Goal: Task Accomplishment & Management: Contribute content

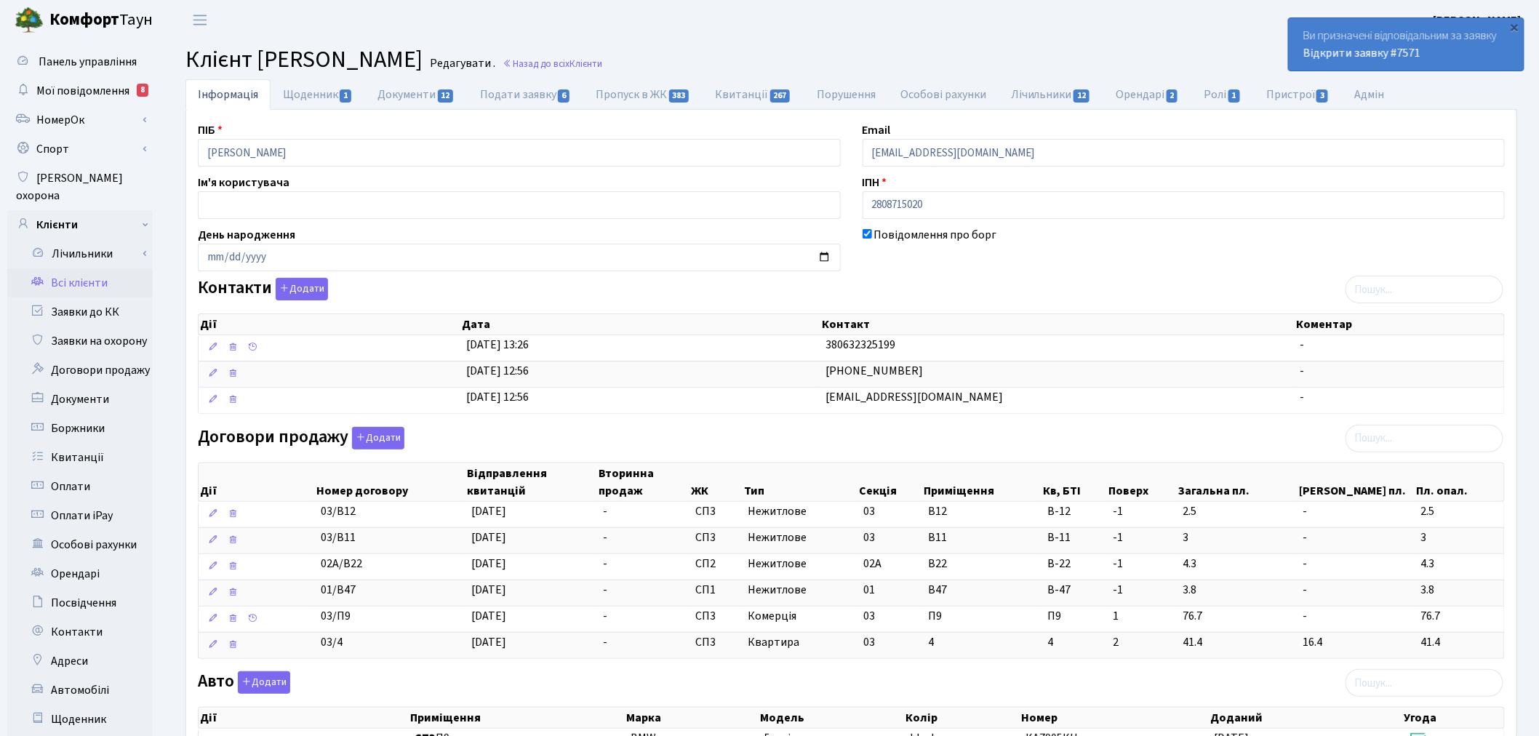
click at [118, 270] on link "Всі клієнти" at bounding box center [79, 282] width 145 height 29
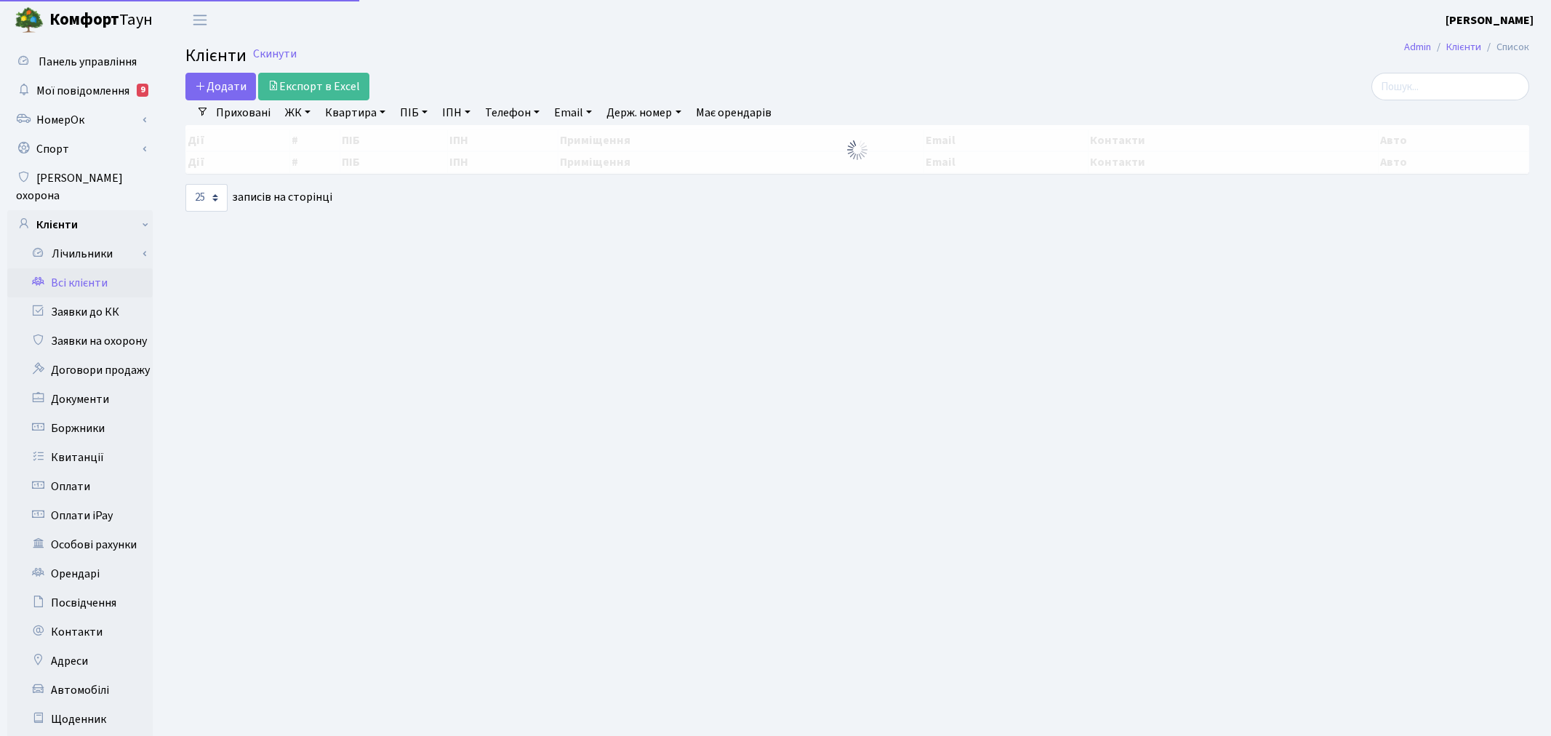
select select "25"
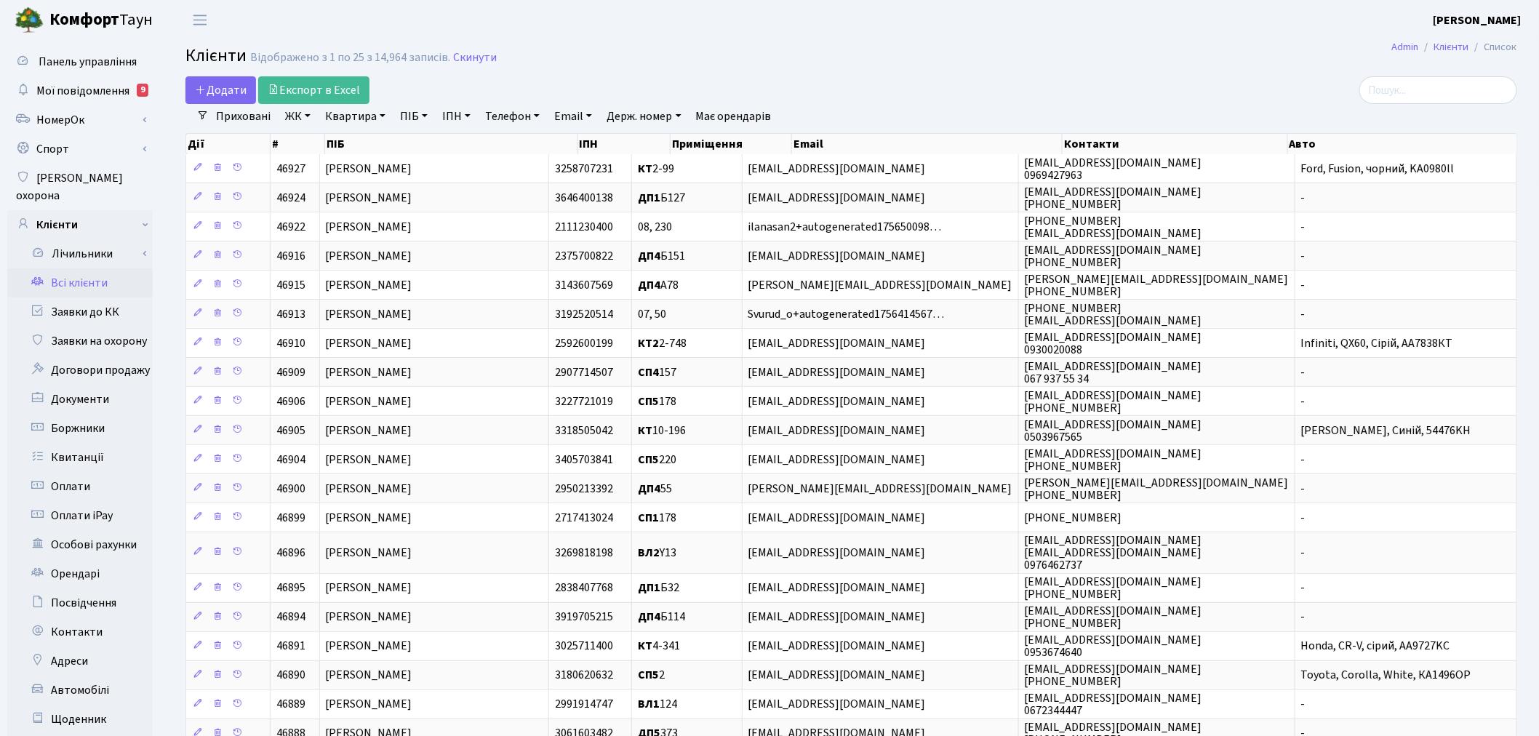
click at [446, 55] on span "Відображено з 1 по 25 з 14,964 записів. Скинути" at bounding box center [373, 58] width 247 height 14
click at [456, 55] on link "Скинути" at bounding box center [475, 58] width 44 height 14
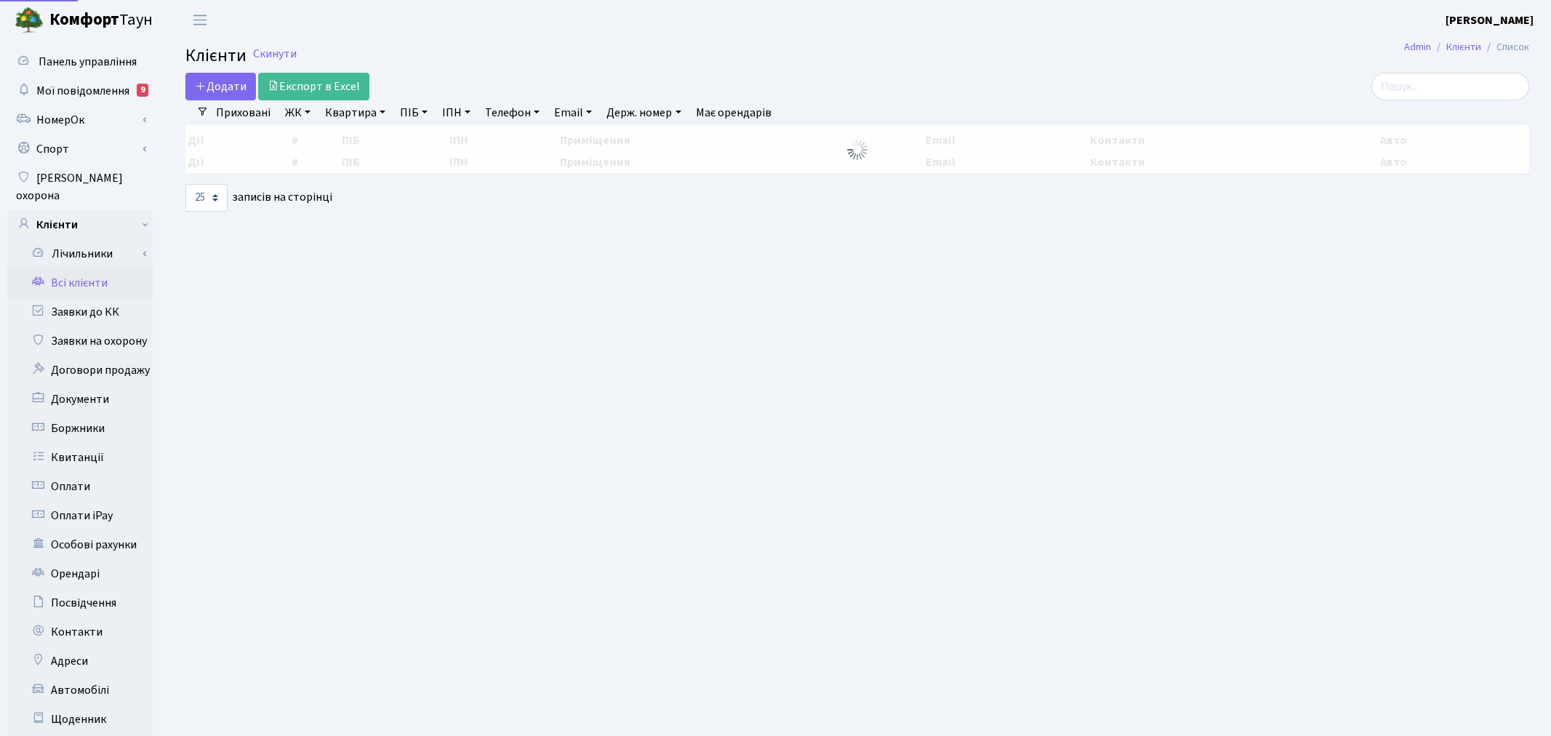
select select "25"
click at [526, 114] on link "Телефон" at bounding box center [512, 112] width 66 height 25
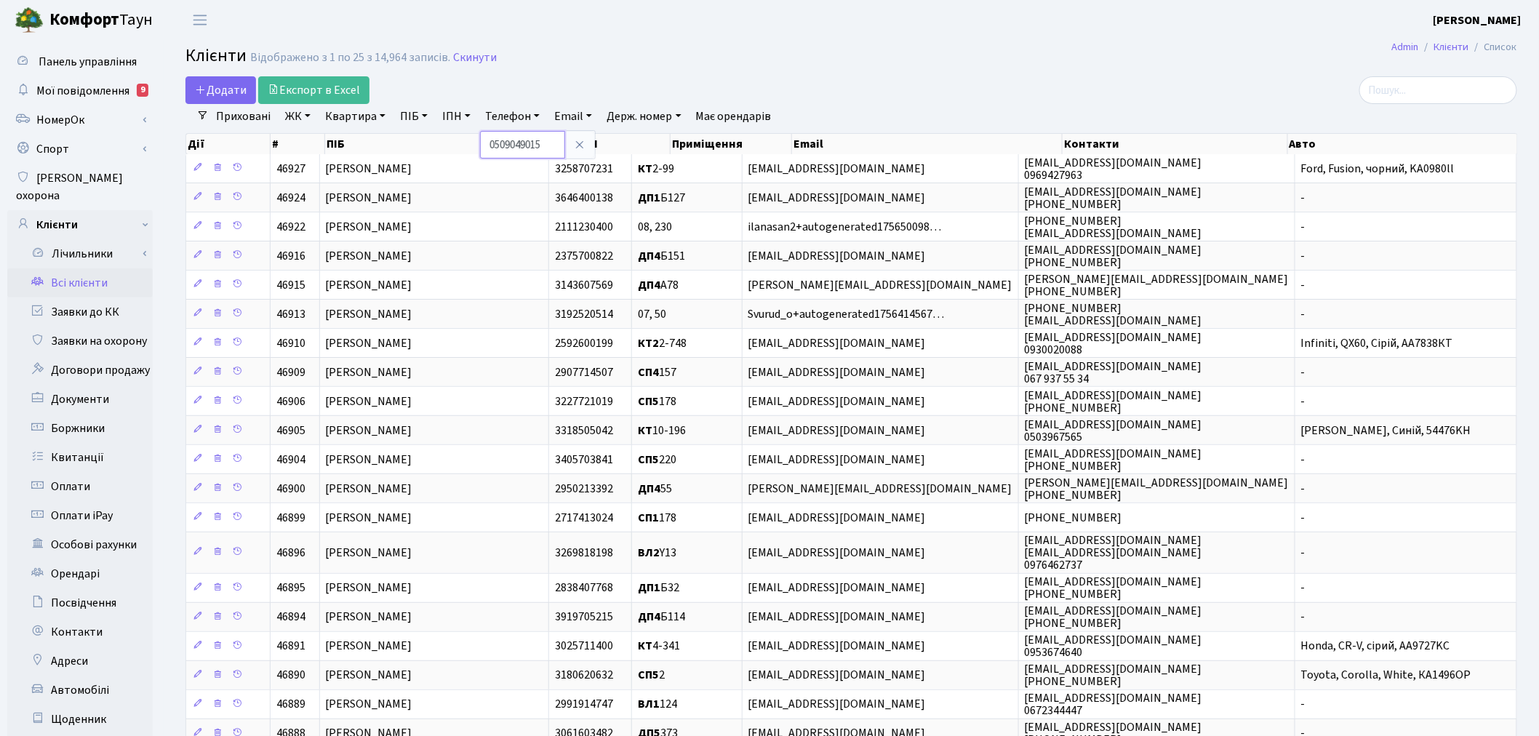
type input "0509049015"
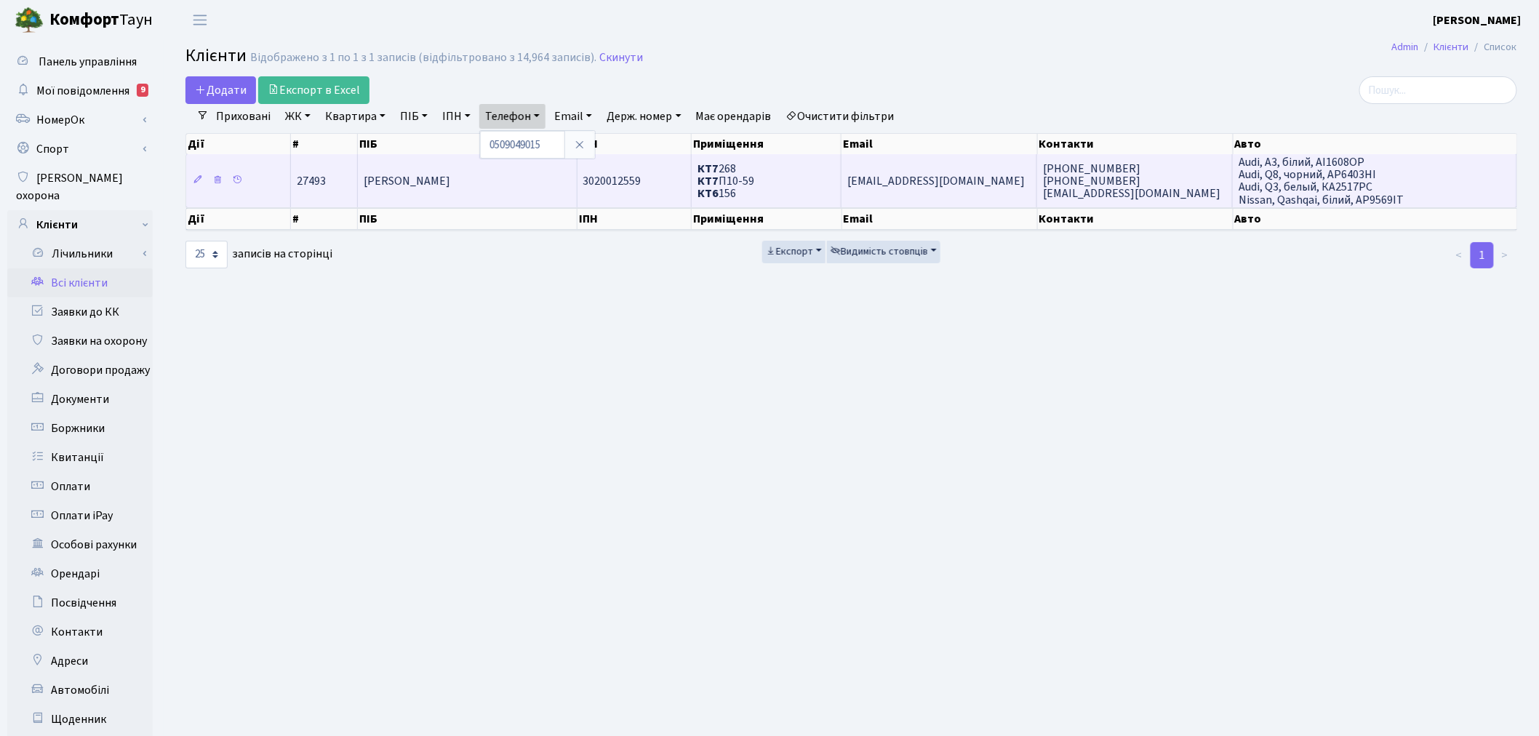
click at [985, 164] on td "[EMAIL_ADDRESS][DOMAIN_NAME]" at bounding box center [939, 180] width 196 height 52
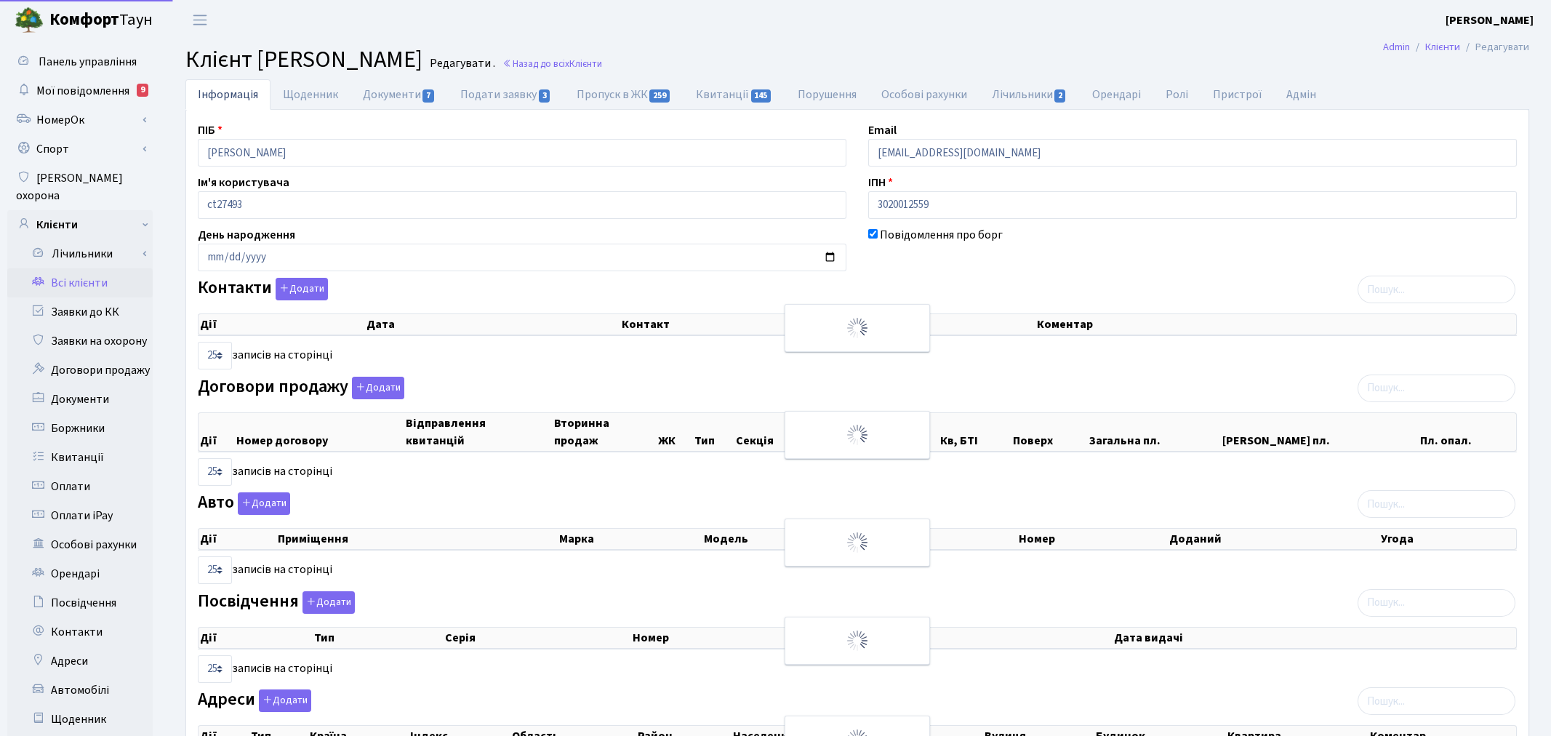
select select "25"
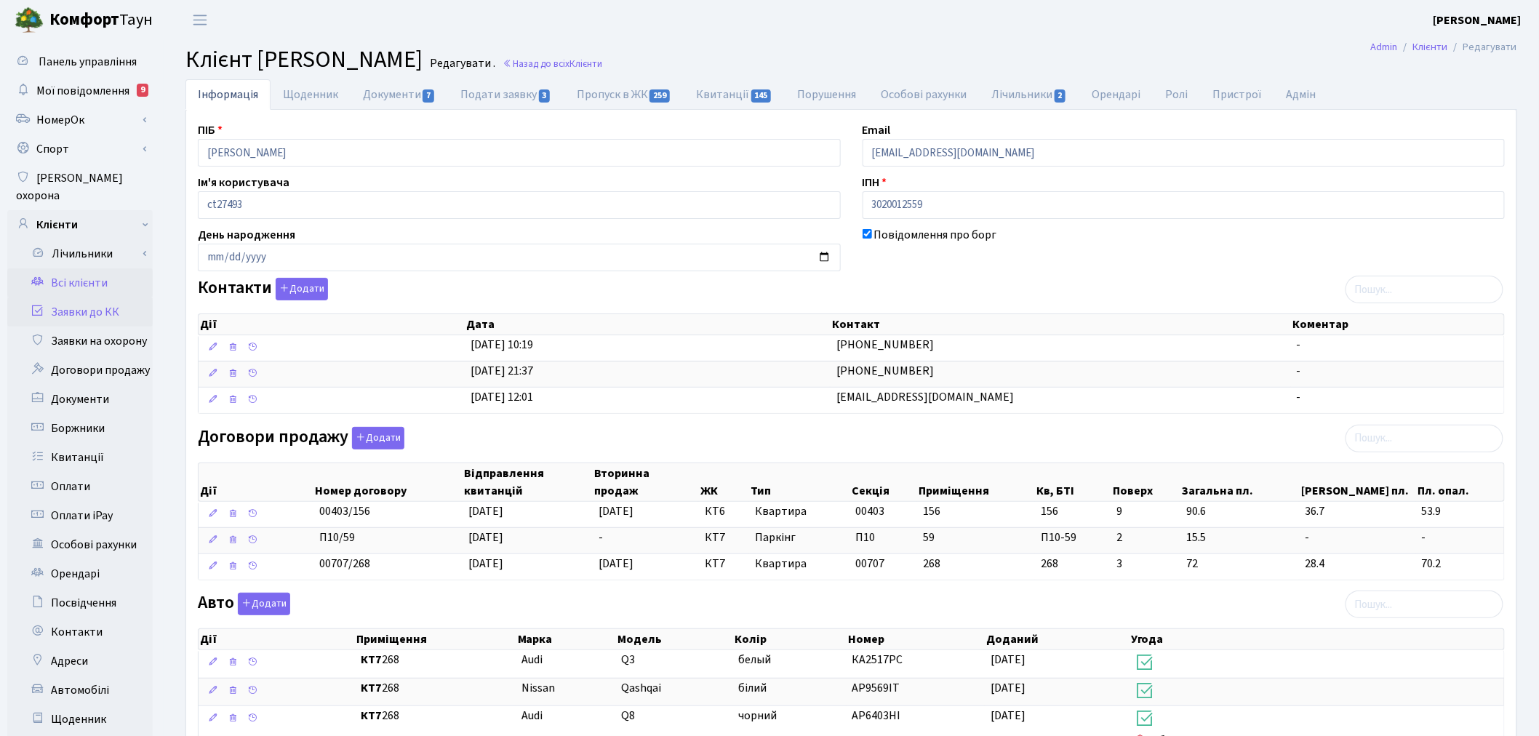
click at [111, 297] on link "Заявки до КК" at bounding box center [79, 311] width 145 height 29
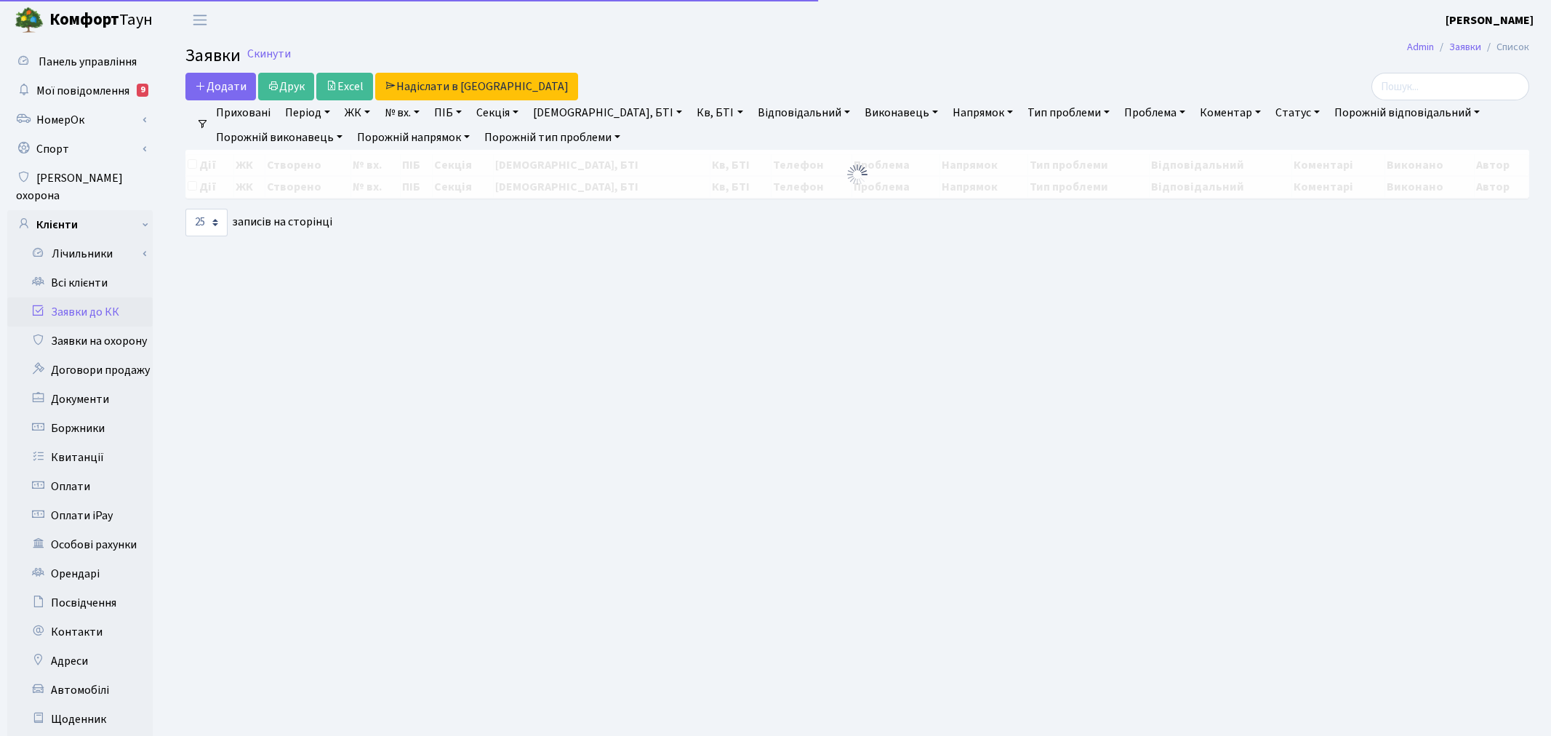
select select "25"
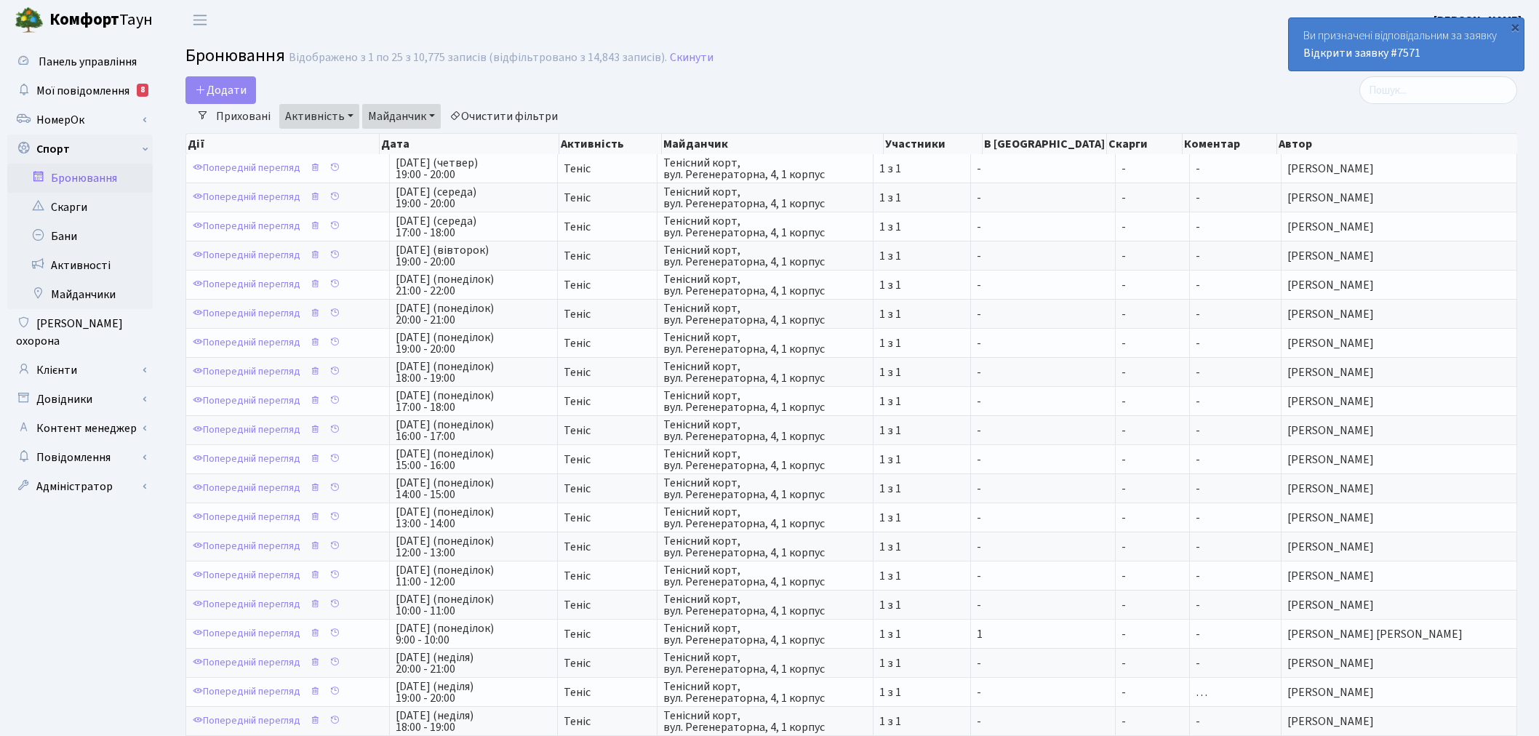
select select "25"
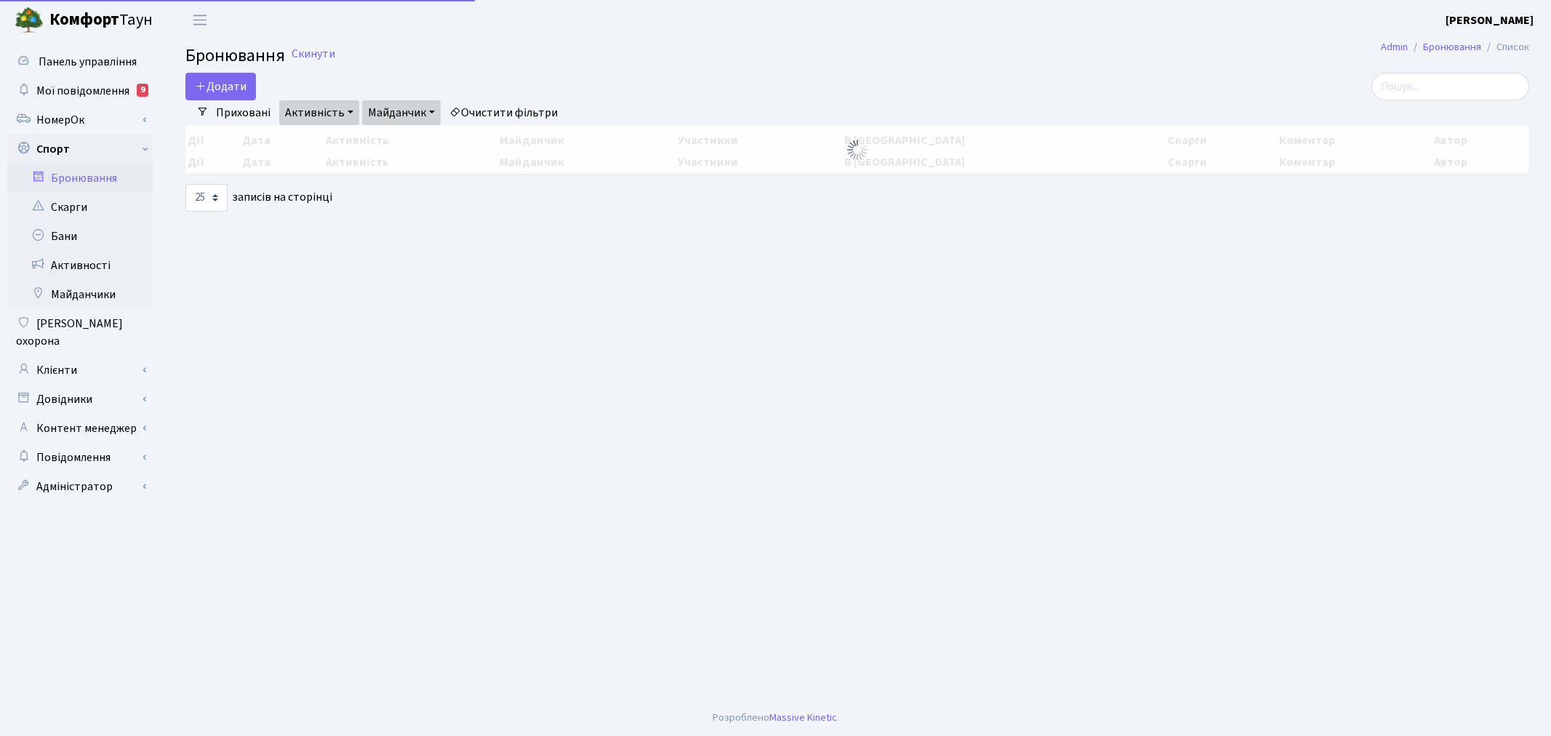
select select "25"
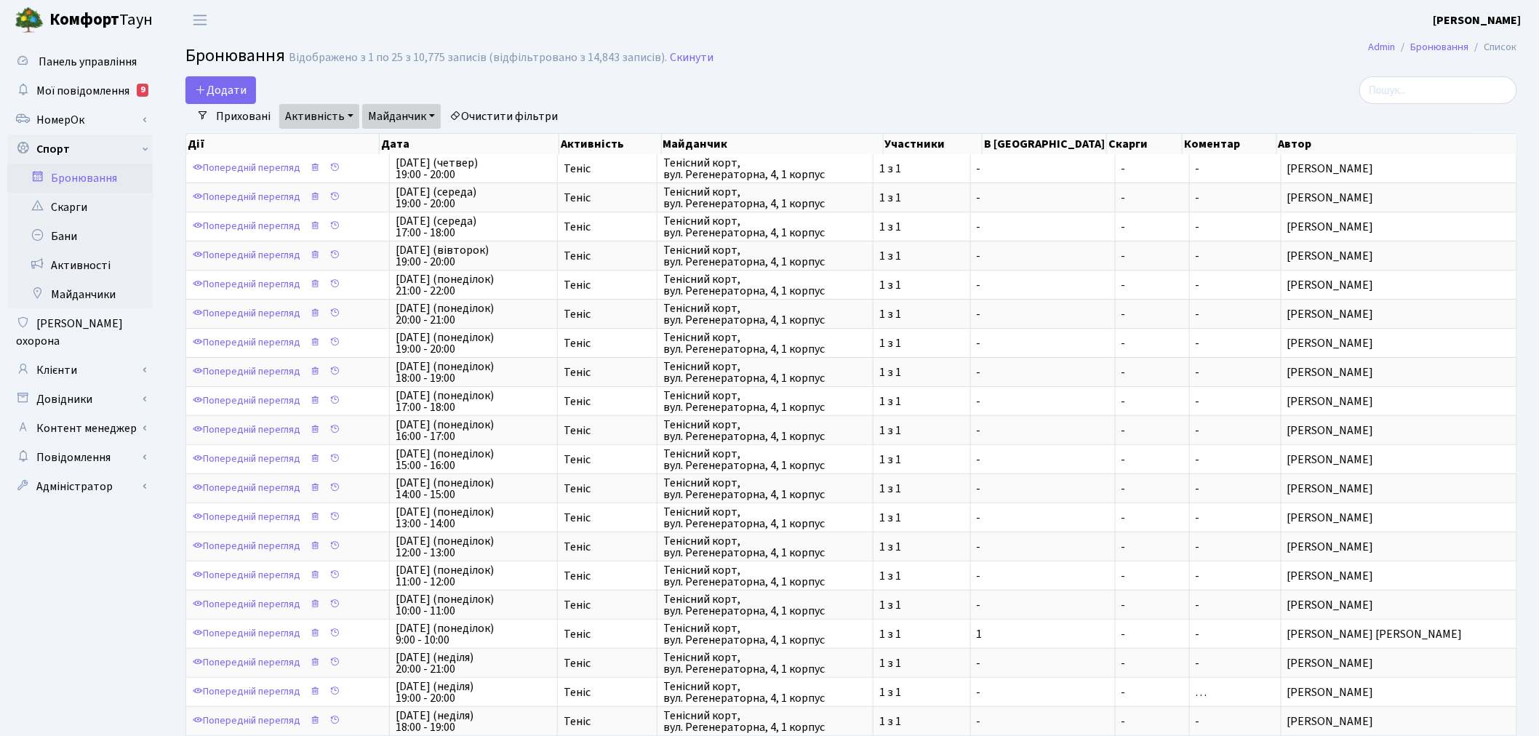
click at [396, 107] on link "Майданчик" at bounding box center [401, 116] width 79 height 25
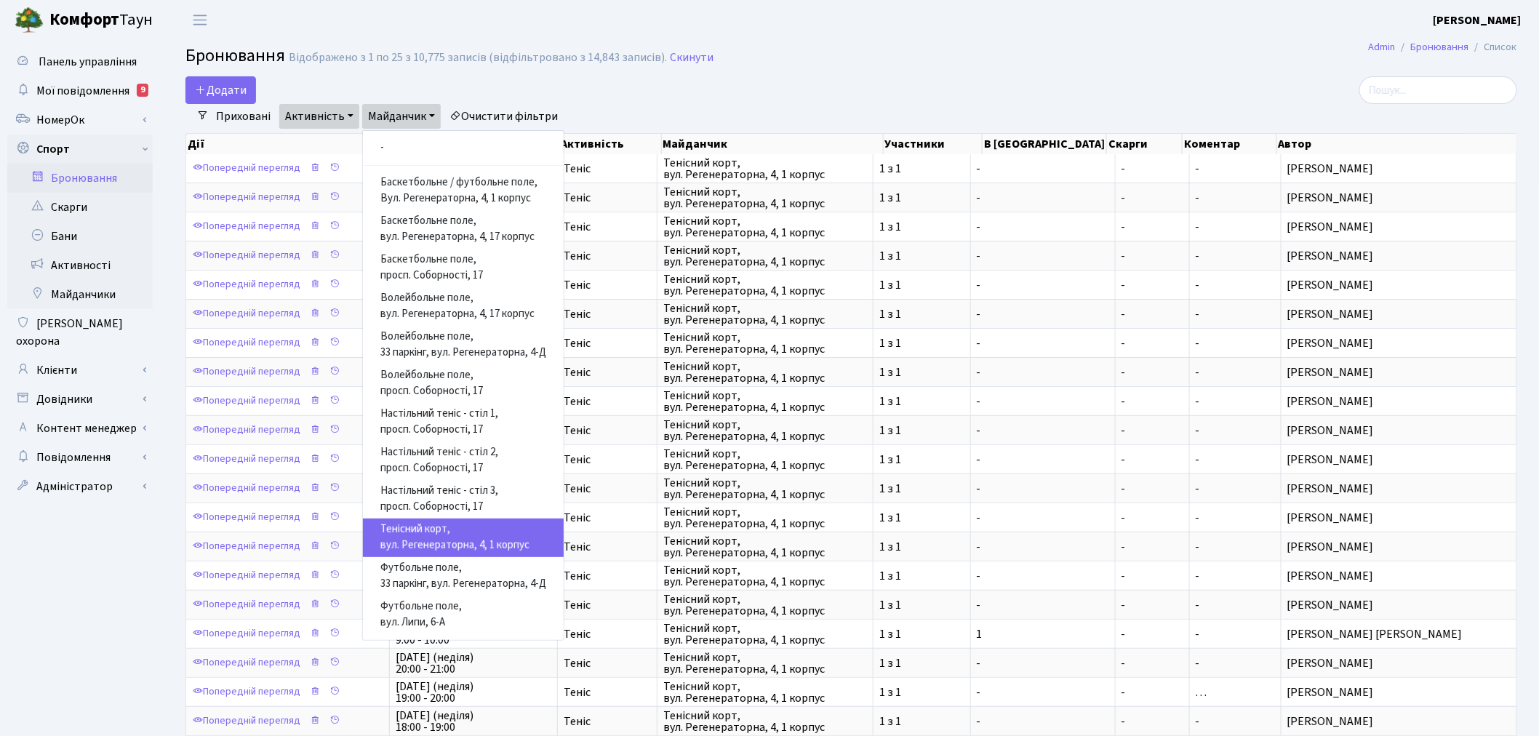
drag, startPoint x: 434, startPoint y: 529, endPoint x: 778, endPoint y: 49, distance: 590.5
click at [778, 49] on h2 "Бронювання Відображено з 1 по 25 з 10,775 записів (відфільтровано з 14,843 запи…" at bounding box center [851, 58] width 1332 height 25
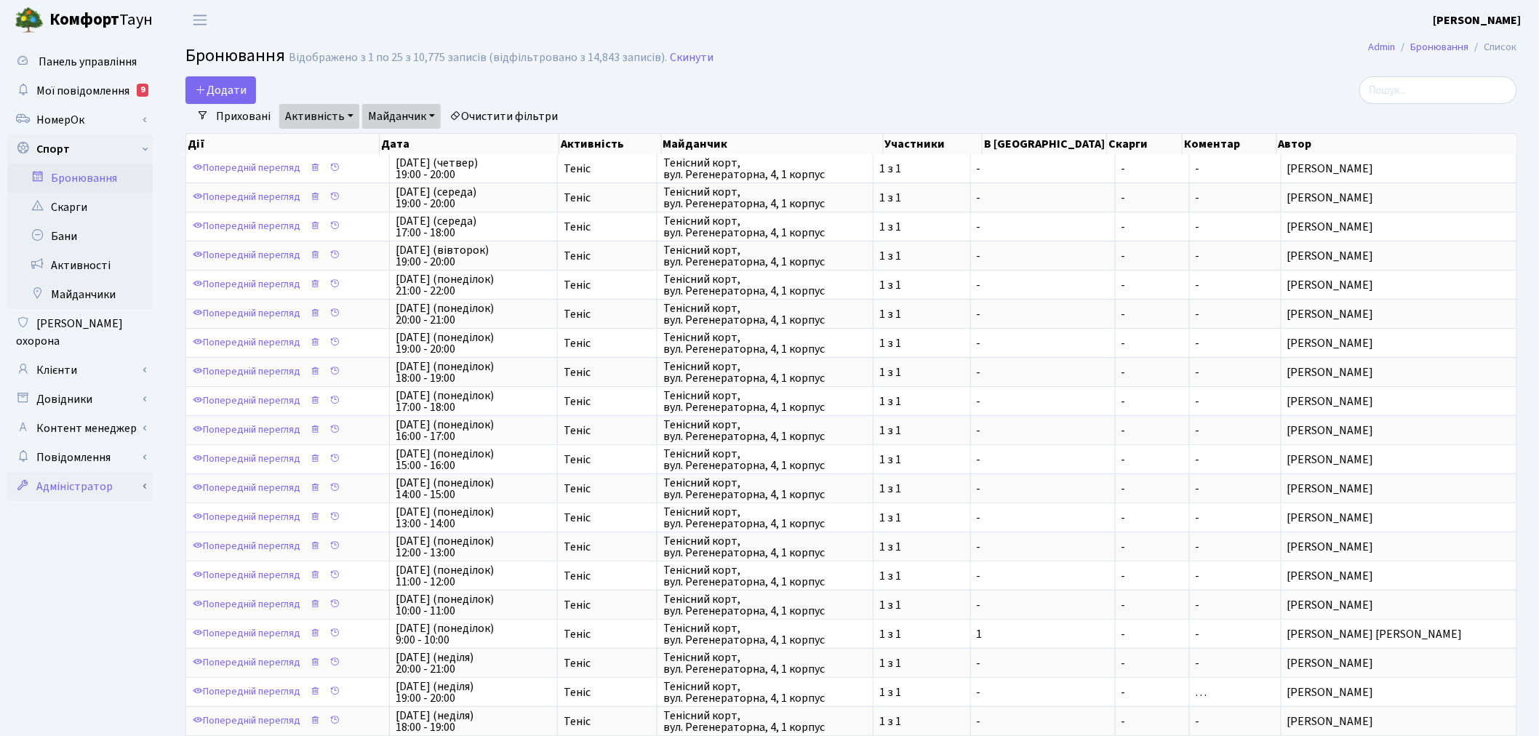
click at [132, 479] on link "Адміністратор" at bounding box center [79, 486] width 145 height 29
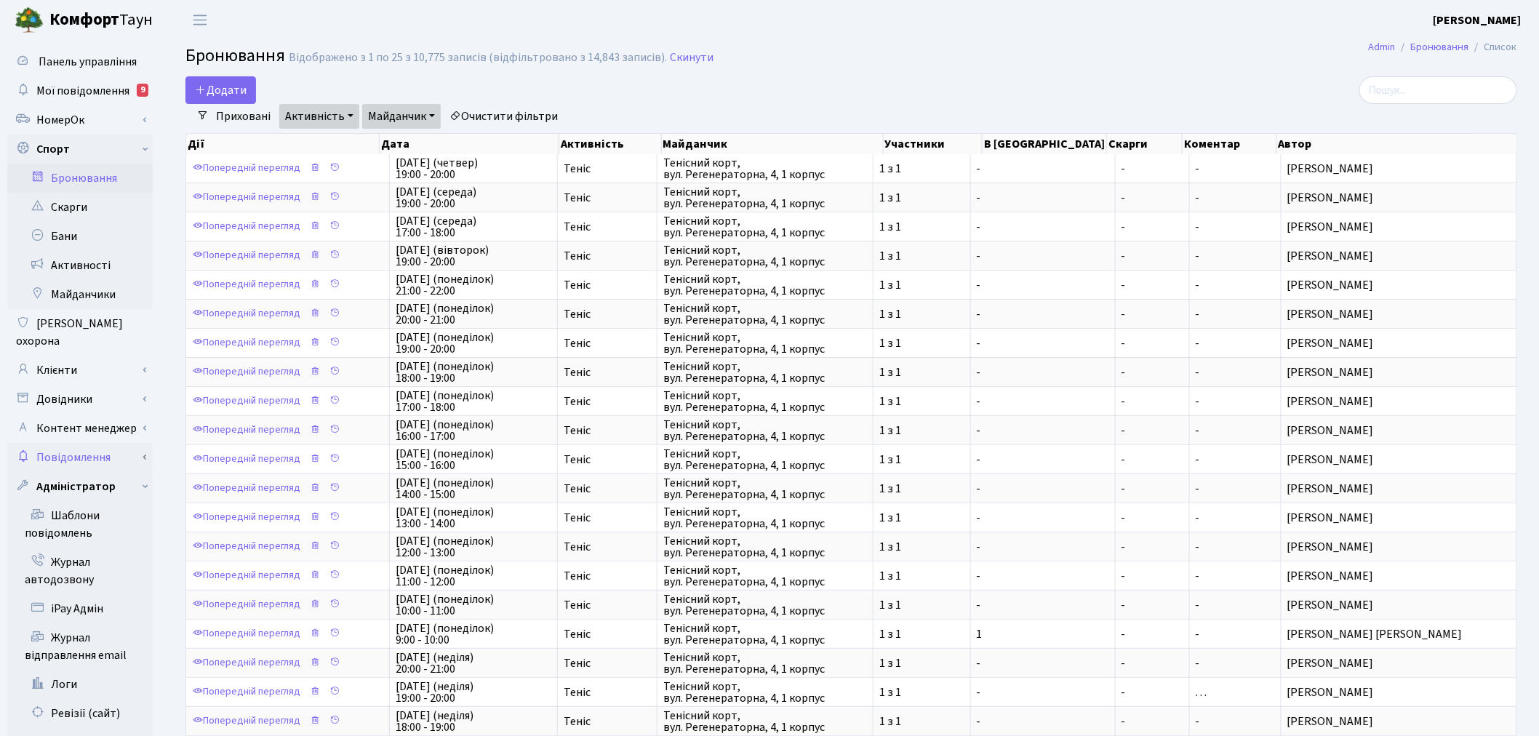
click at [148, 444] on link "Повідомлення" at bounding box center [79, 457] width 145 height 29
click at [146, 443] on link "Повідомлення" at bounding box center [79, 457] width 145 height 29
click at [146, 414] on link "Контент менеджер" at bounding box center [79, 428] width 145 height 29
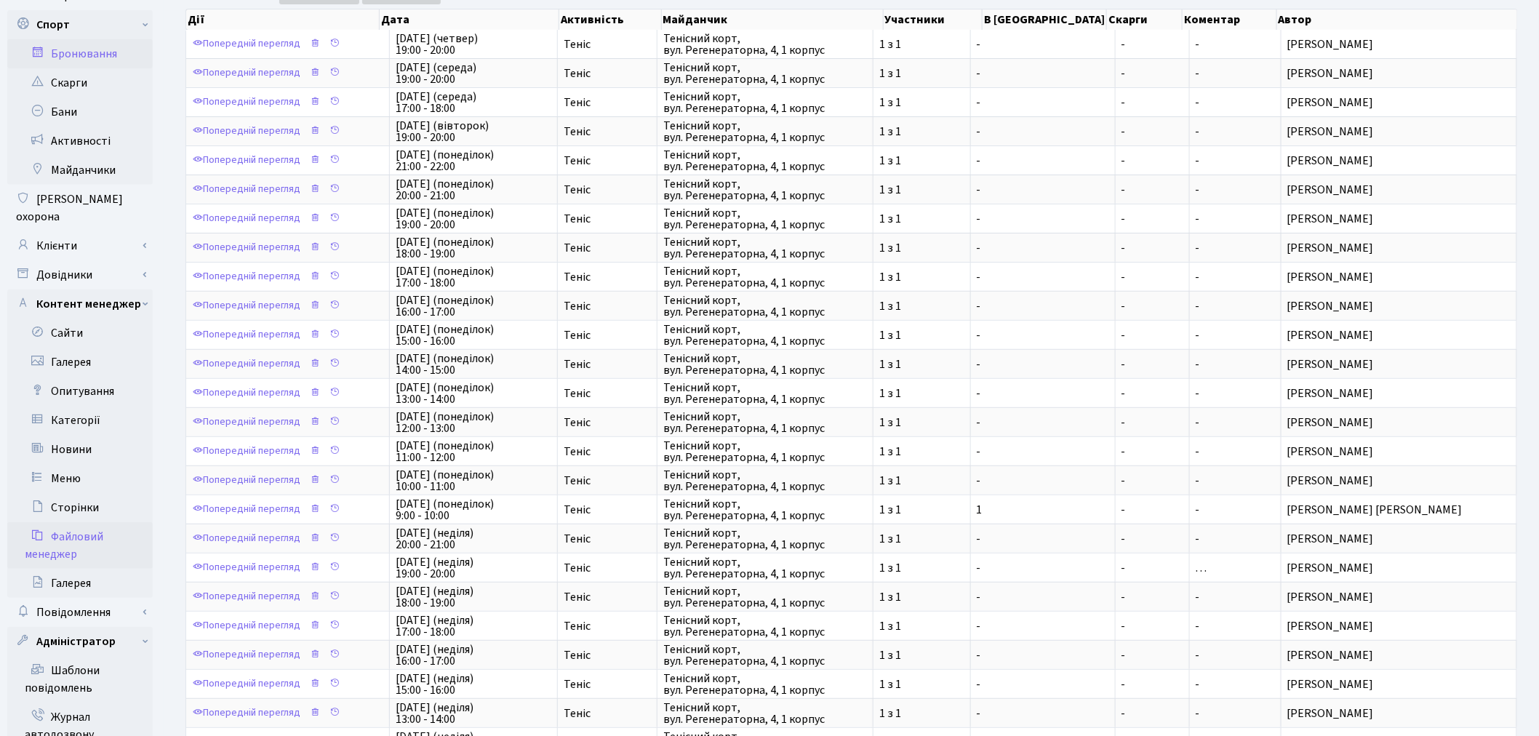
scroll to position [161, 0]
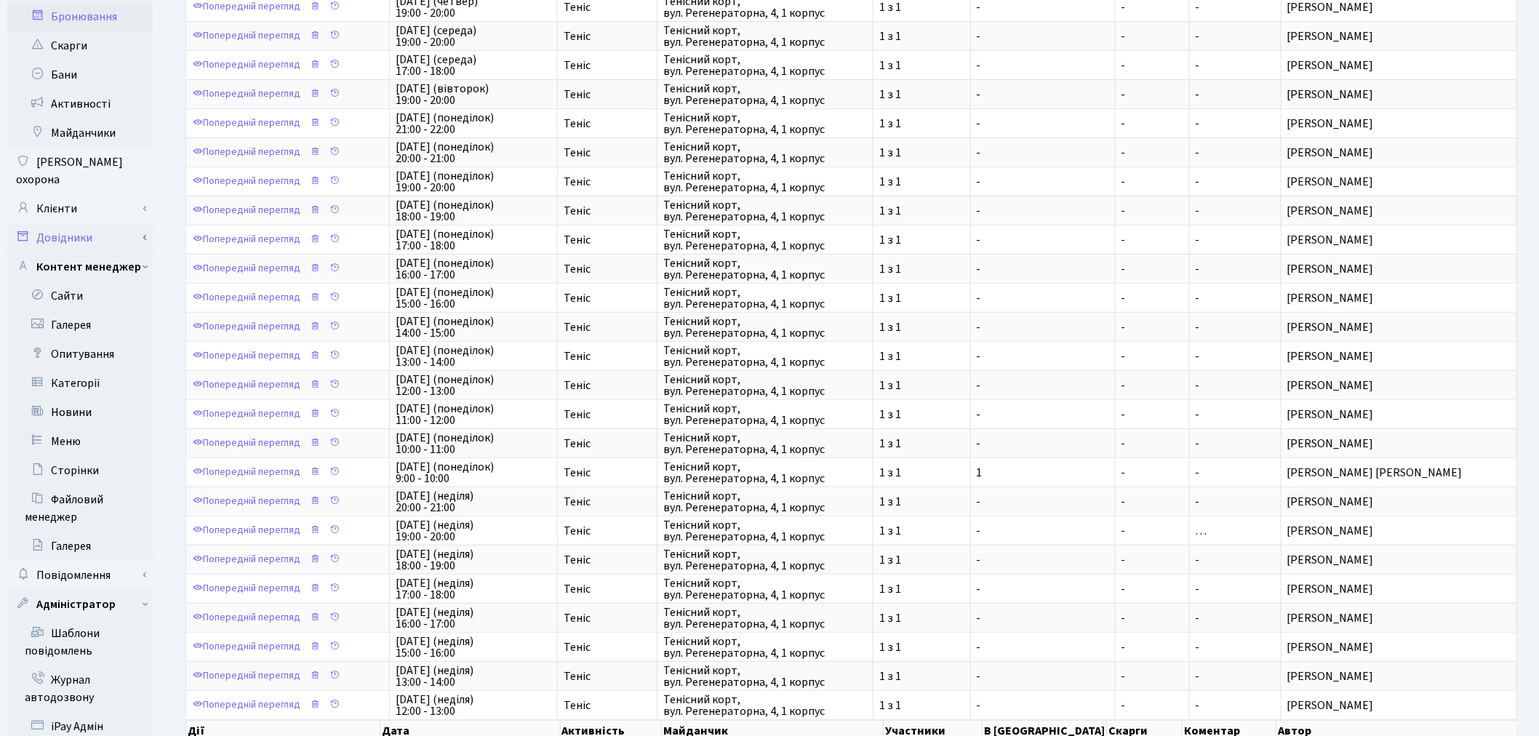
click at [148, 223] on link "Довідники" at bounding box center [79, 237] width 145 height 29
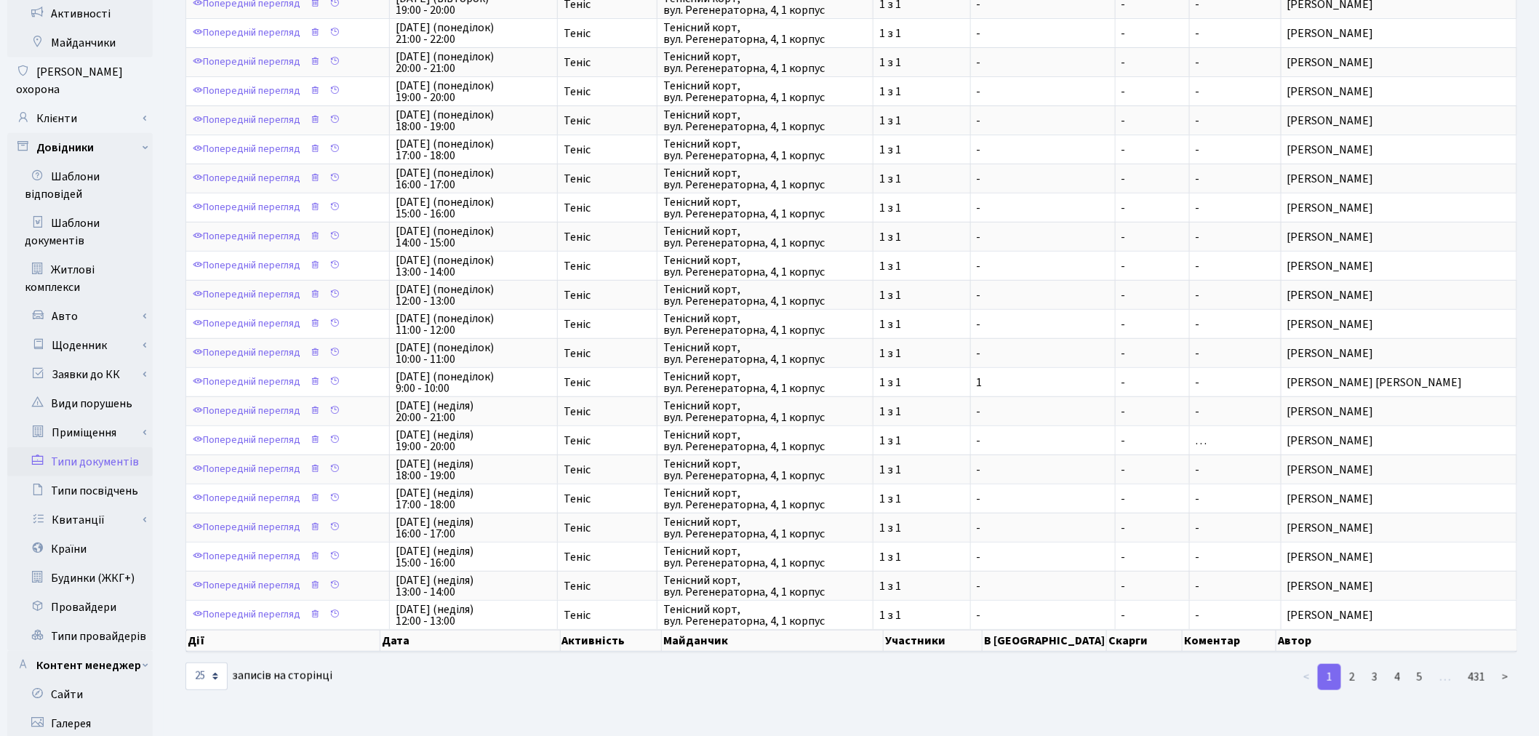
scroll to position [255, 0]
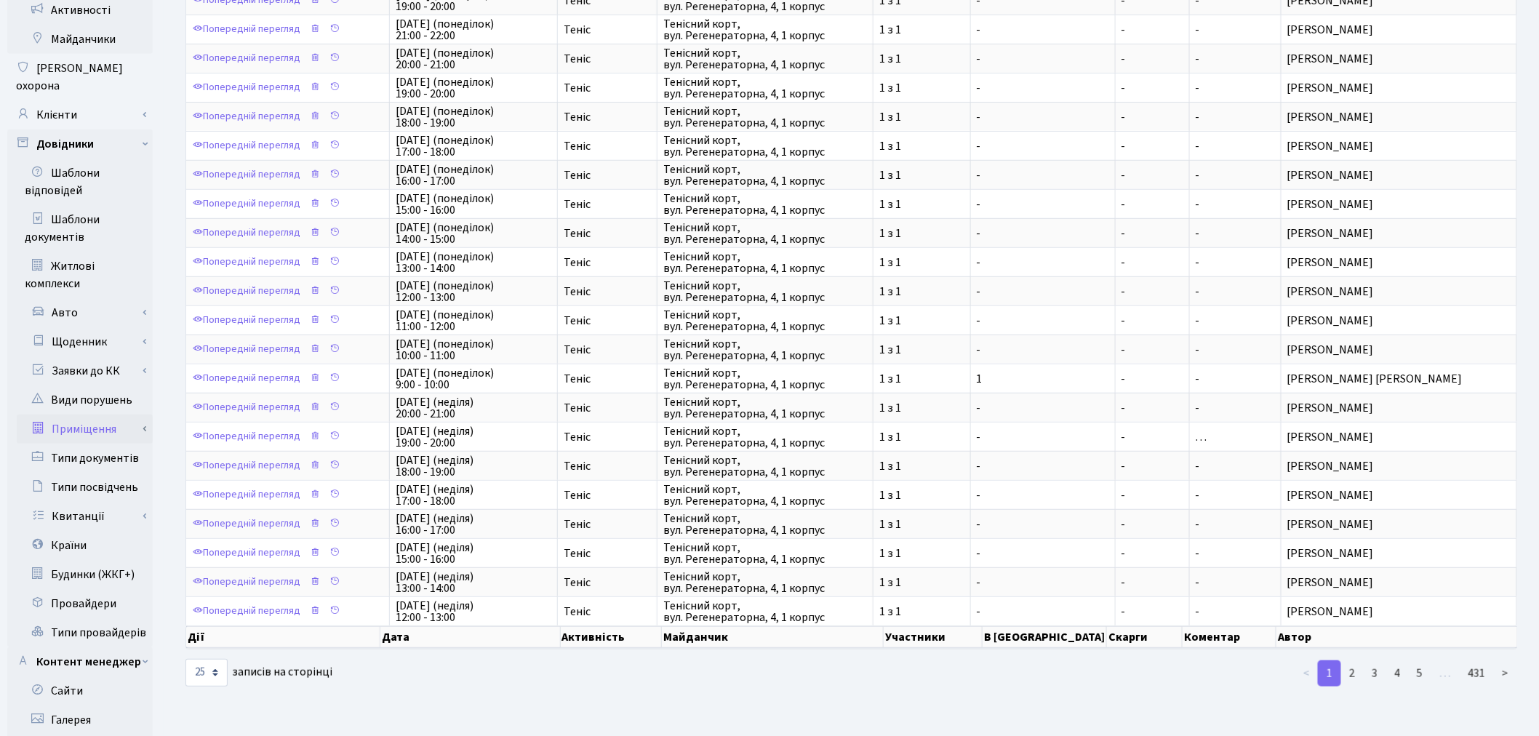
click at [148, 415] on link "Приміщення" at bounding box center [85, 429] width 136 height 29
click at [149, 502] on link "Квитанції" at bounding box center [85, 516] width 136 height 29
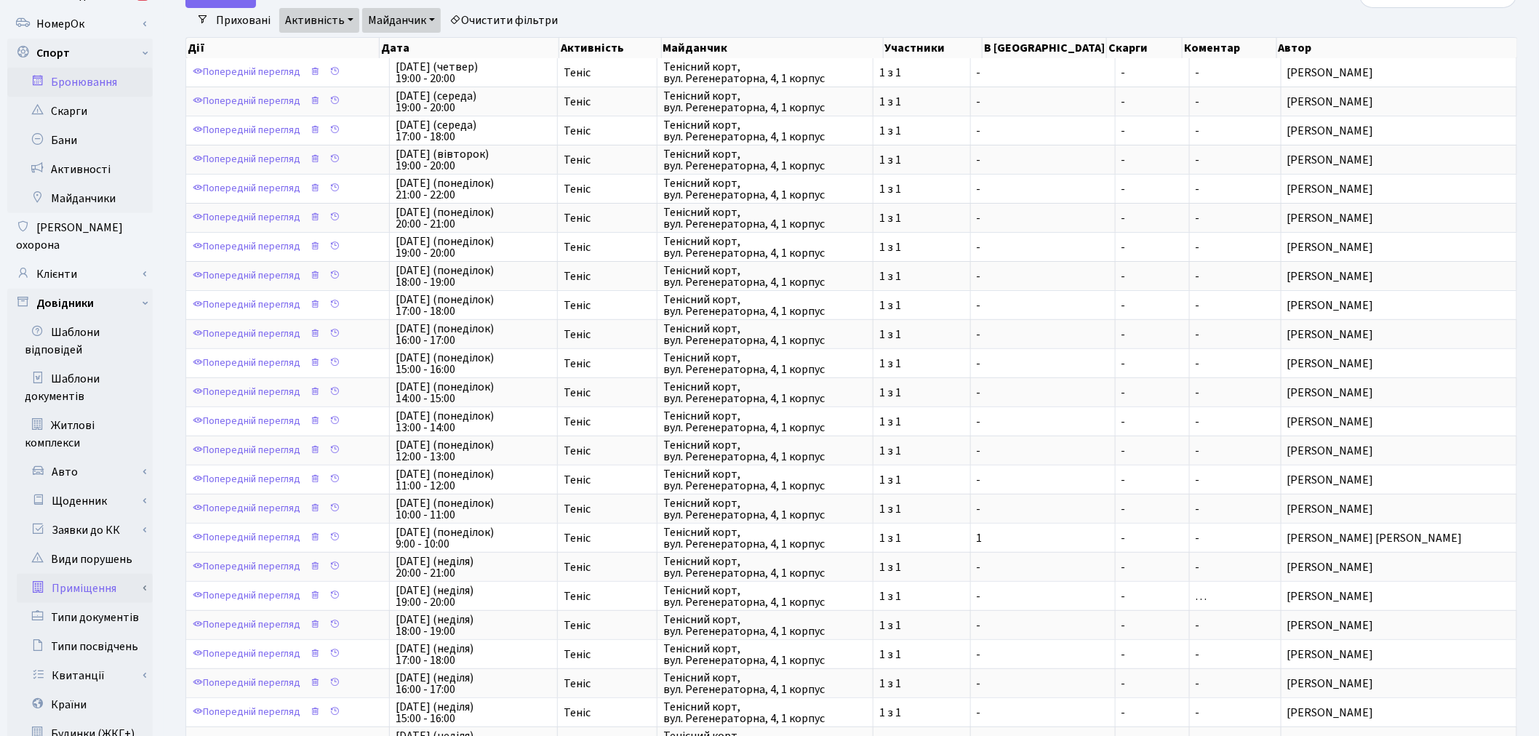
scroll to position [93, 0]
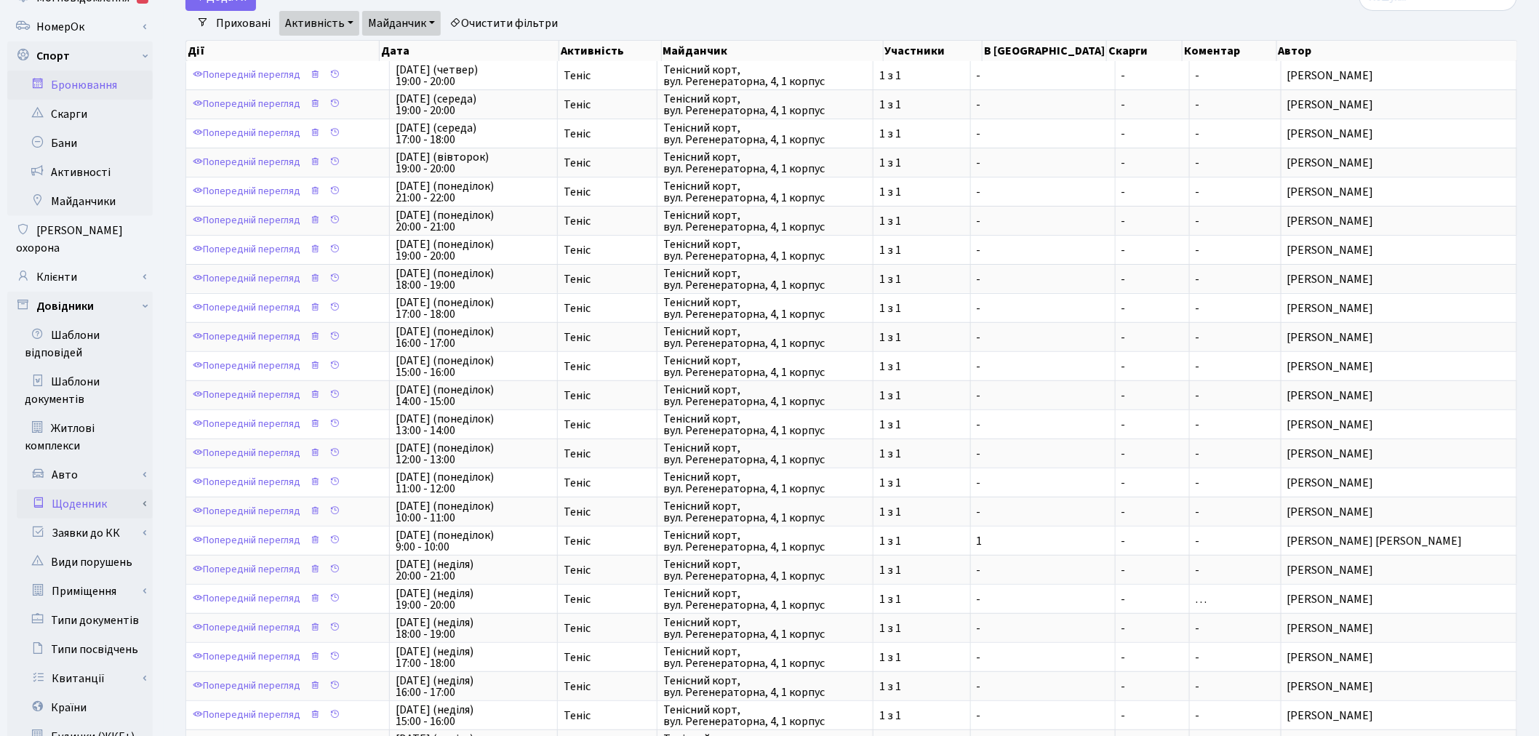
click at [148, 489] on link "Щоденник" at bounding box center [85, 503] width 136 height 29
click at [147, 521] on link "Заявки до КК" at bounding box center [85, 533] width 136 height 29
click at [141, 577] on link "Приміщення" at bounding box center [85, 591] width 136 height 29
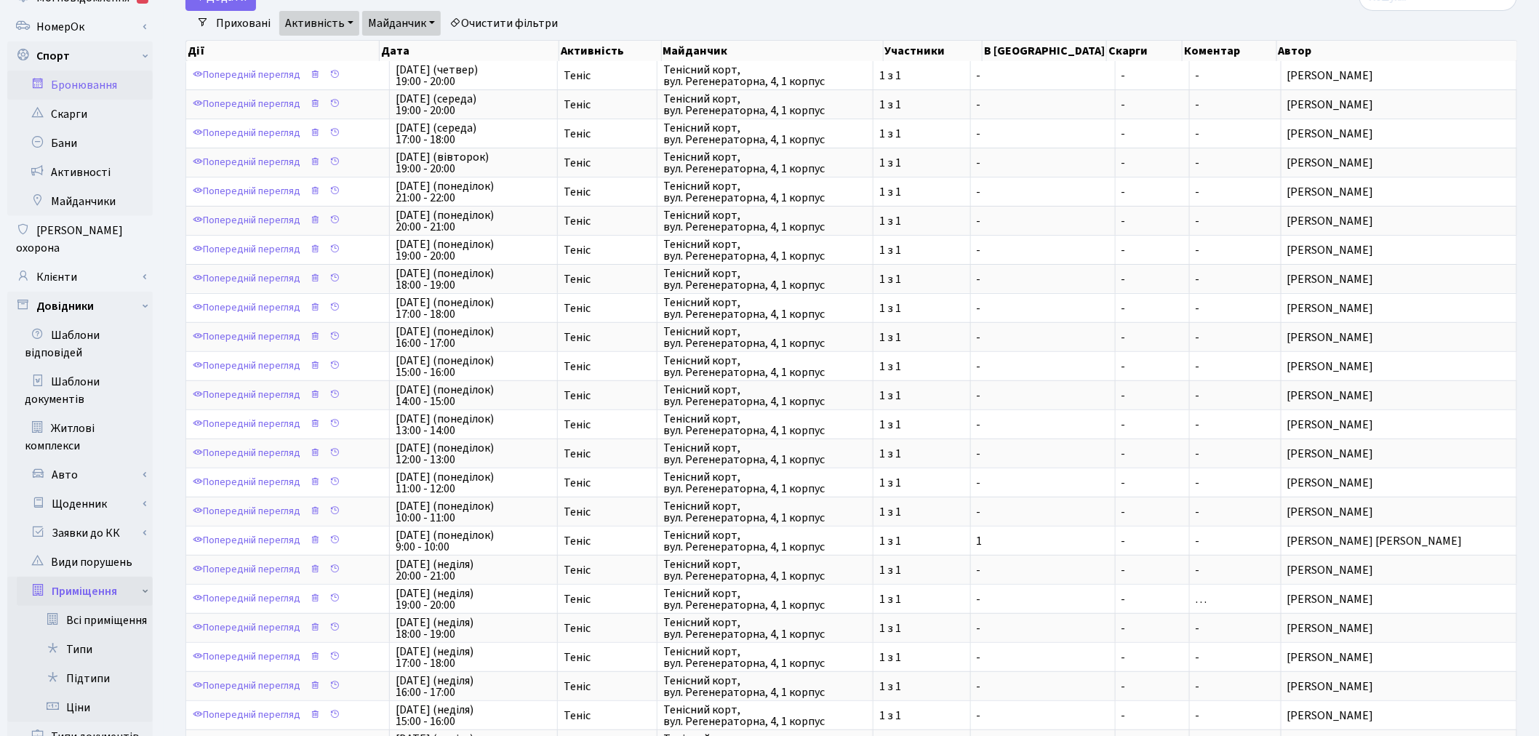
click at [142, 577] on link "Приміщення" at bounding box center [85, 591] width 136 height 29
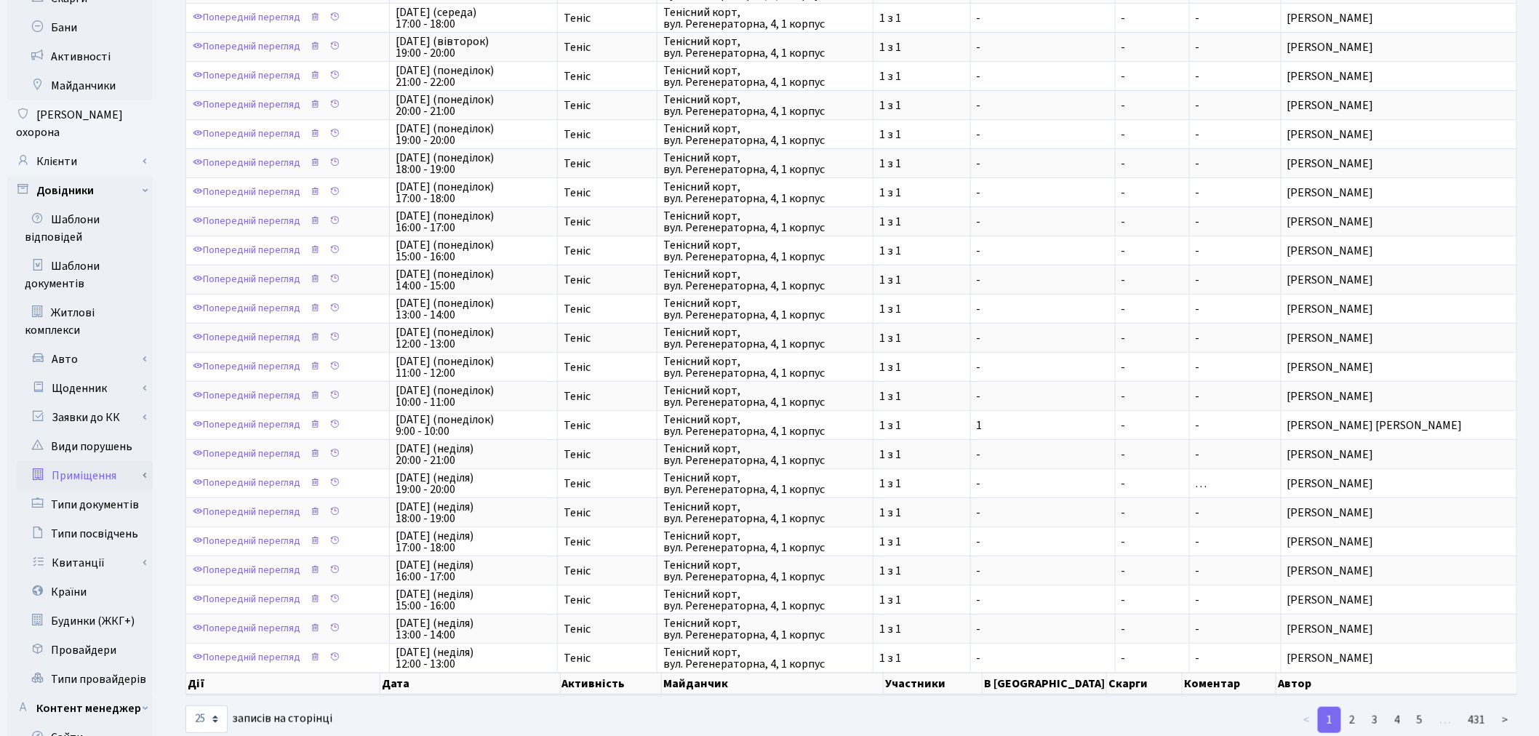
scroll to position [255, 0]
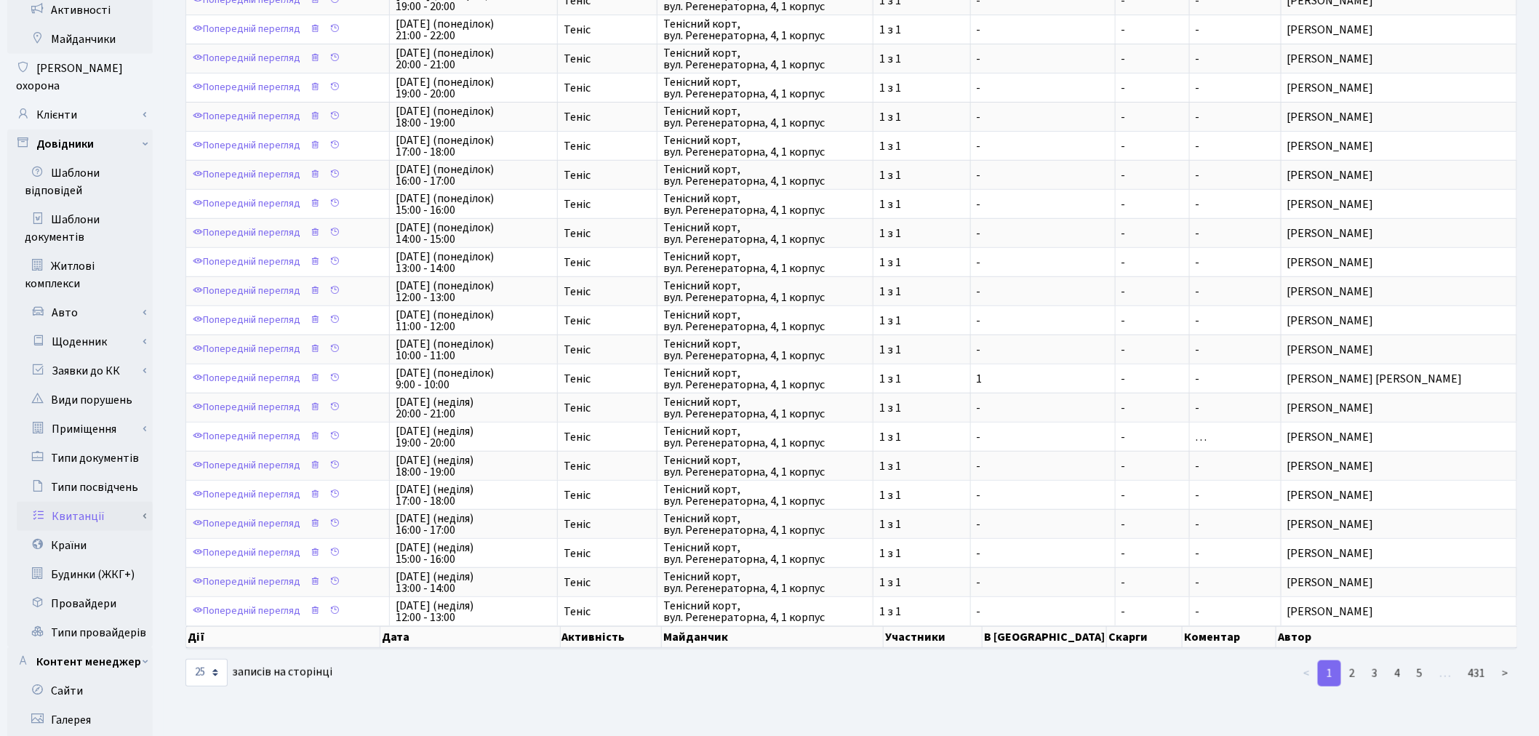
click at [137, 502] on link "Квитанції" at bounding box center [85, 516] width 136 height 29
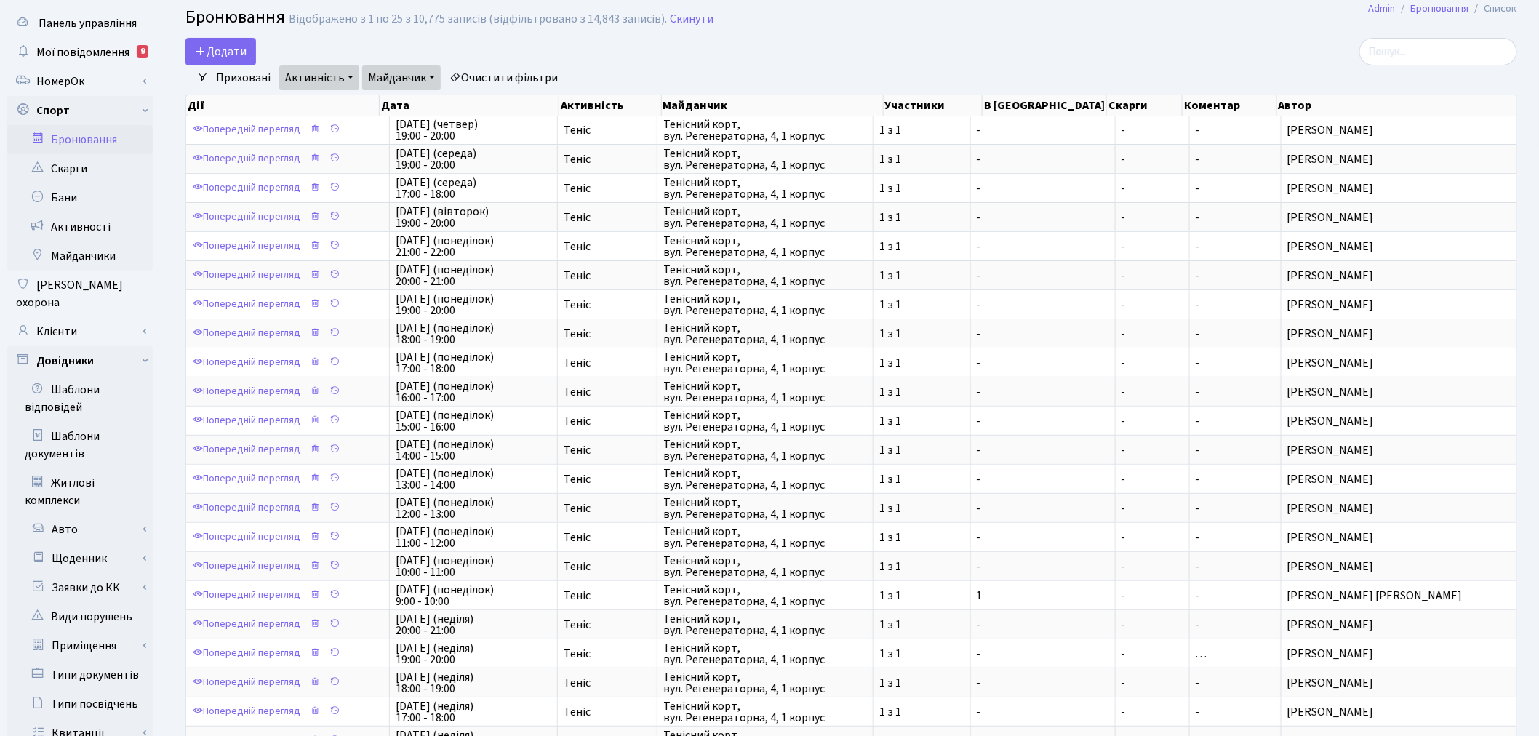
scroll to position [0, 0]
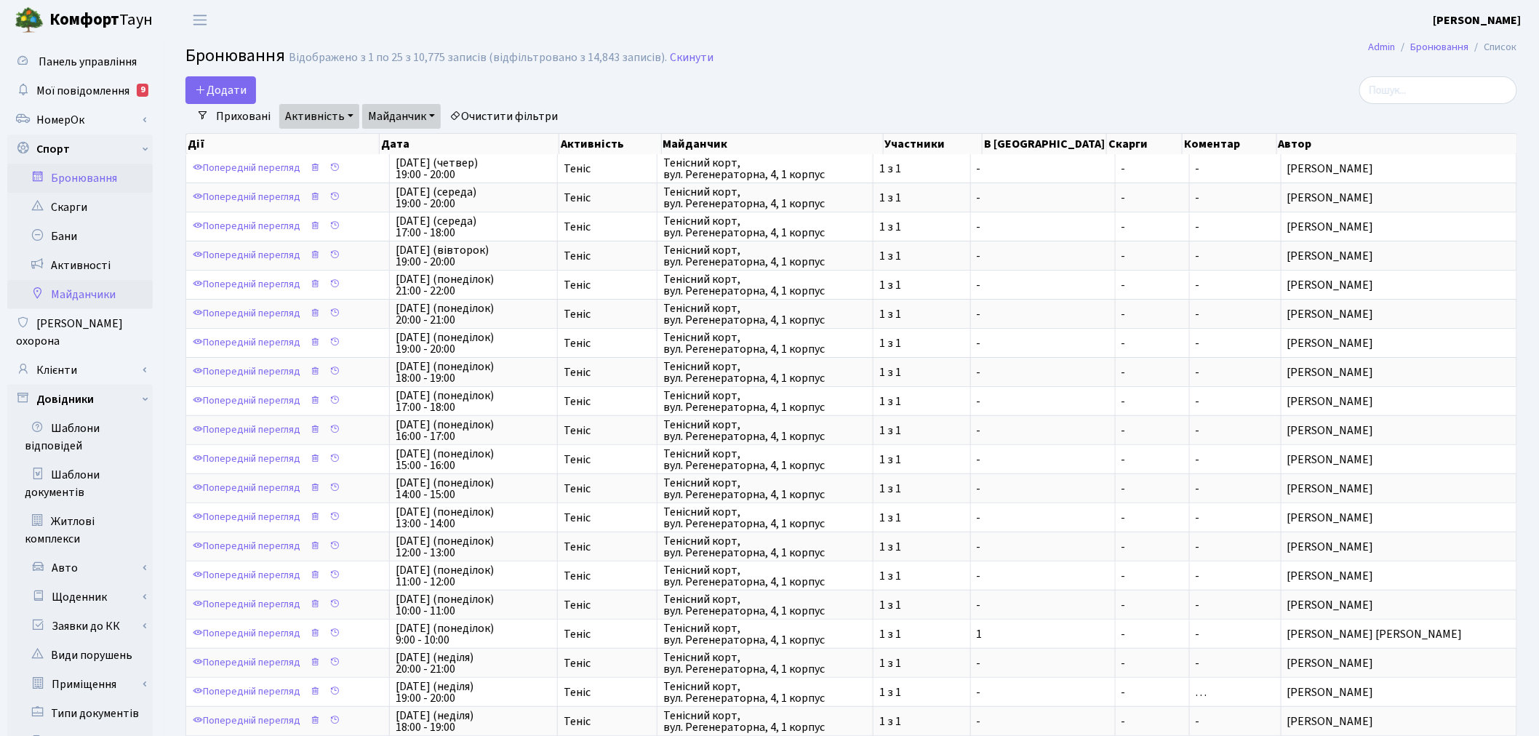
click at [137, 288] on link "Майданчики" at bounding box center [79, 294] width 145 height 29
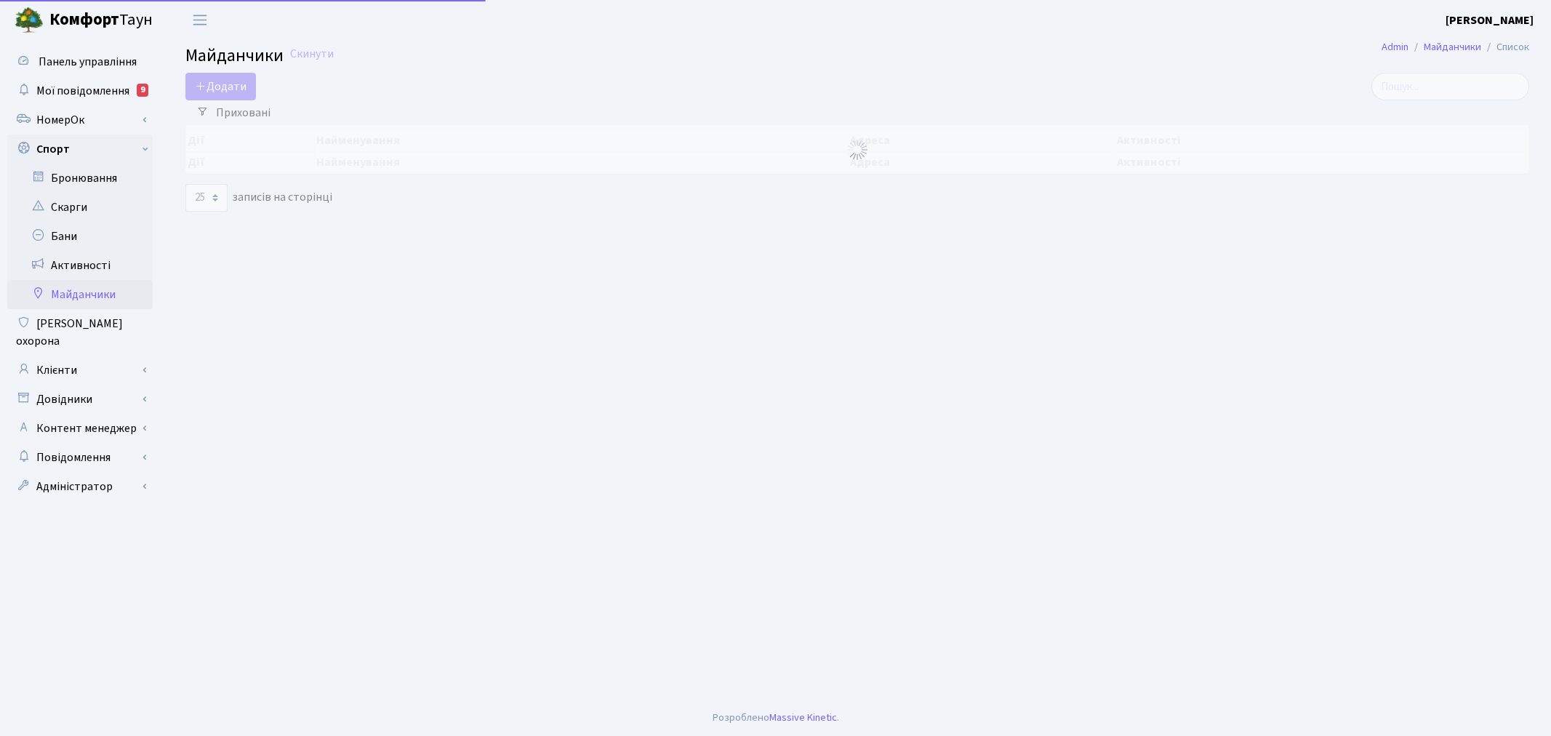
select select "25"
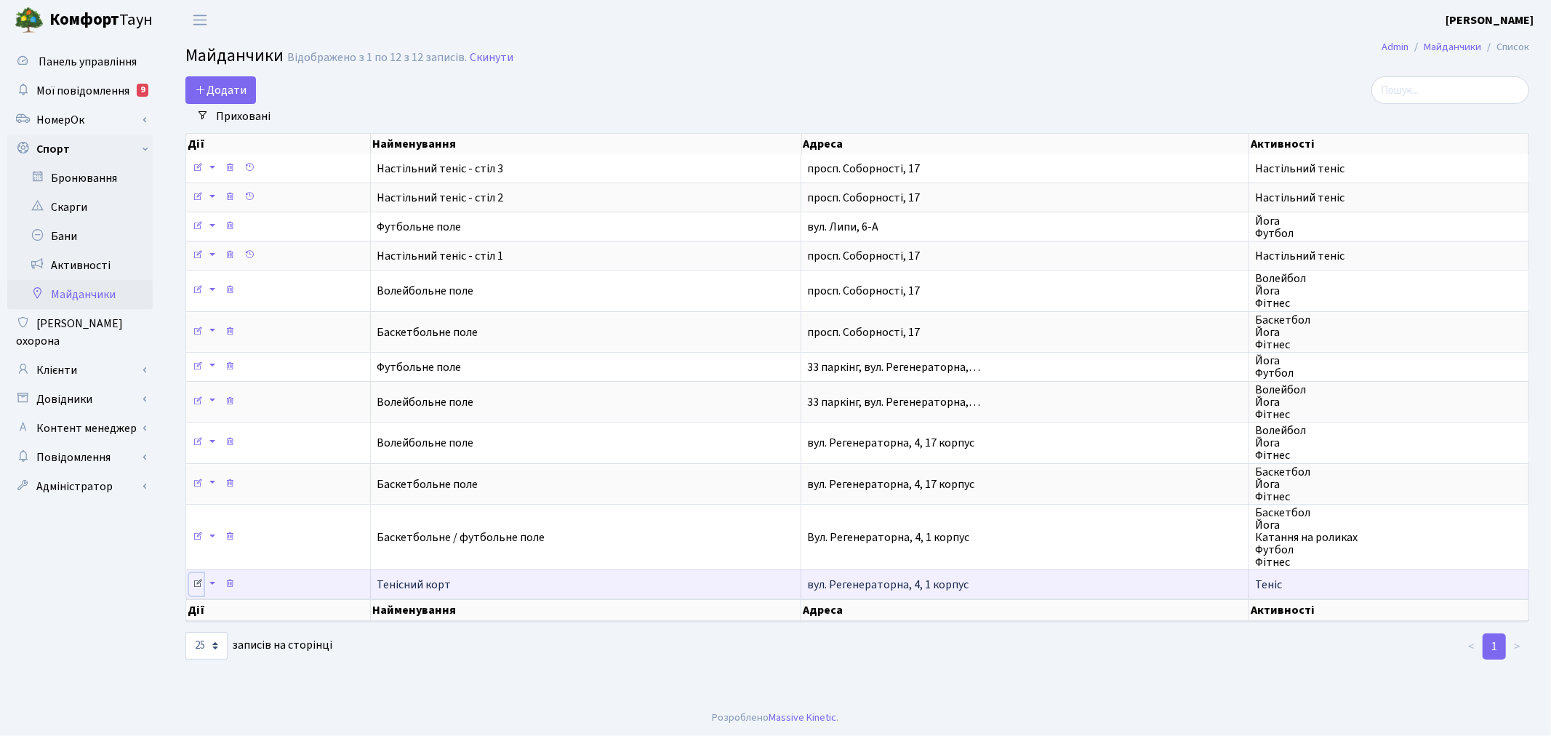
click at [197, 578] on icon at bounding box center [198, 583] width 10 height 10
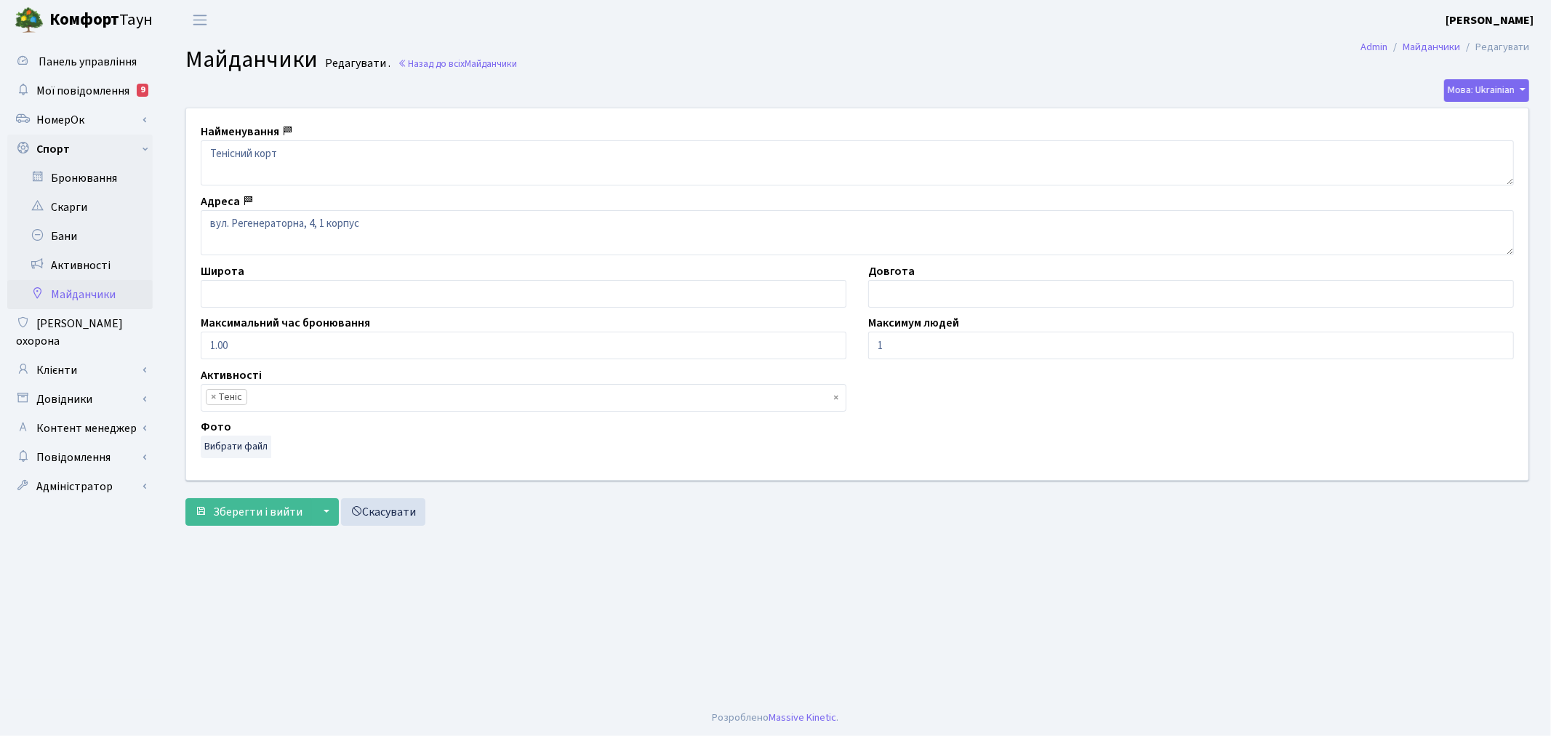
scroll to position [27, 0]
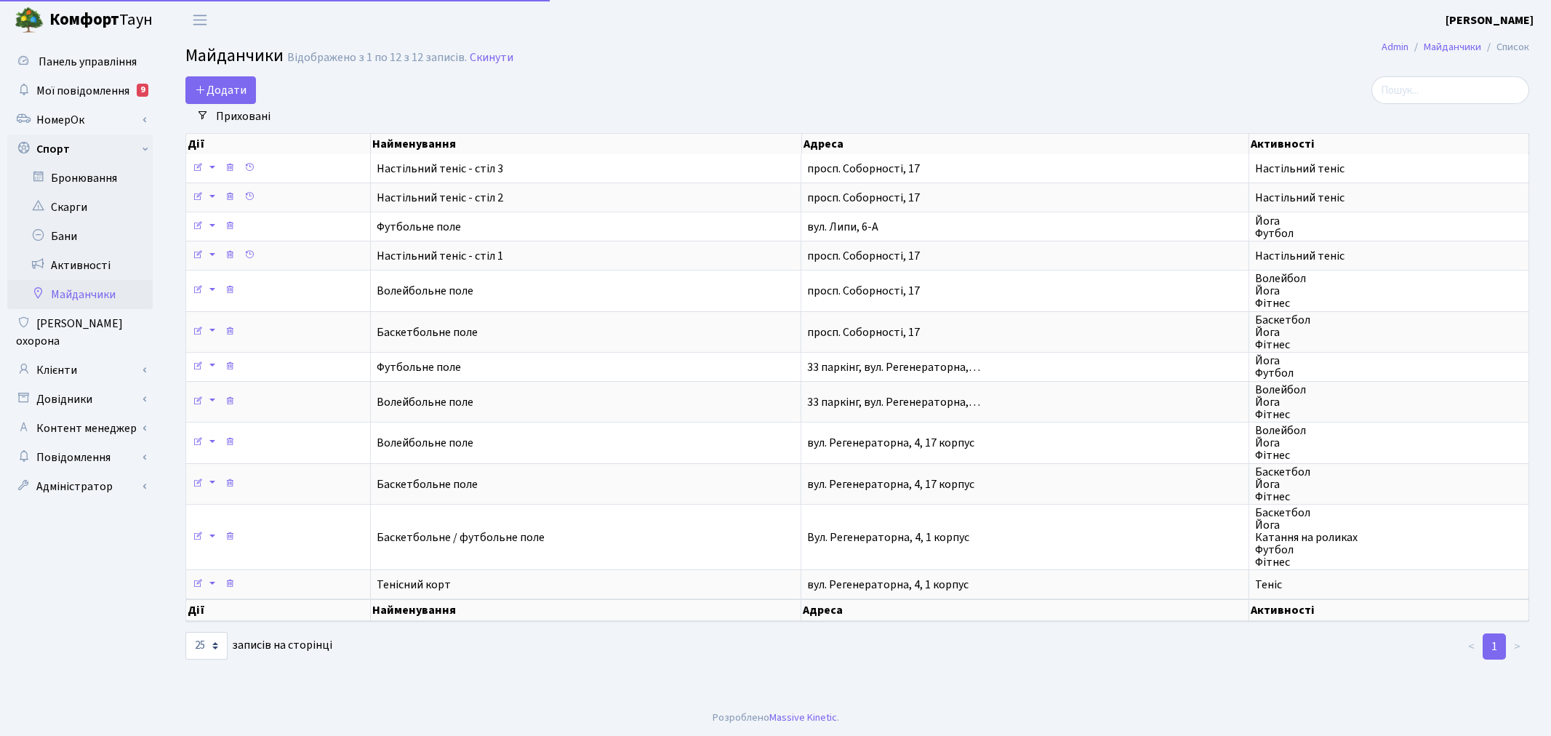
select select "25"
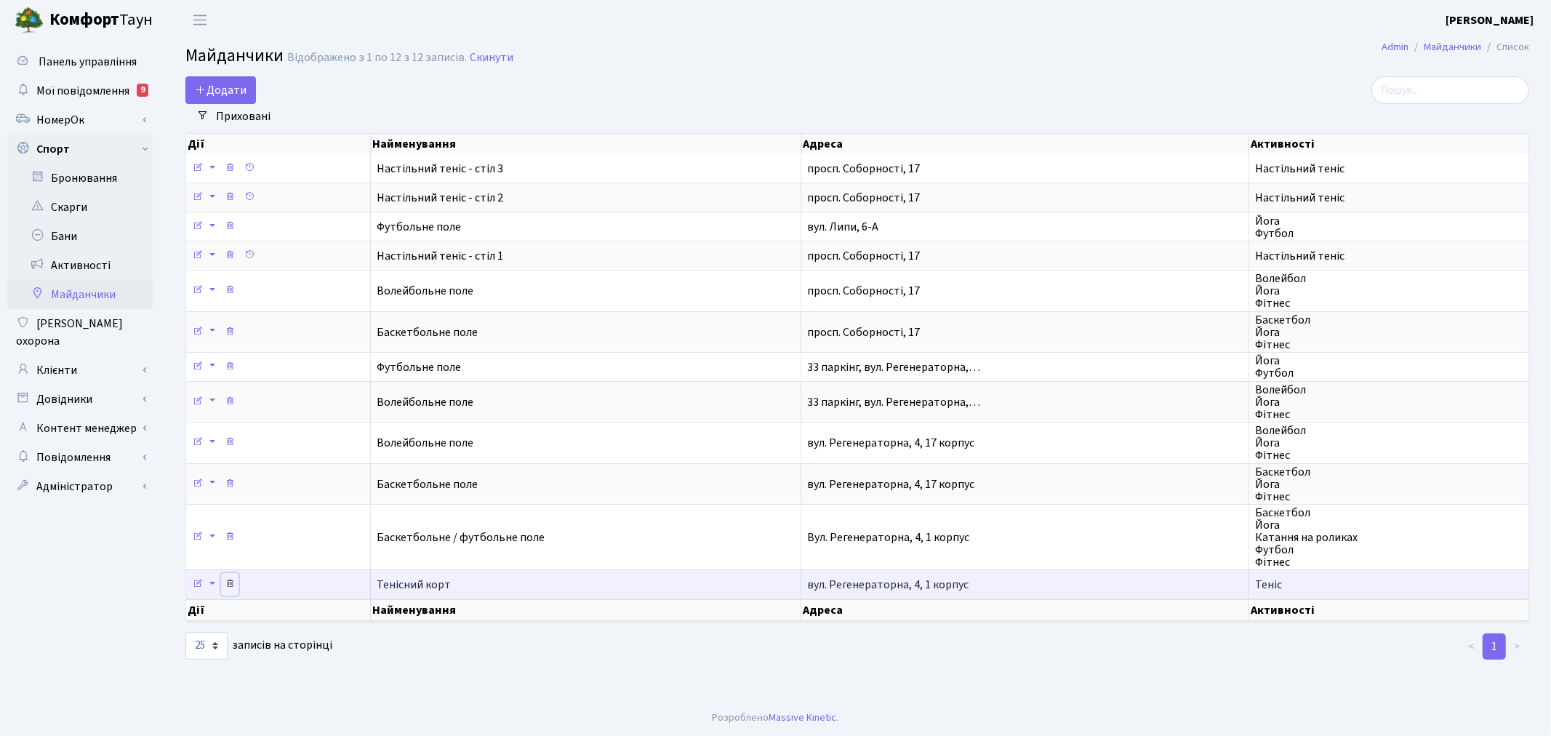
click at [228, 578] on icon at bounding box center [230, 583] width 10 height 10
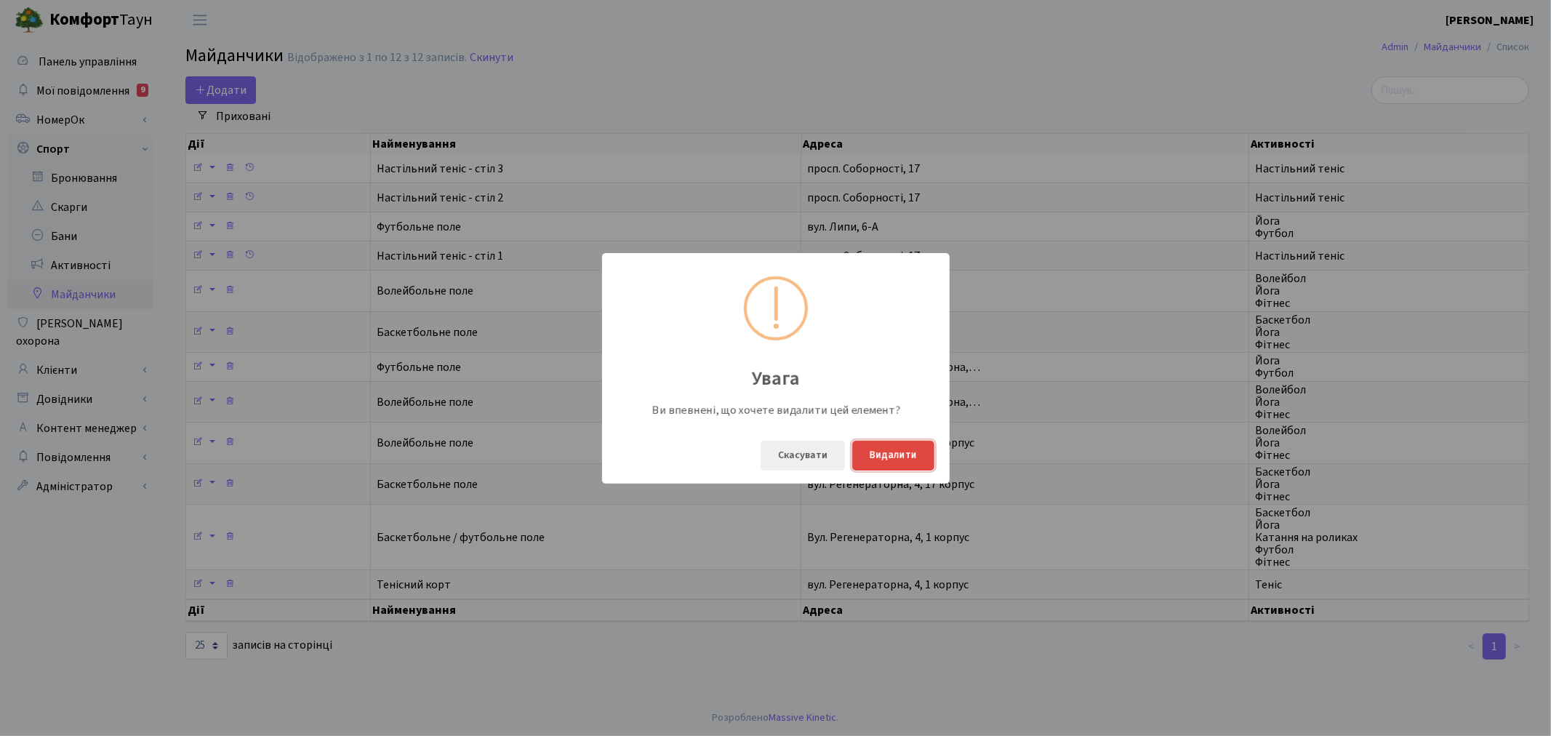
click at [875, 462] on button "Видалити" at bounding box center [893, 456] width 82 height 30
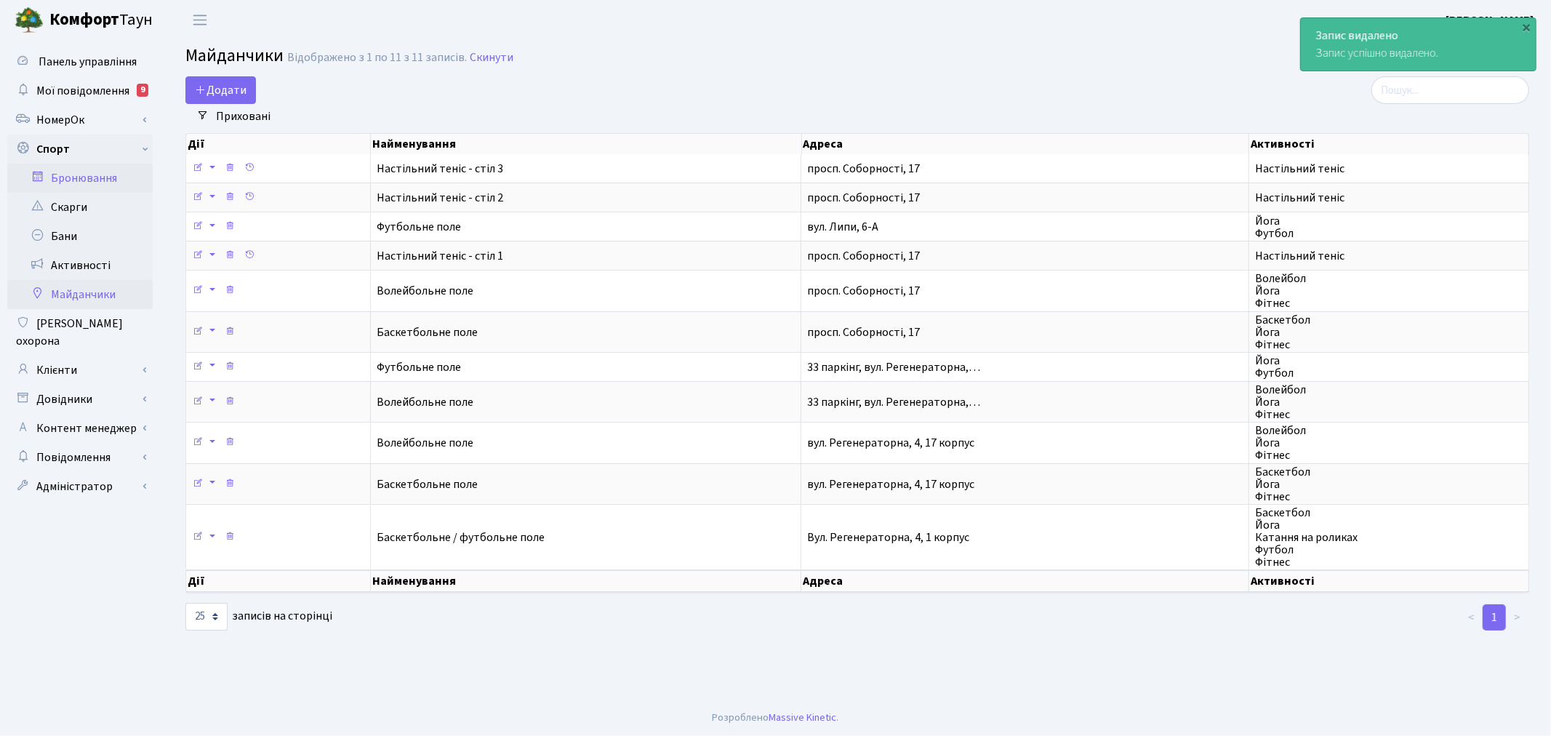
click at [134, 180] on link "Бронювання" at bounding box center [79, 178] width 145 height 29
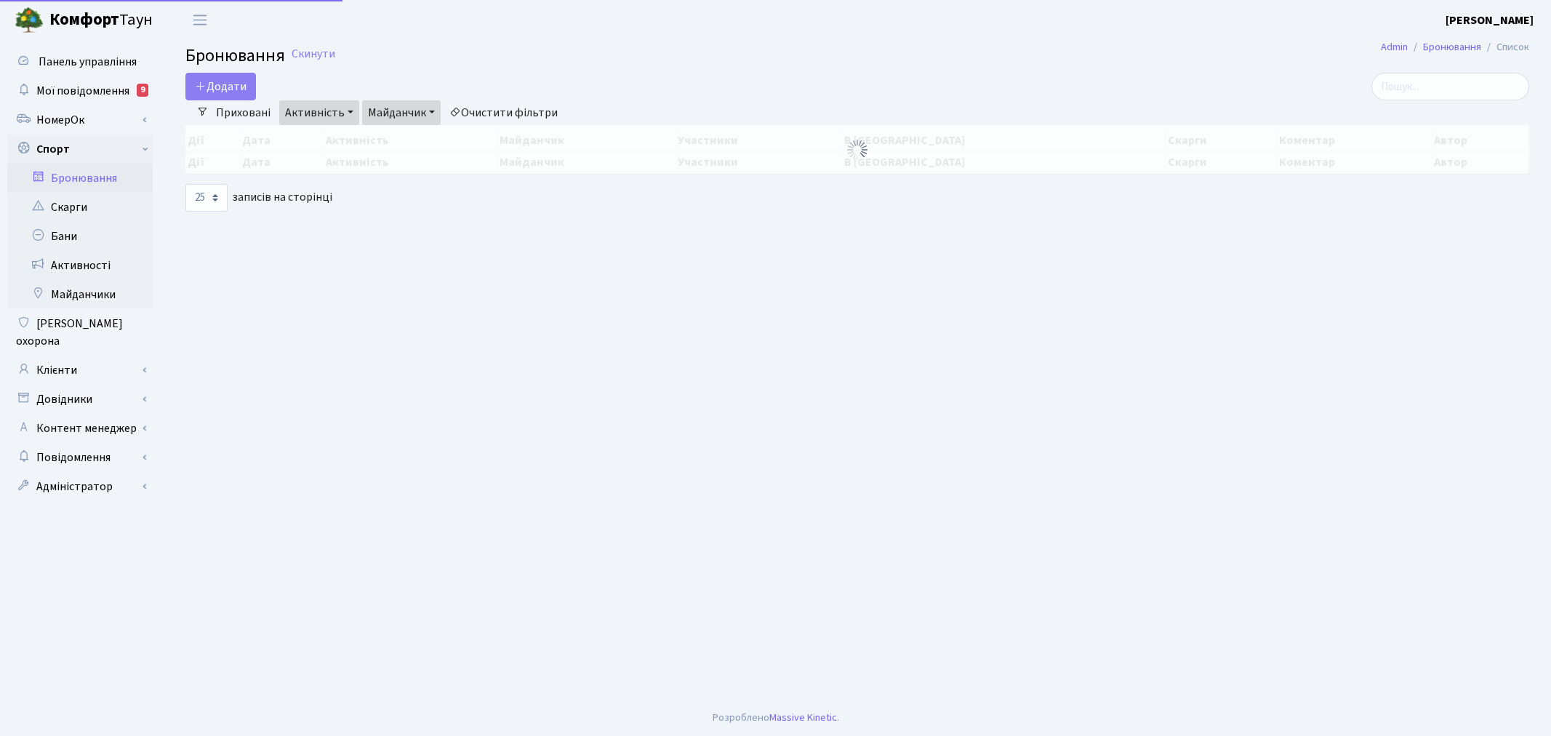
select select "25"
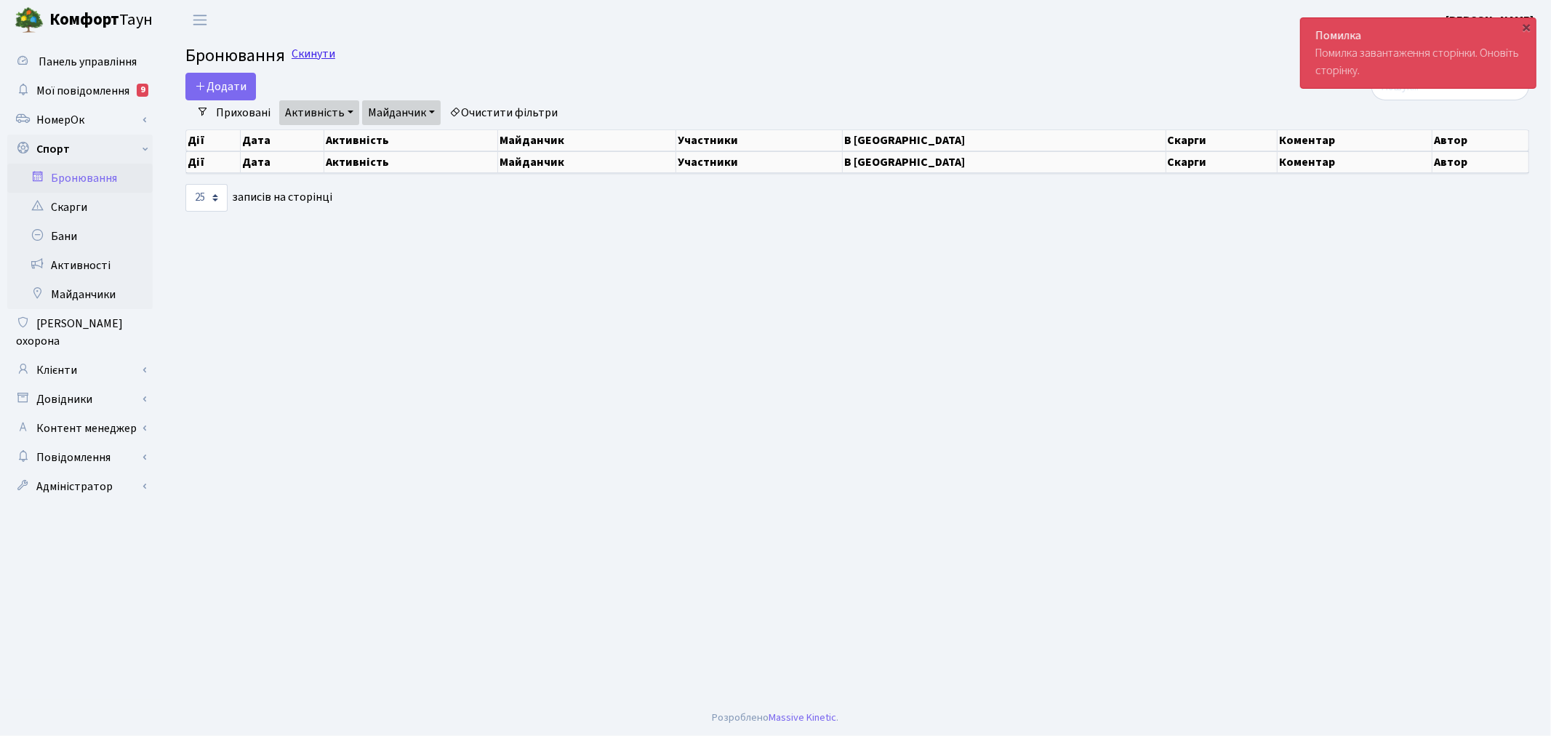
click at [314, 53] on link "Скинути" at bounding box center [314, 54] width 44 height 14
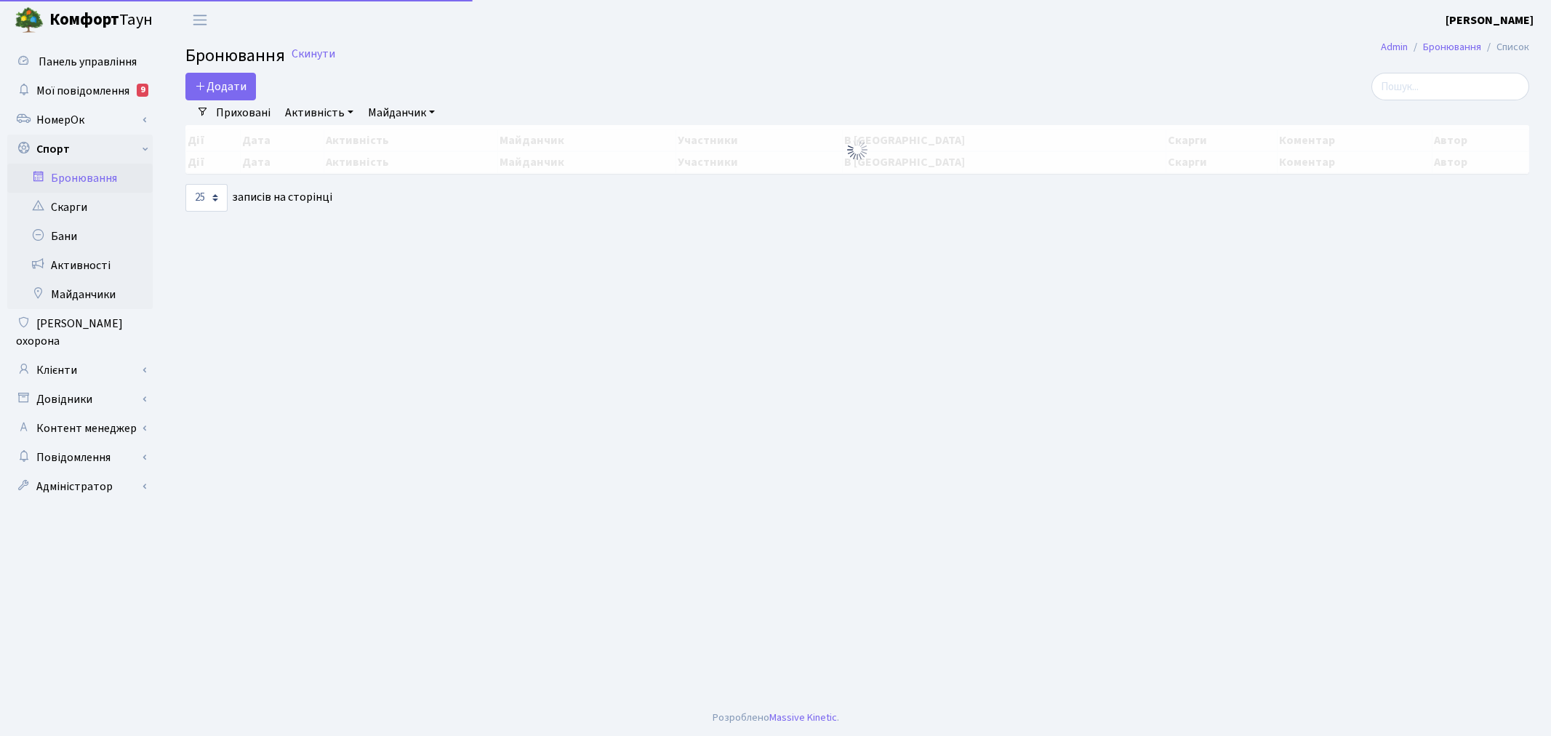
select select "25"
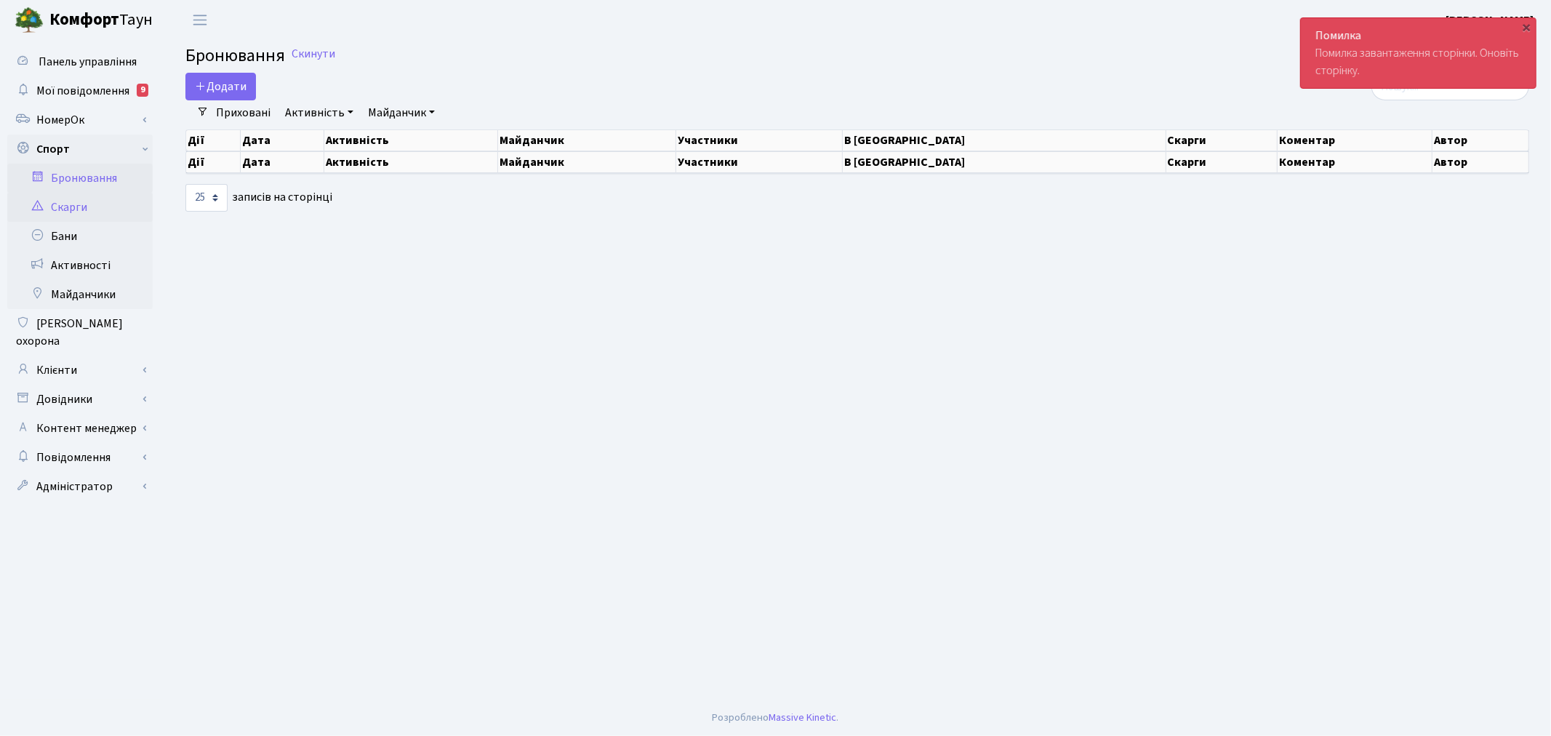
click at [78, 199] on link "Скарги" at bounding box center [79, 207] width 145 height 29
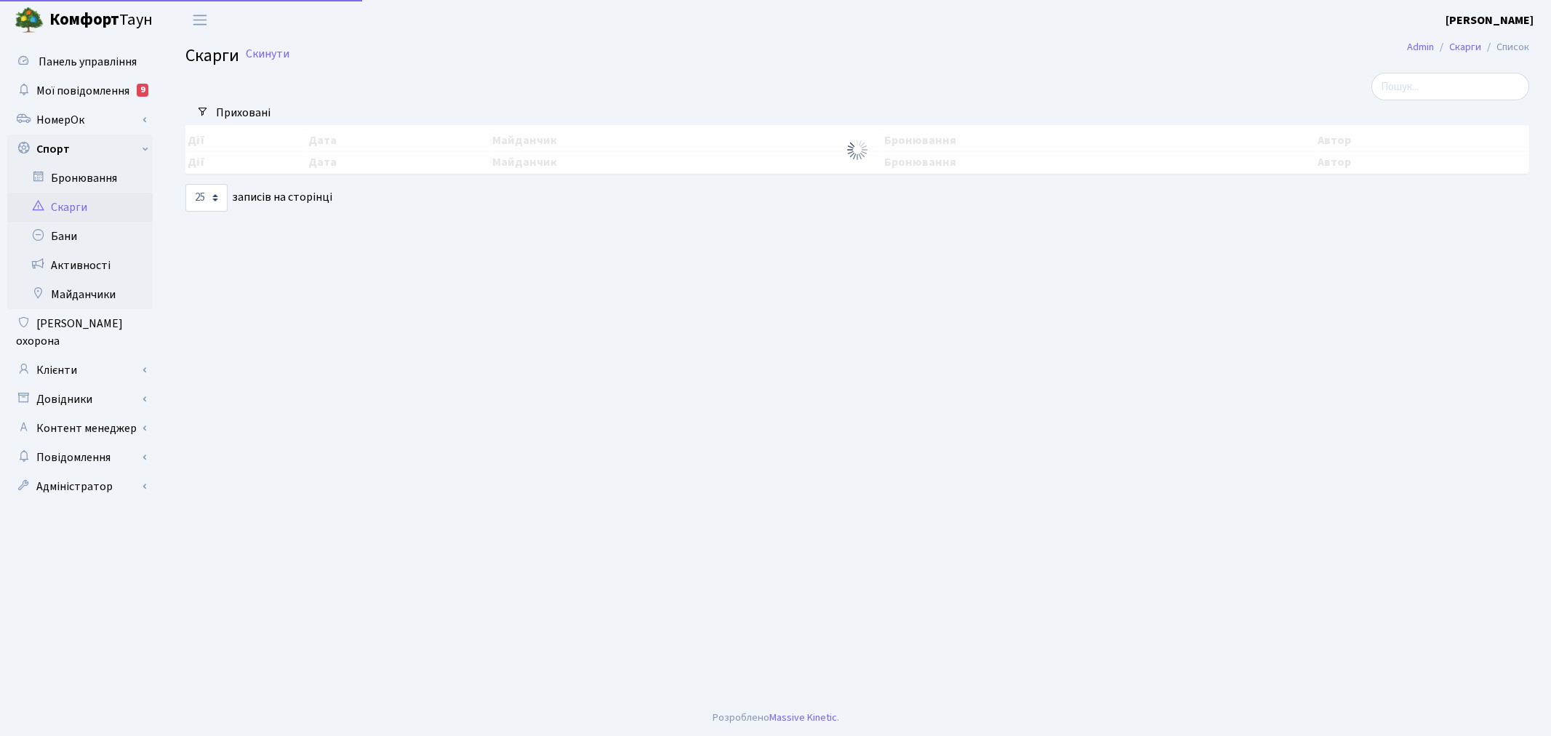
select select "25"
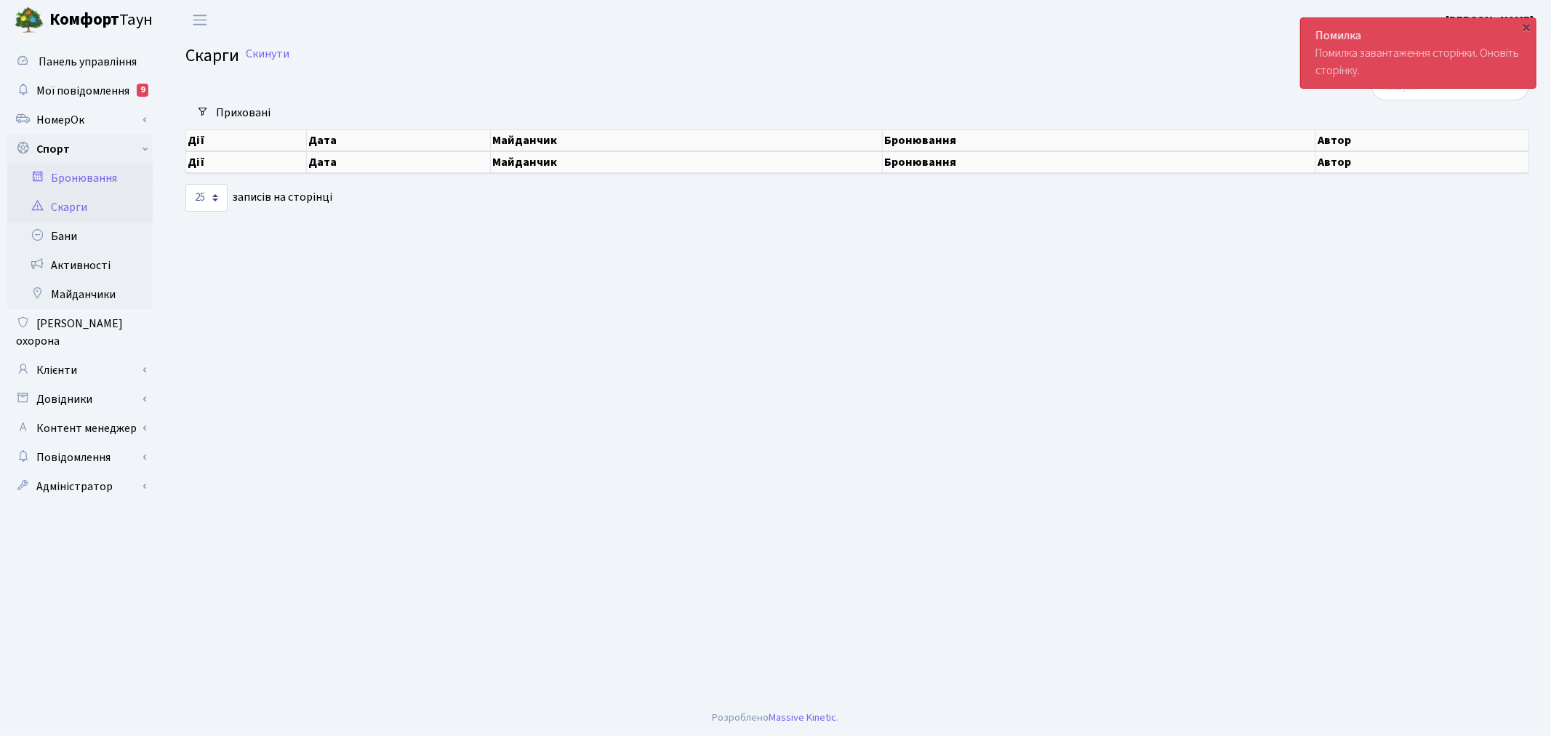
click at [84, 170] on link "Бронювання" at bounding box center [79, 178] width 145 height 29
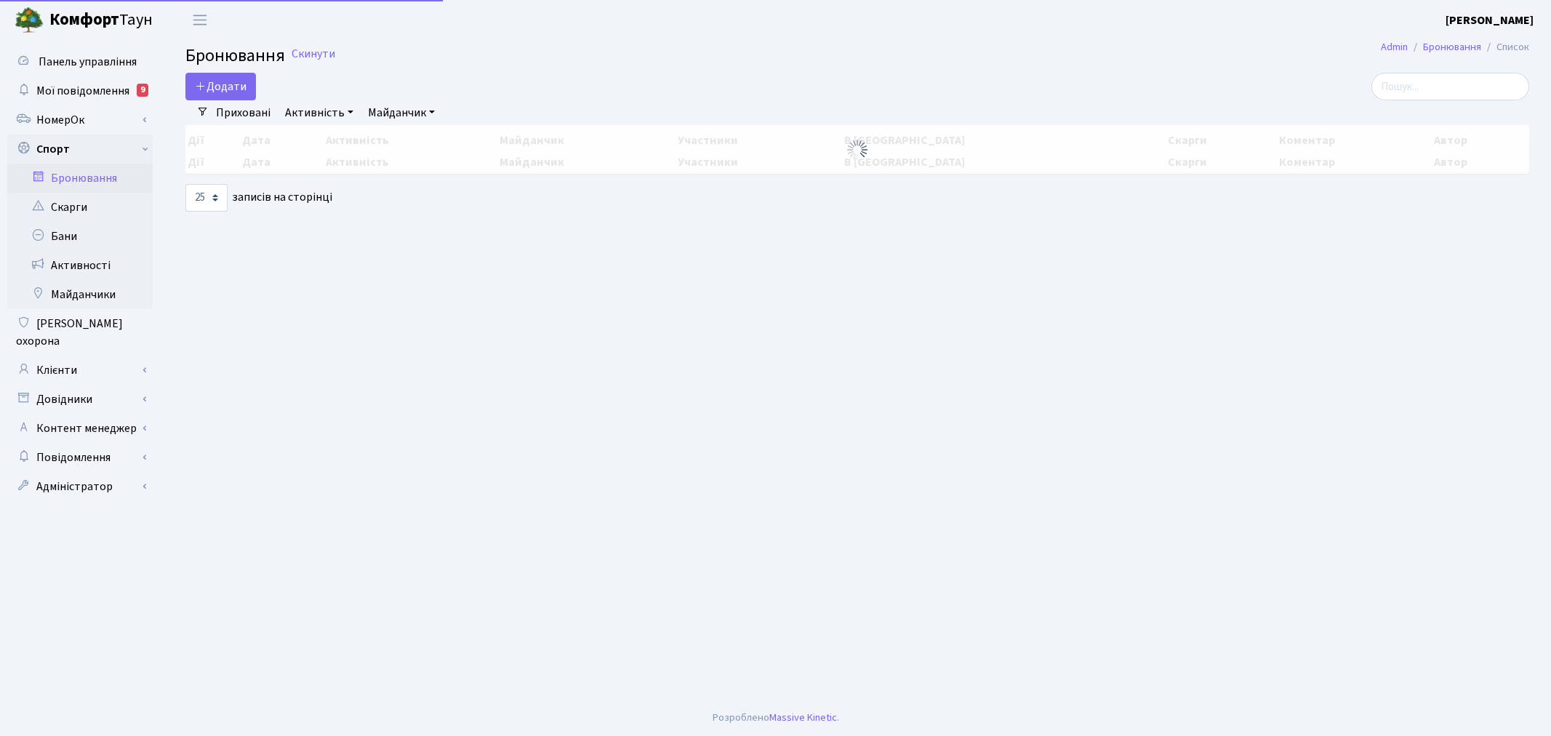
select select "25"
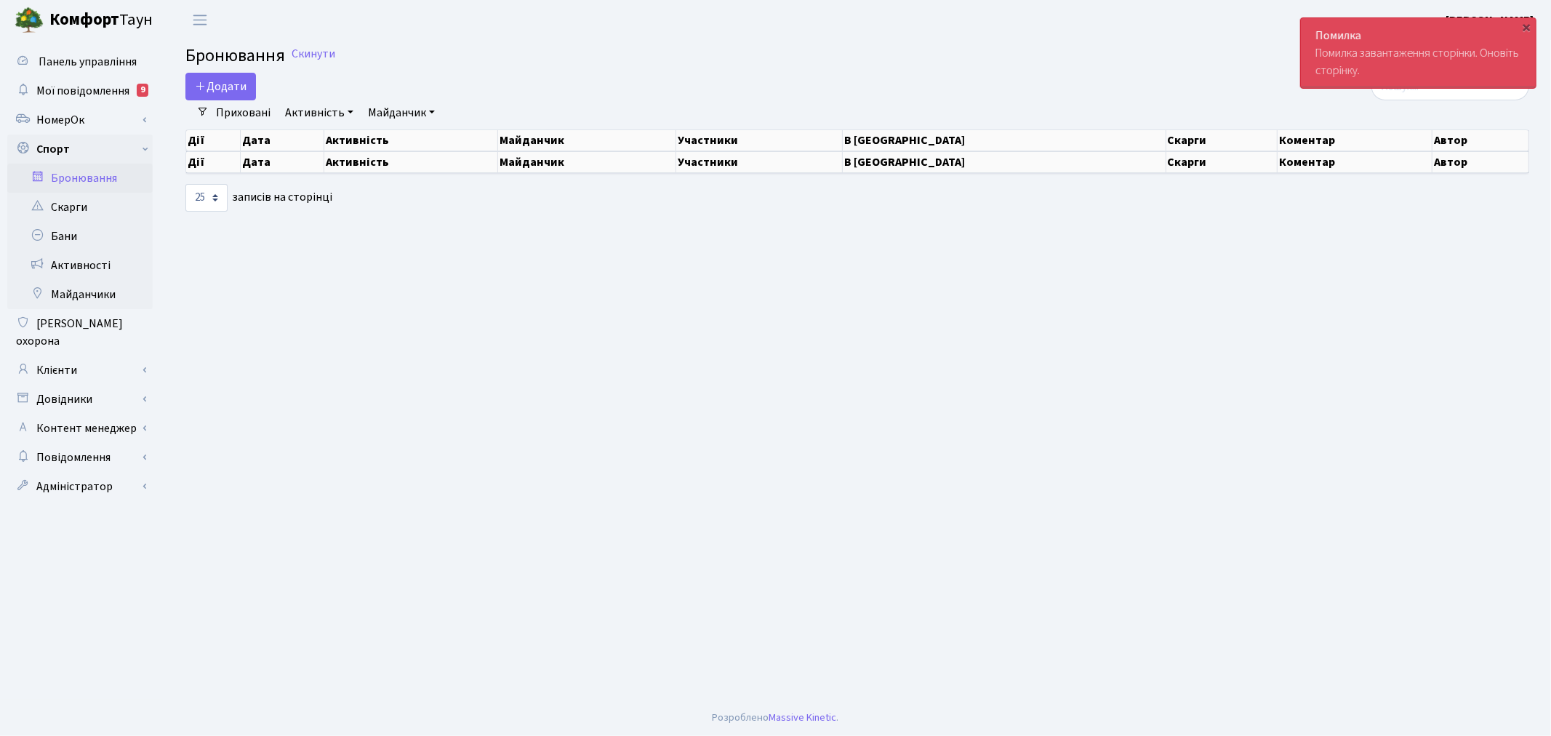
click at [324, 105] on link "Активність" at bounding box center [319, 112] width 80 height 25
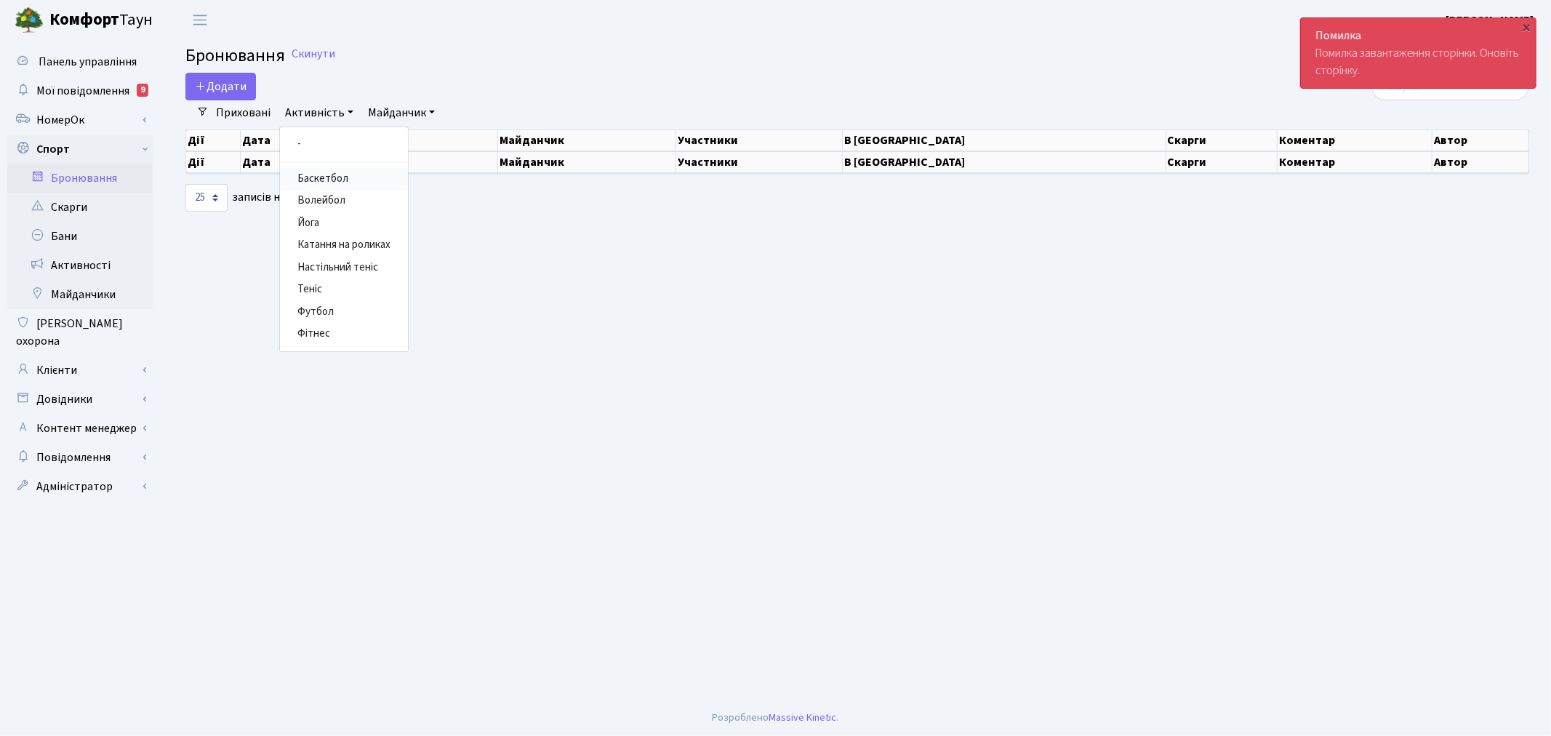
click at [325, 177] on link "Баскетбол" at bounding box center [344, 179] width 128 height 23
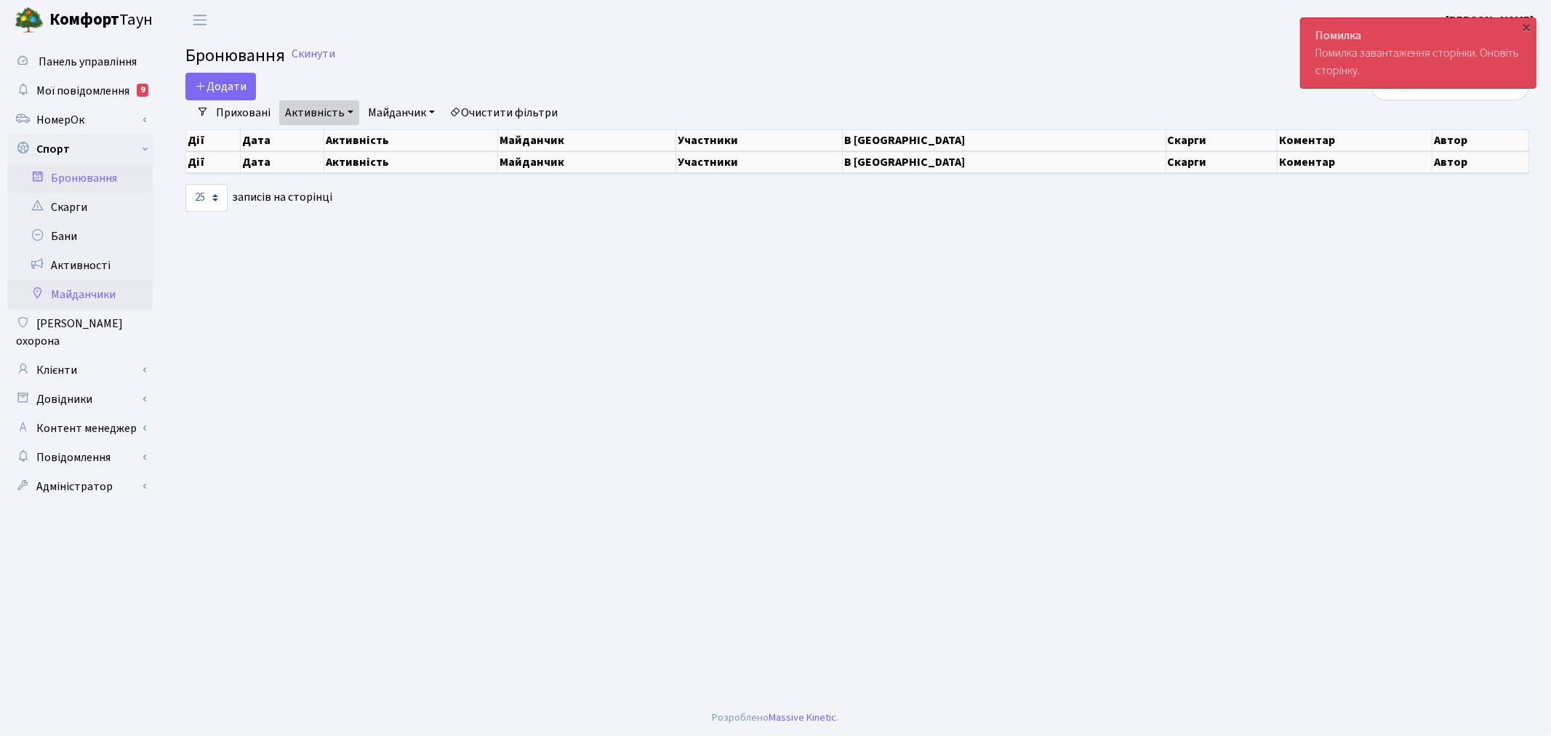
click at [108, 289] on link "Майданчики" at bounding box center [79, 294] width 145 height 29
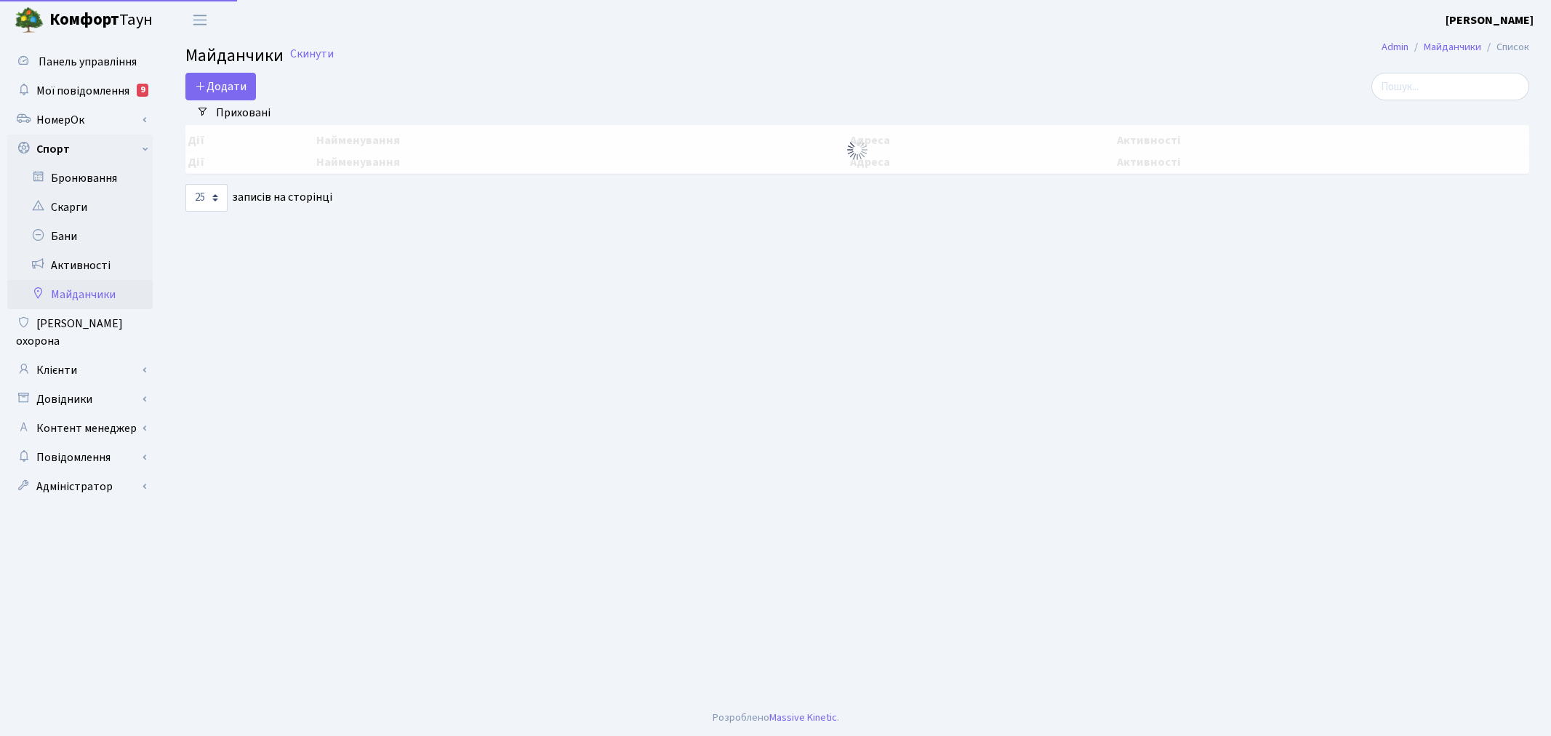
select select "25"
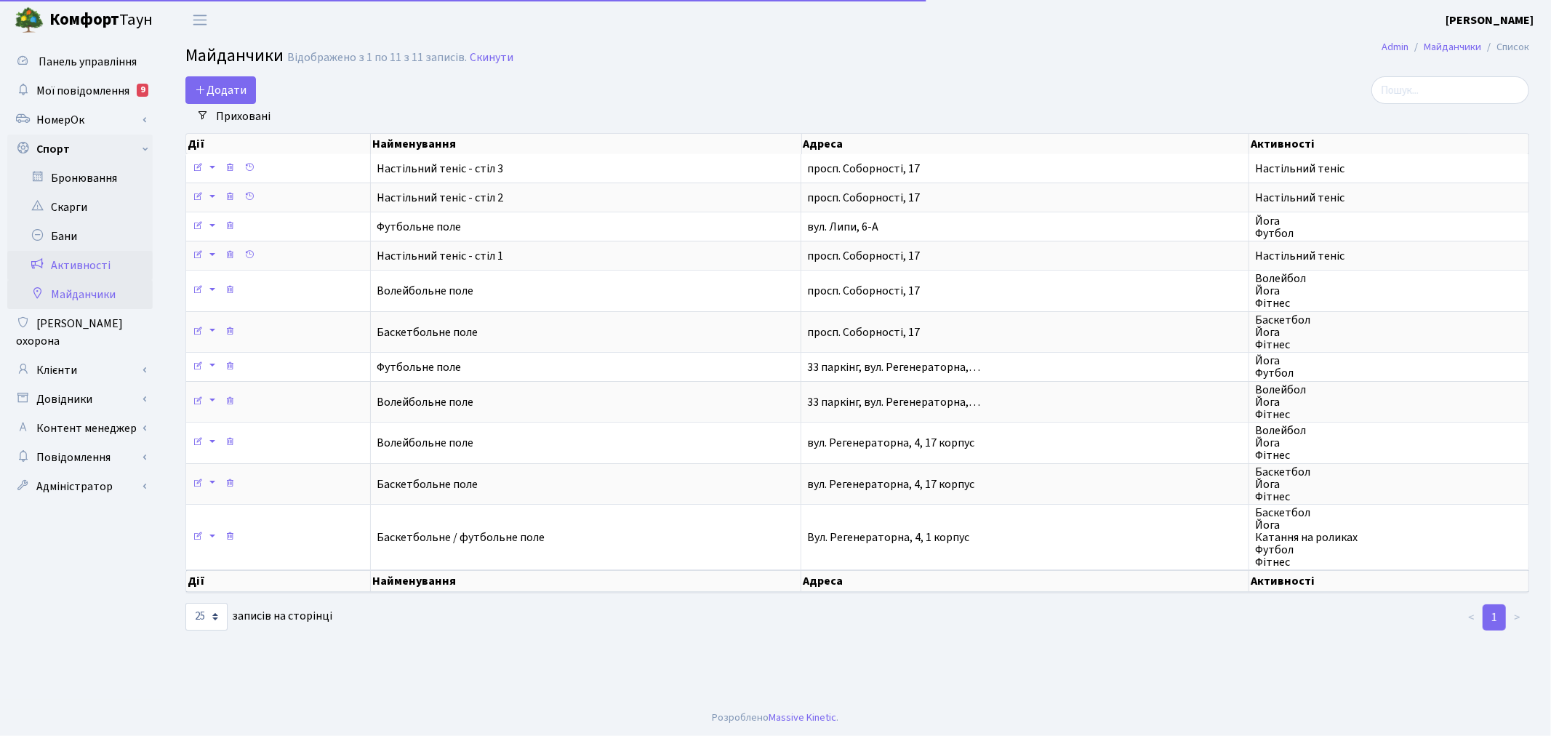
click at [117, 264] on link "Активності" at bounding box center [79, 265] width 145 height 29
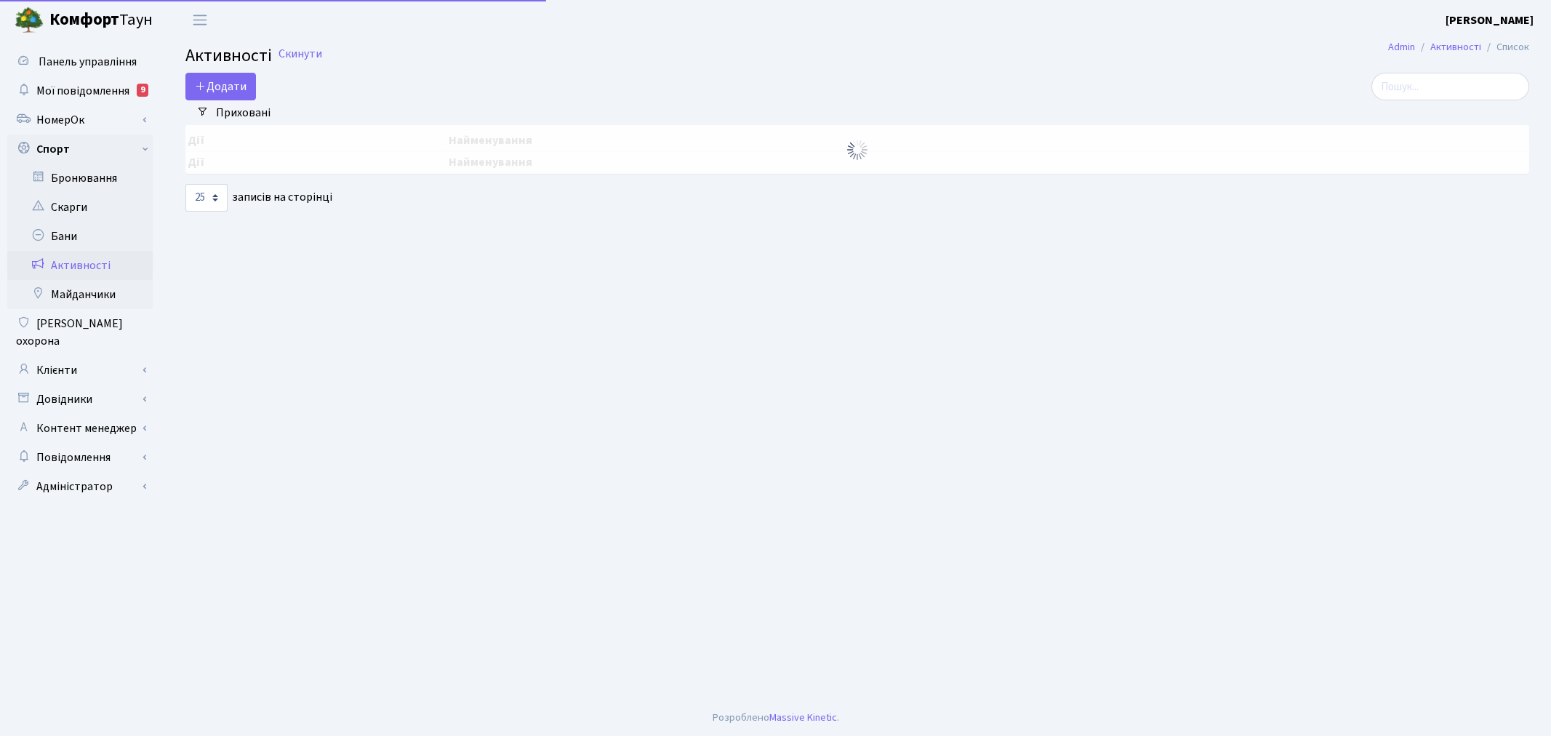
select select "25"
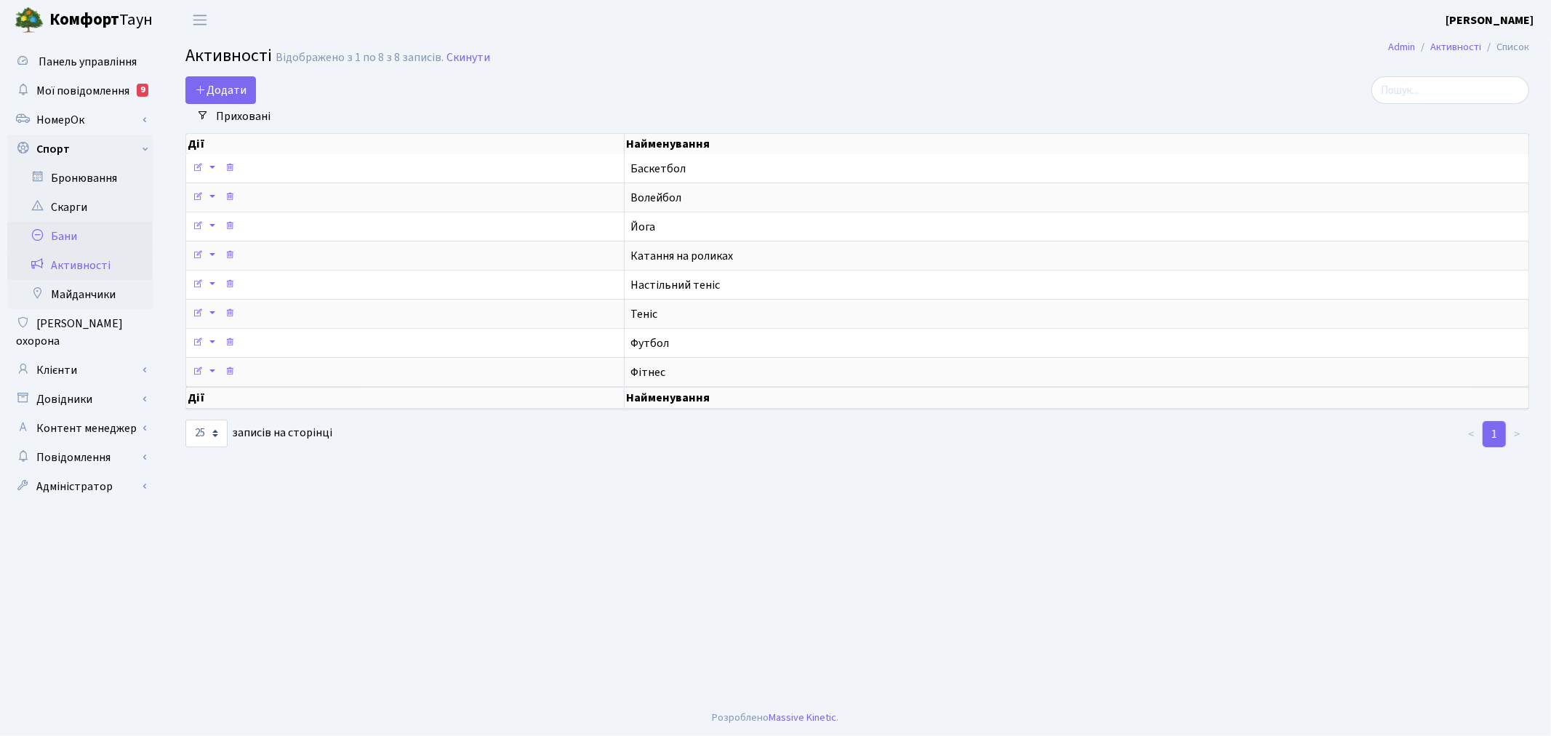
click at [107, 244] on link "Бани" at bounding box center [79, 236] width 145 height 29
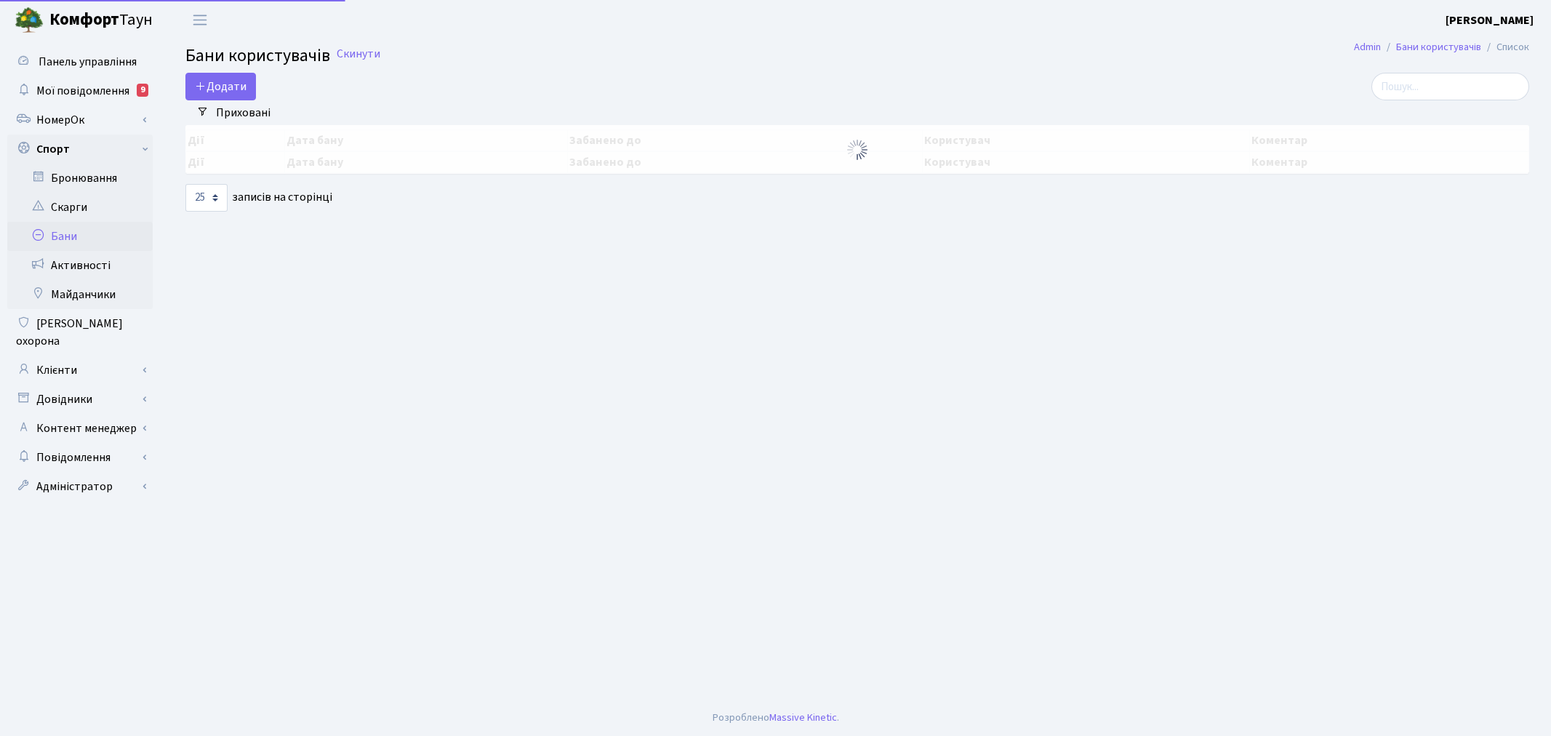
select select "25"
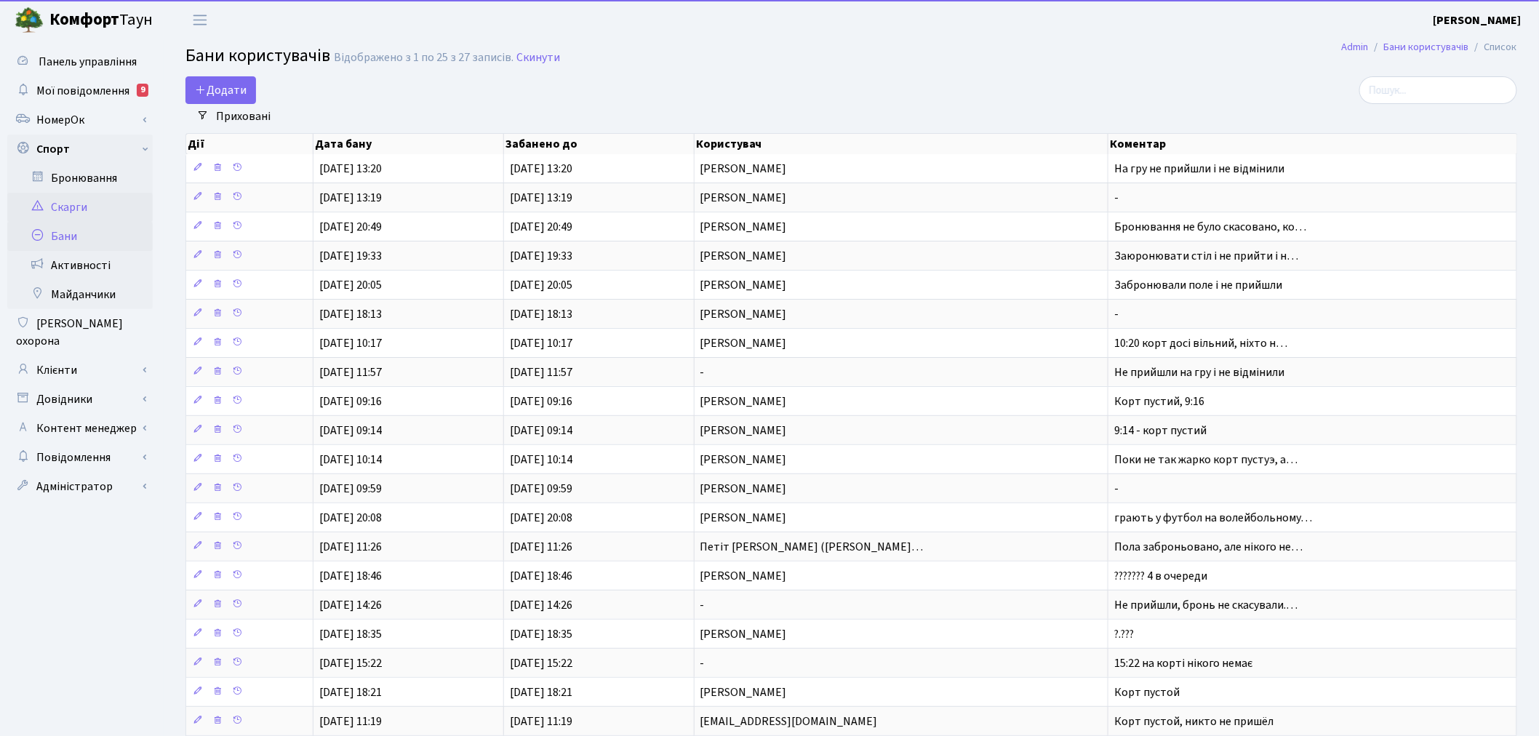
click at [107, 209] on link "Скарги" at bounding box center [79, 207] width 145 height 29
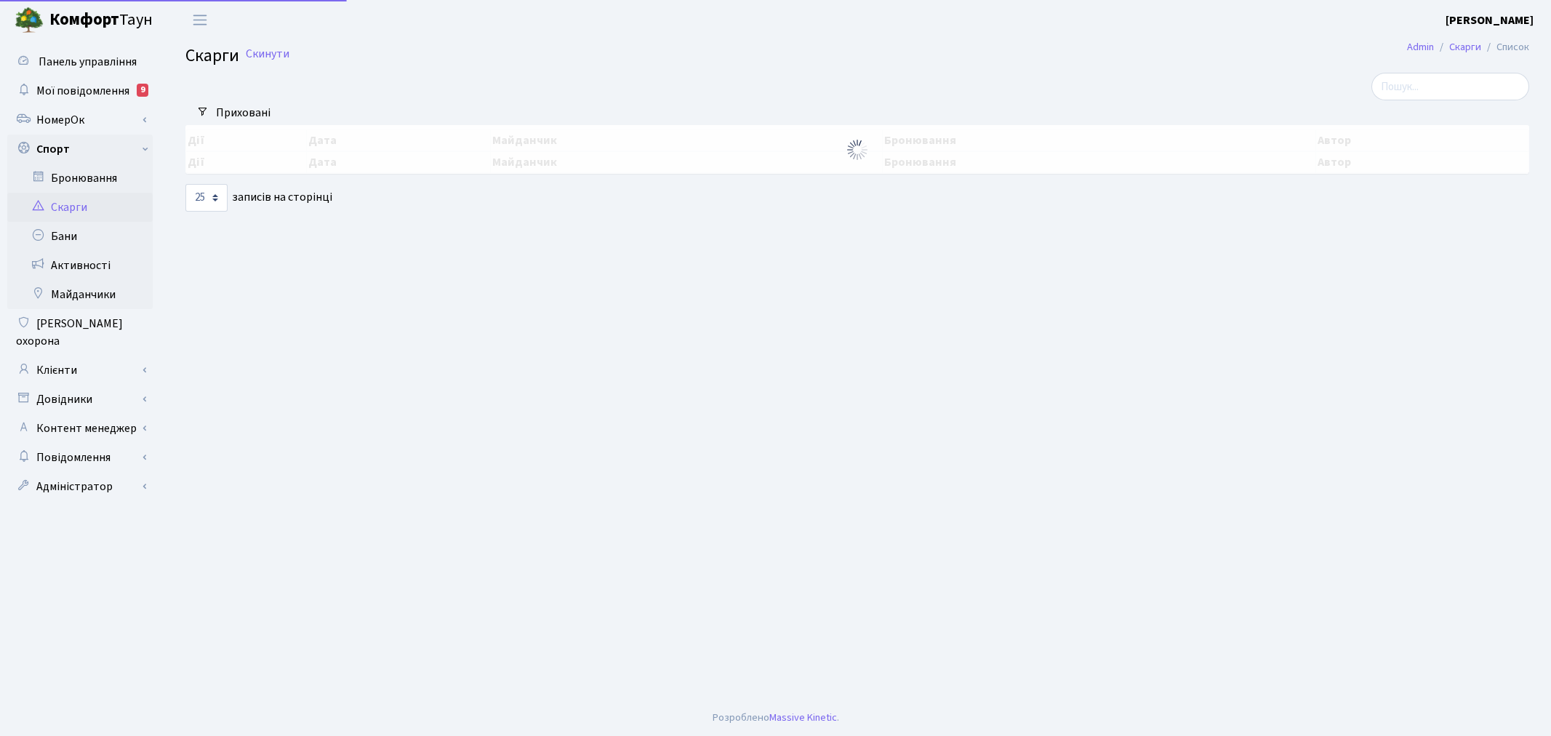
select select "25"
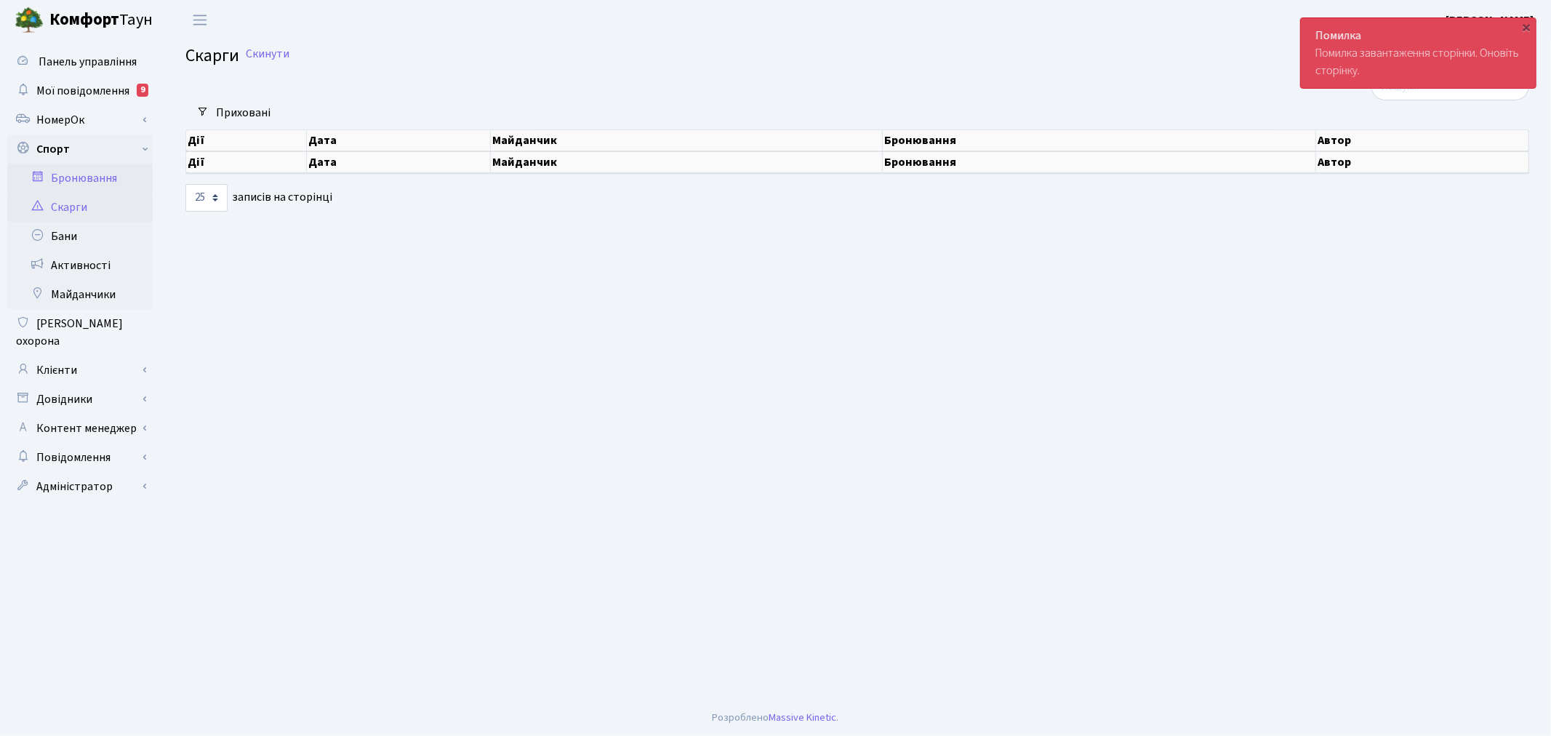
click at [111, 185] on link "Бронювання" at bounding box center [79, 178] width 145 height 29
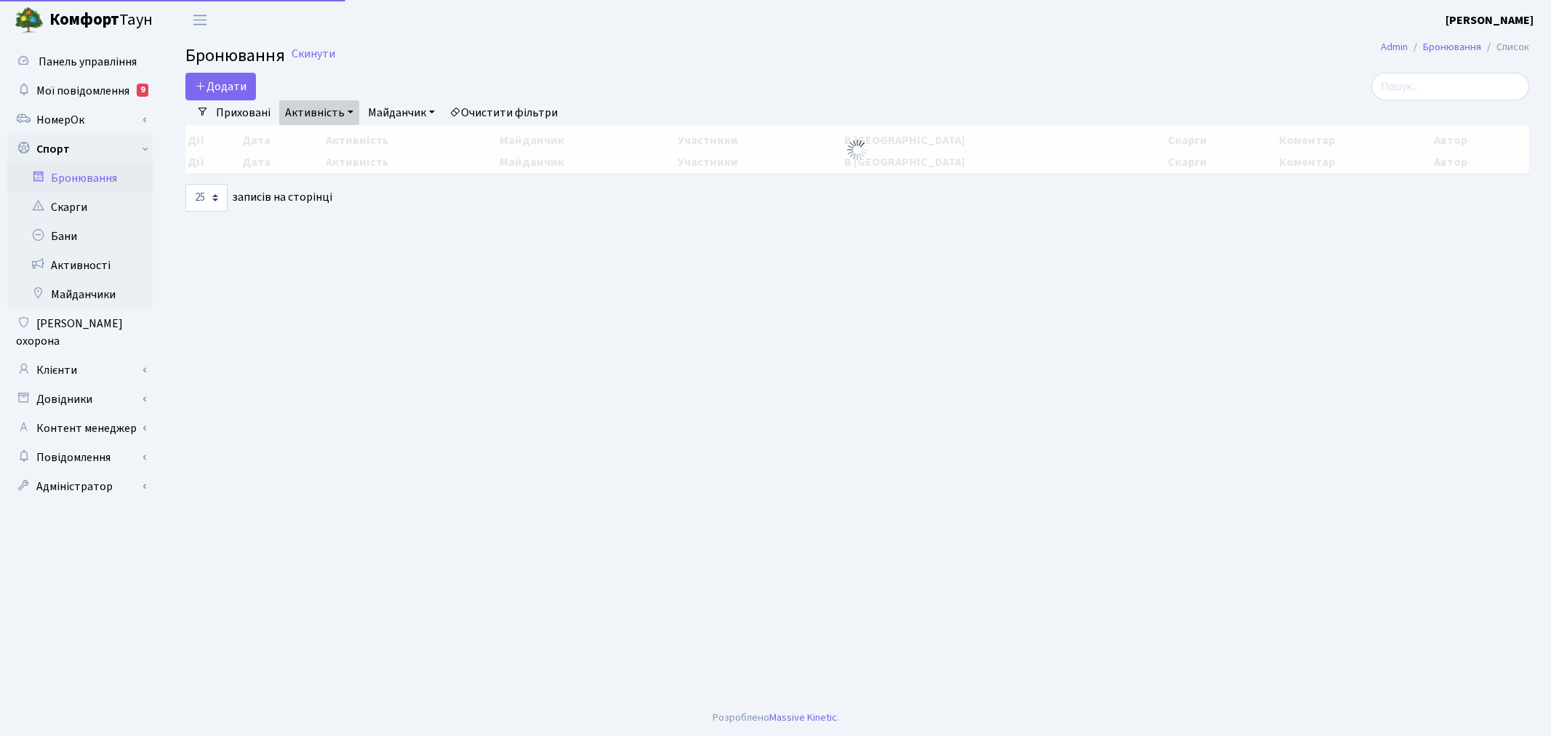
select select "25"
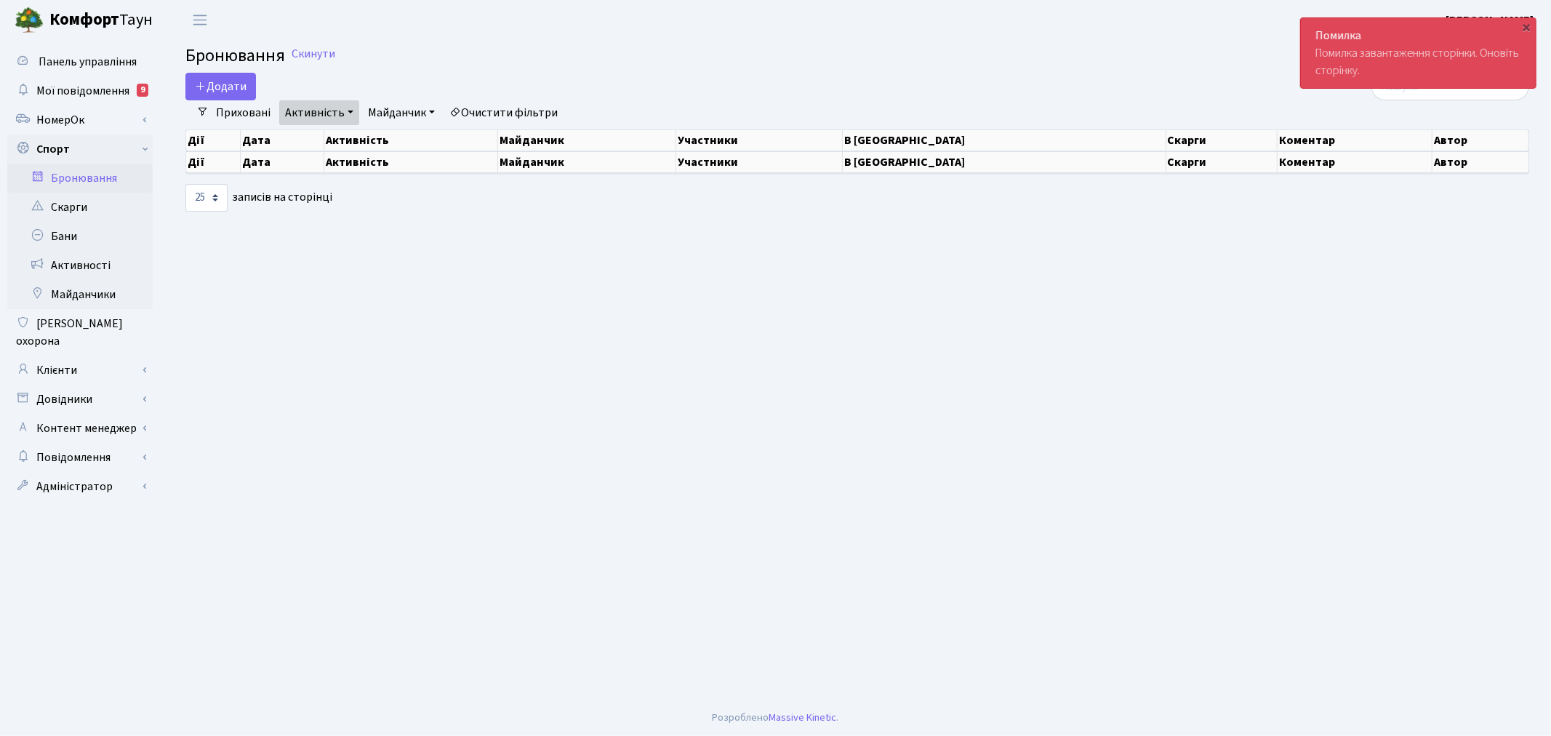
click at [329, 116] on link "Активність" at bounding box center [319, 112] width 80 height 25
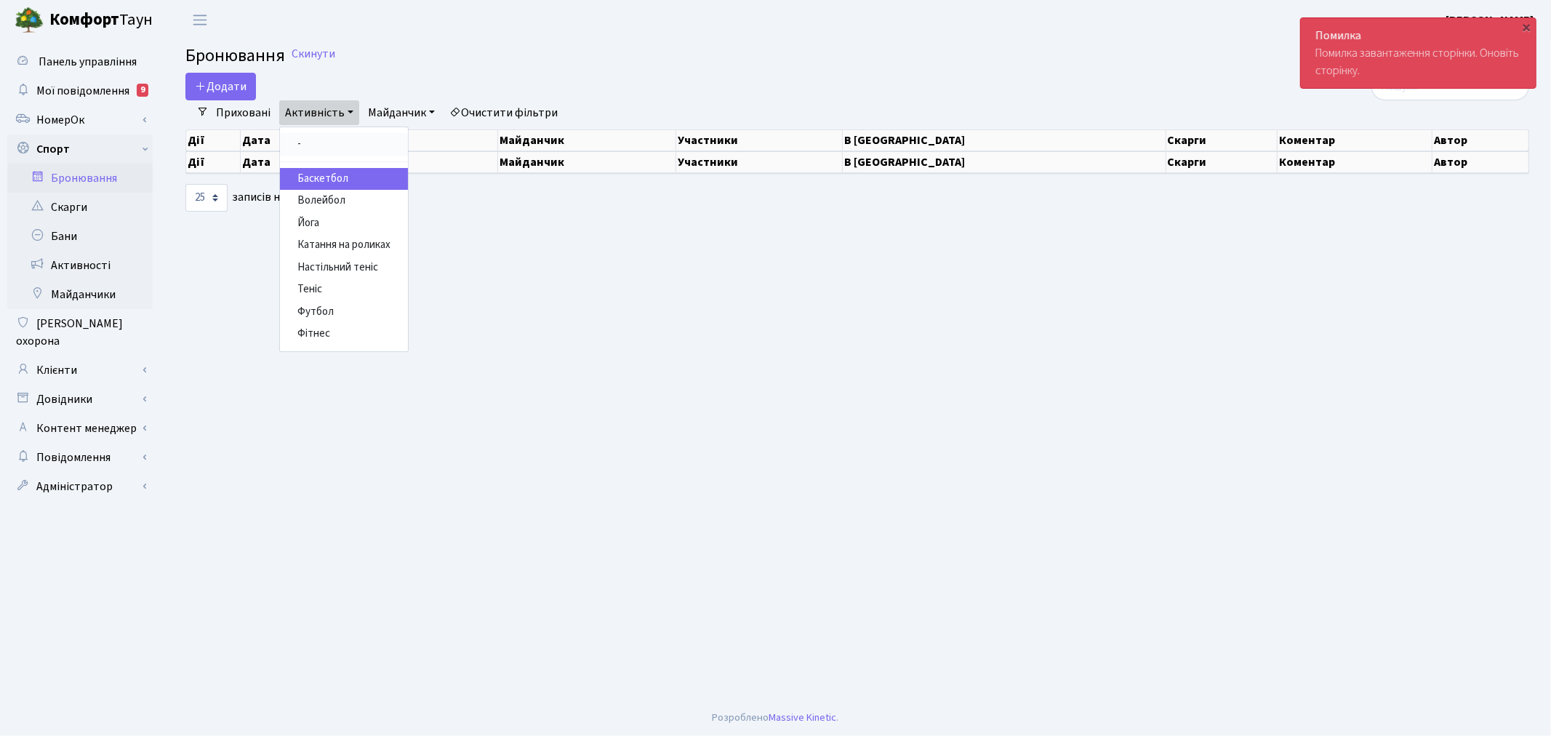
click at [317, 143] on link "-" at bounding box center [344, 144] width 128 height 23
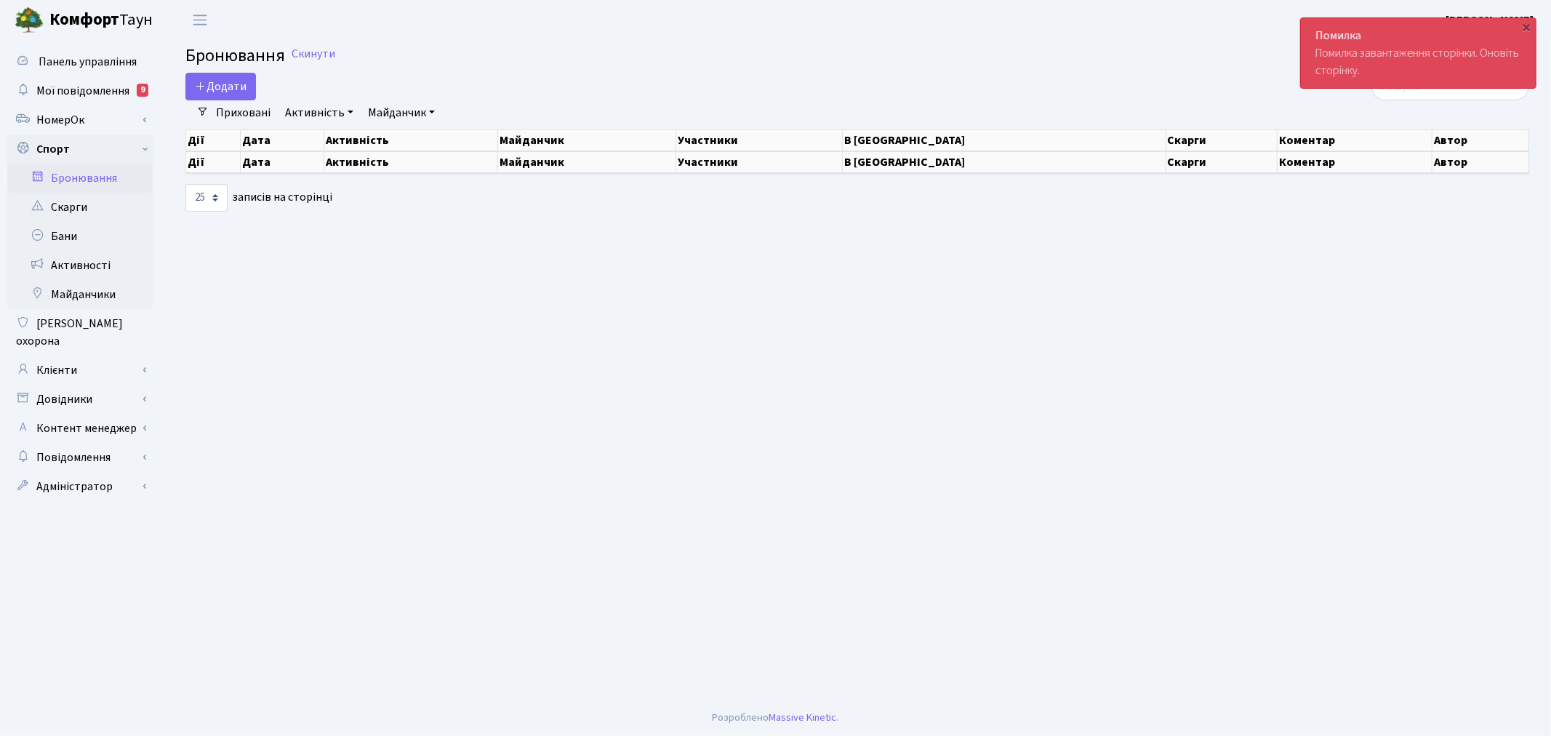
click at [311, 41] on main "Admin Бронювання Список Бронювання Скинути Додати Активність Баскетбол Волейбол…" at bounding box center [858, 370] width 1388 height 660
click at [313, 51] on link "Скинути" at bounding box center [314, 54] width 44 height 14
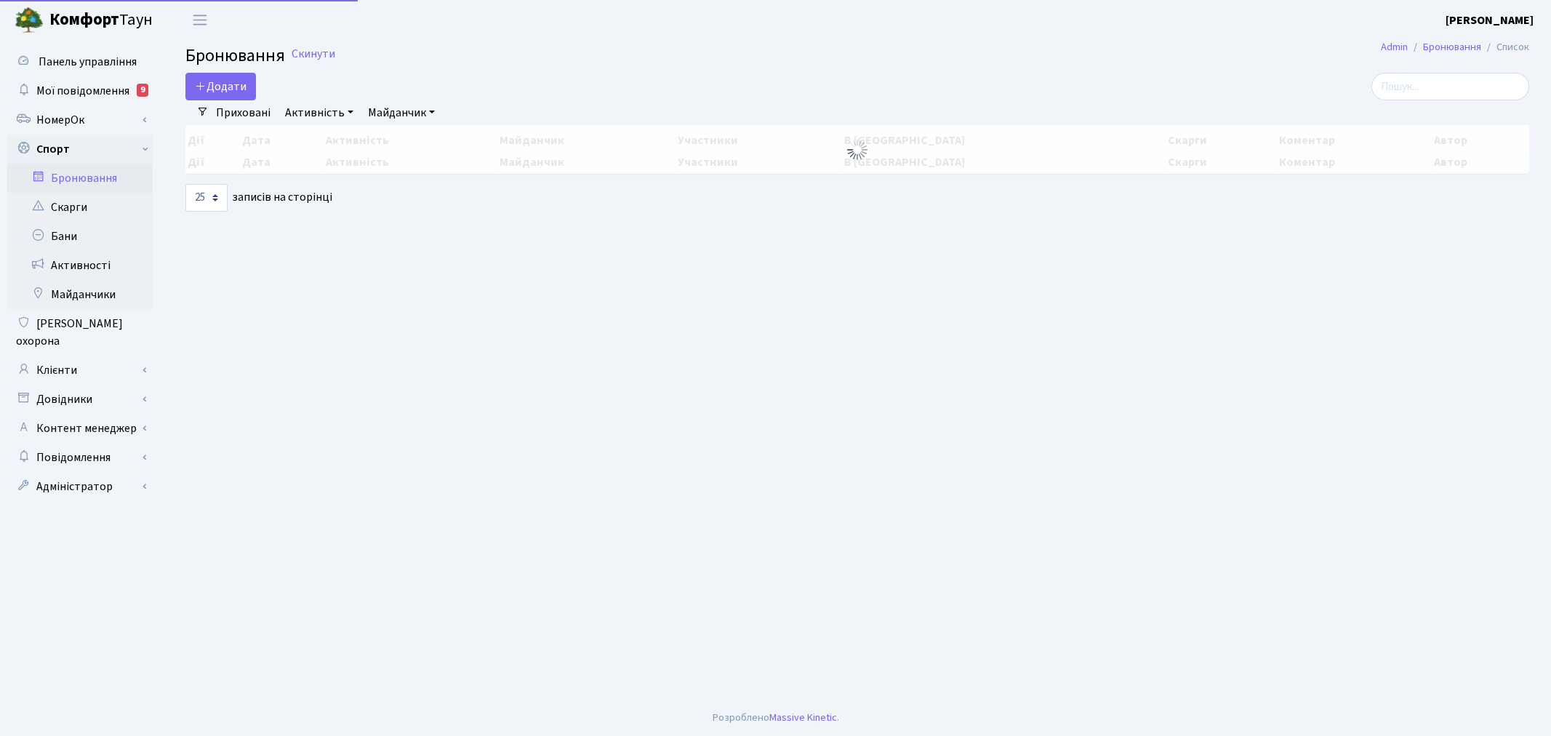
select select "25"
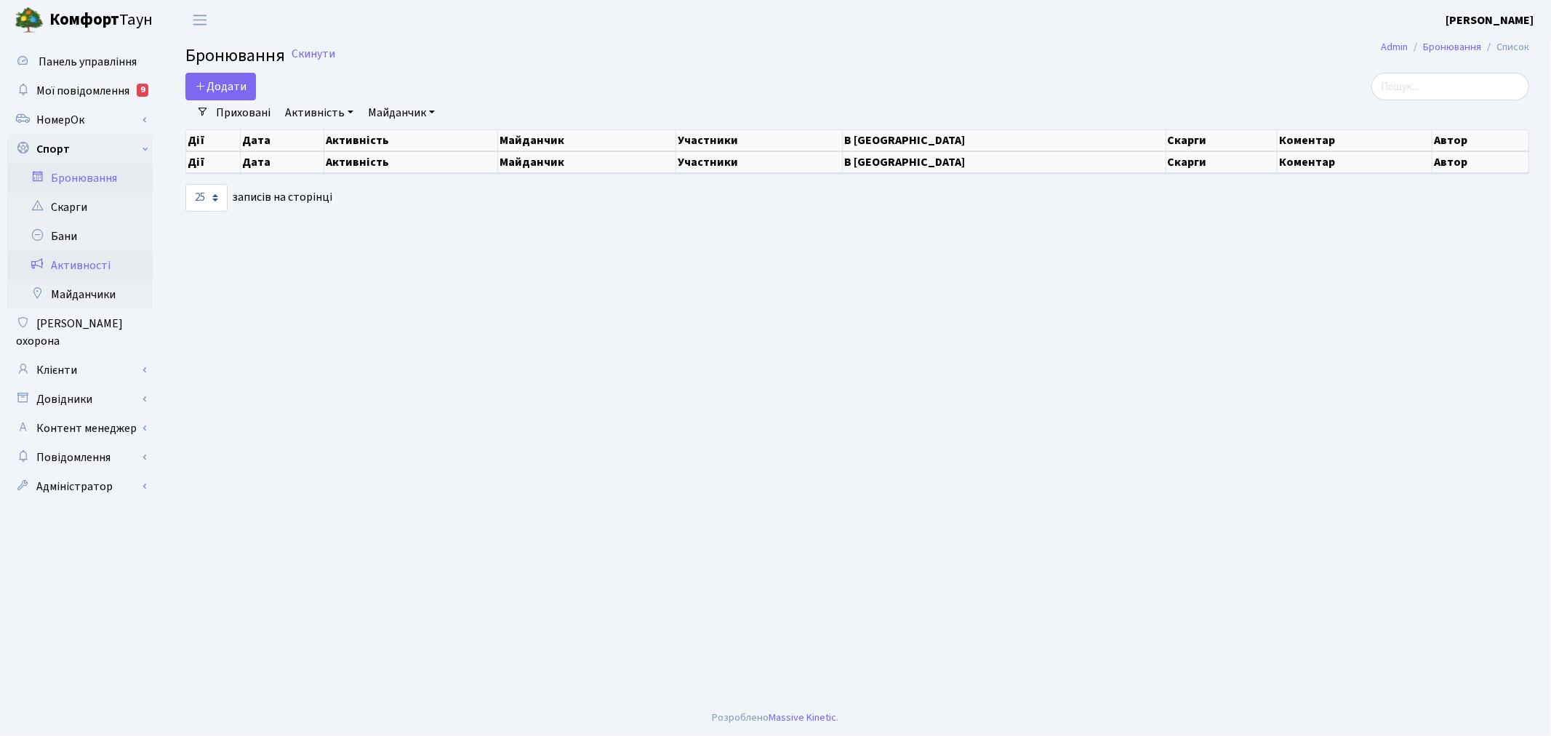
click at [105, 265] on link "Активності" at bounding box center [79, 265] width 145 height 29
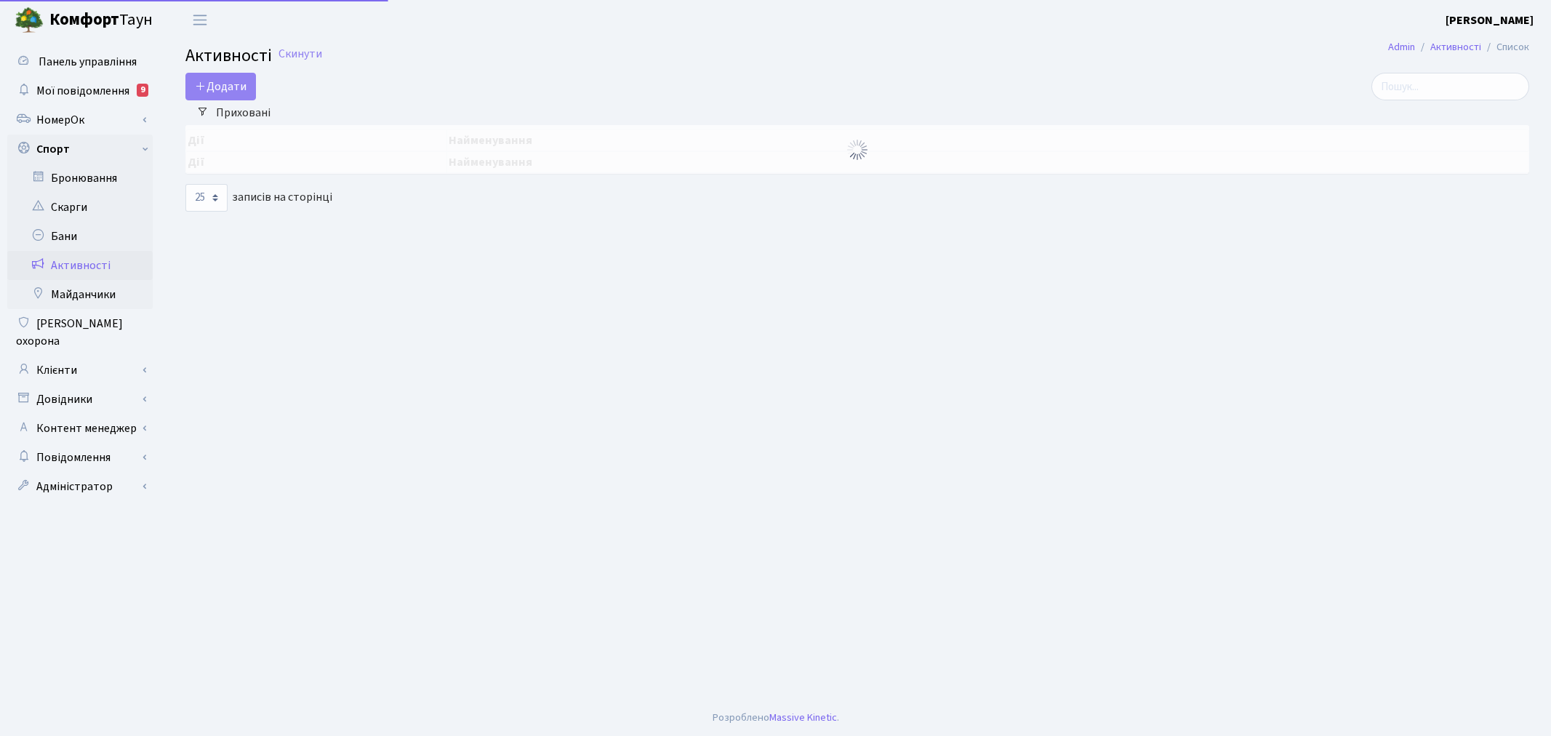
select select "25"
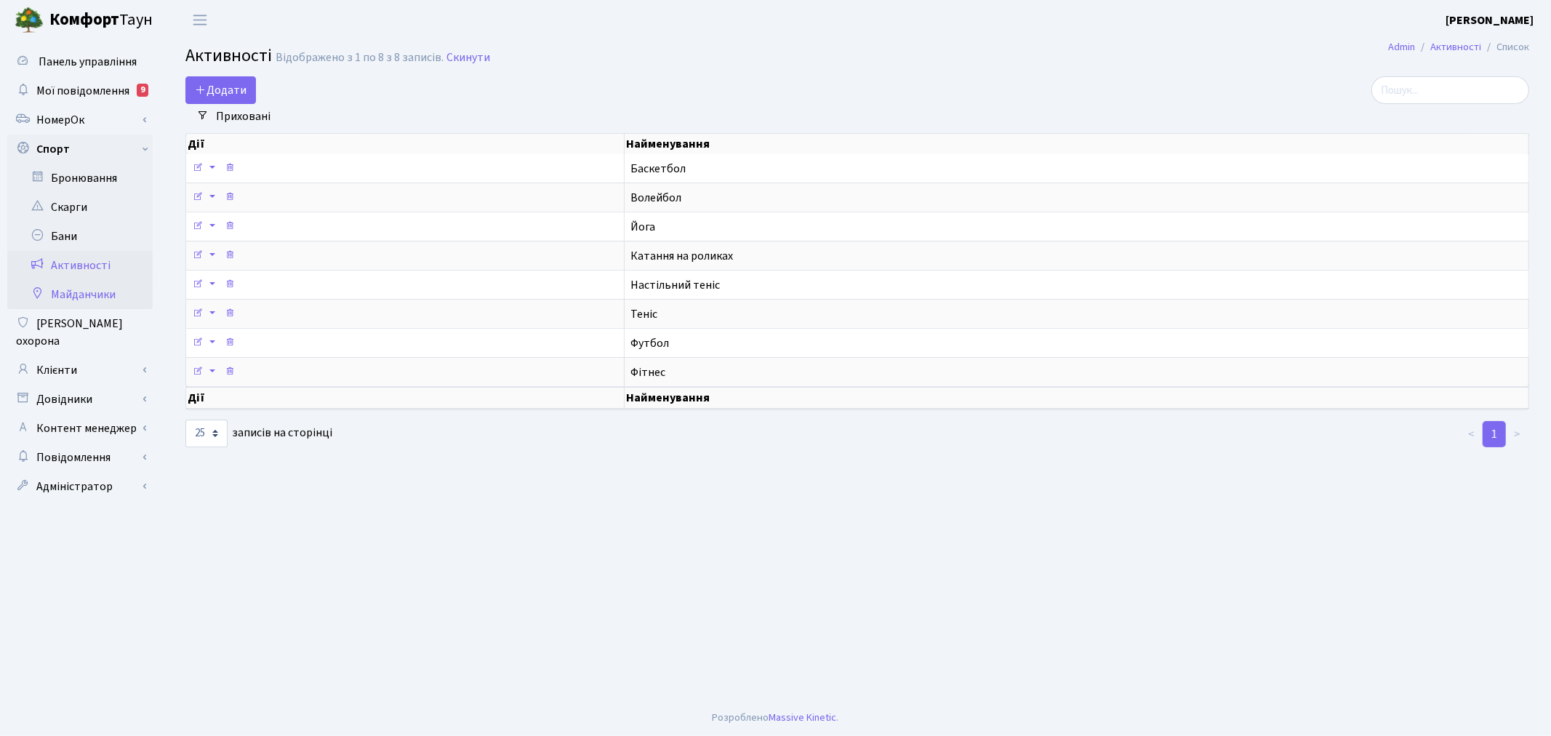
click at [102, 296] on link "Майданчики" at bounding box center [79, 294] width 145 height 29
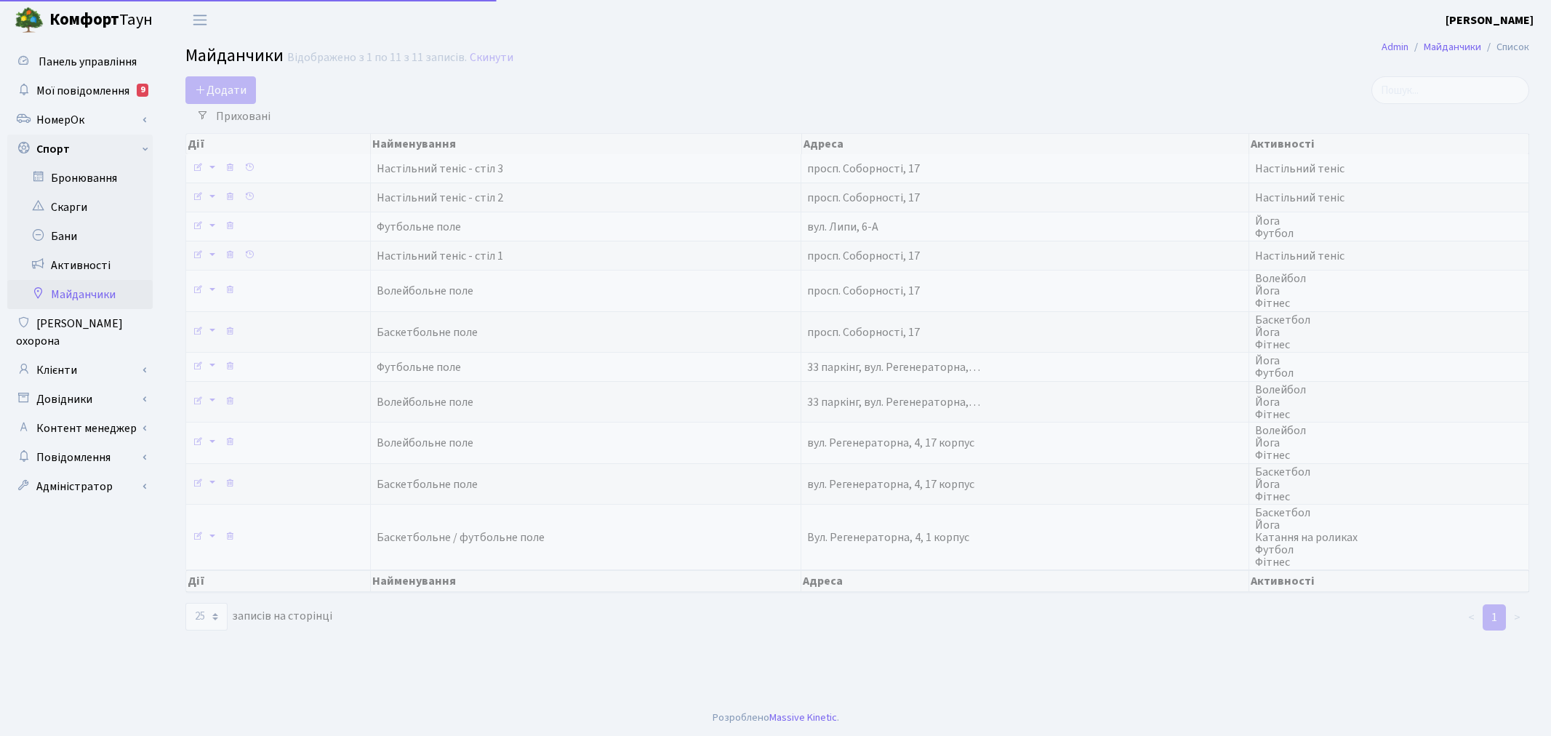
select select "25"
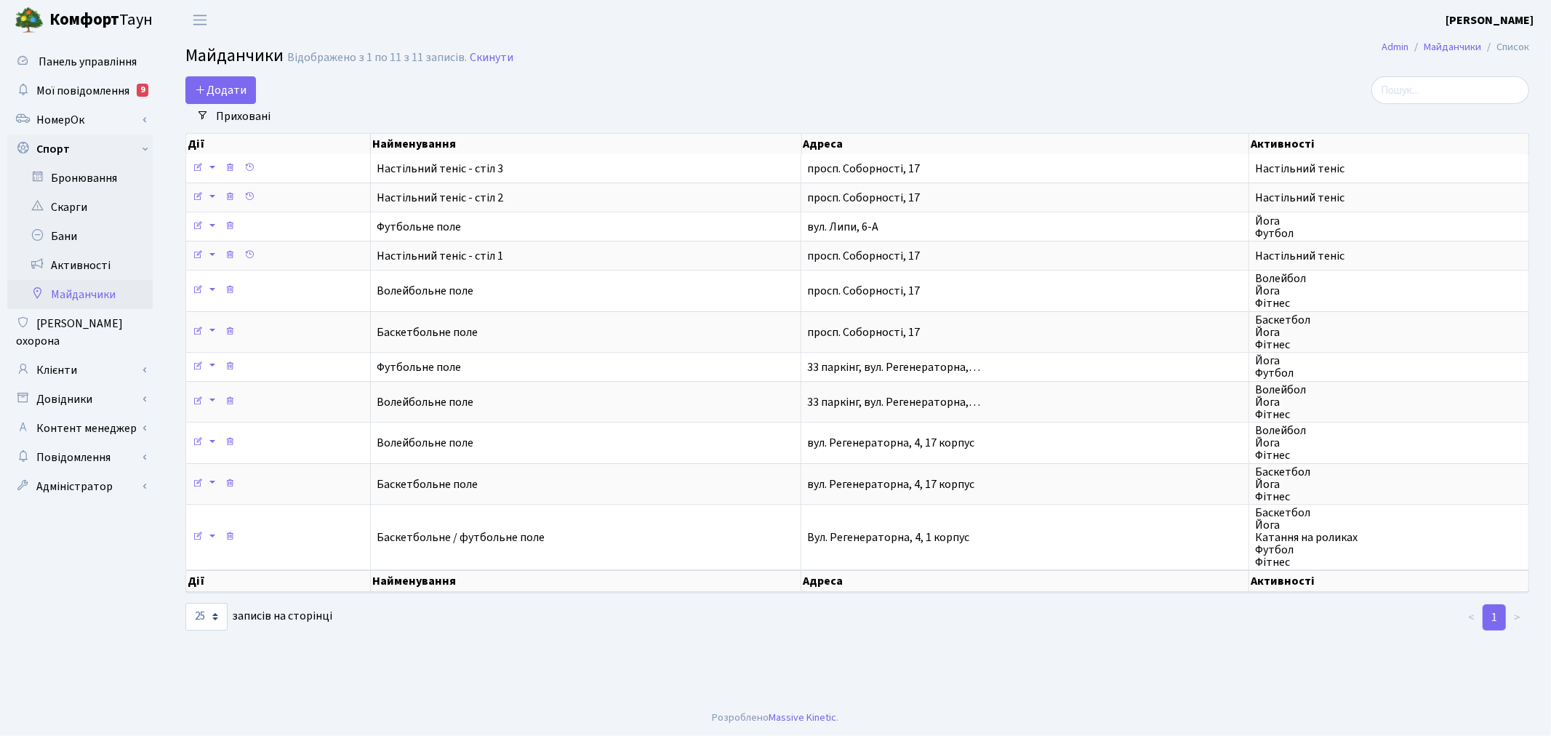
click at [217, 121] on link "Приховані" at bounding box center [243, 116] width 66 height 25
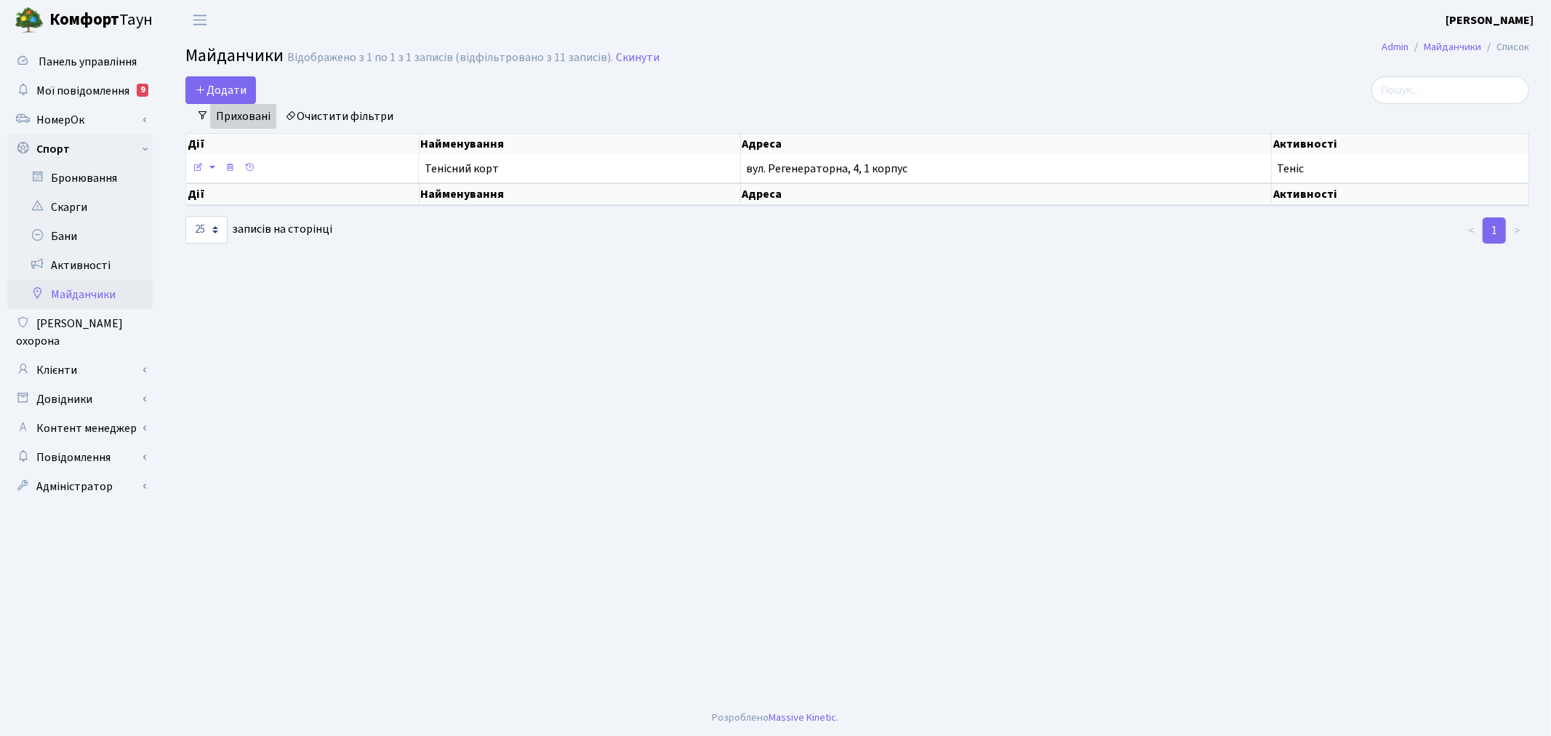
click at [217, 121] on link "Приховані" at bounding box center [243, 116] width 66 height 25
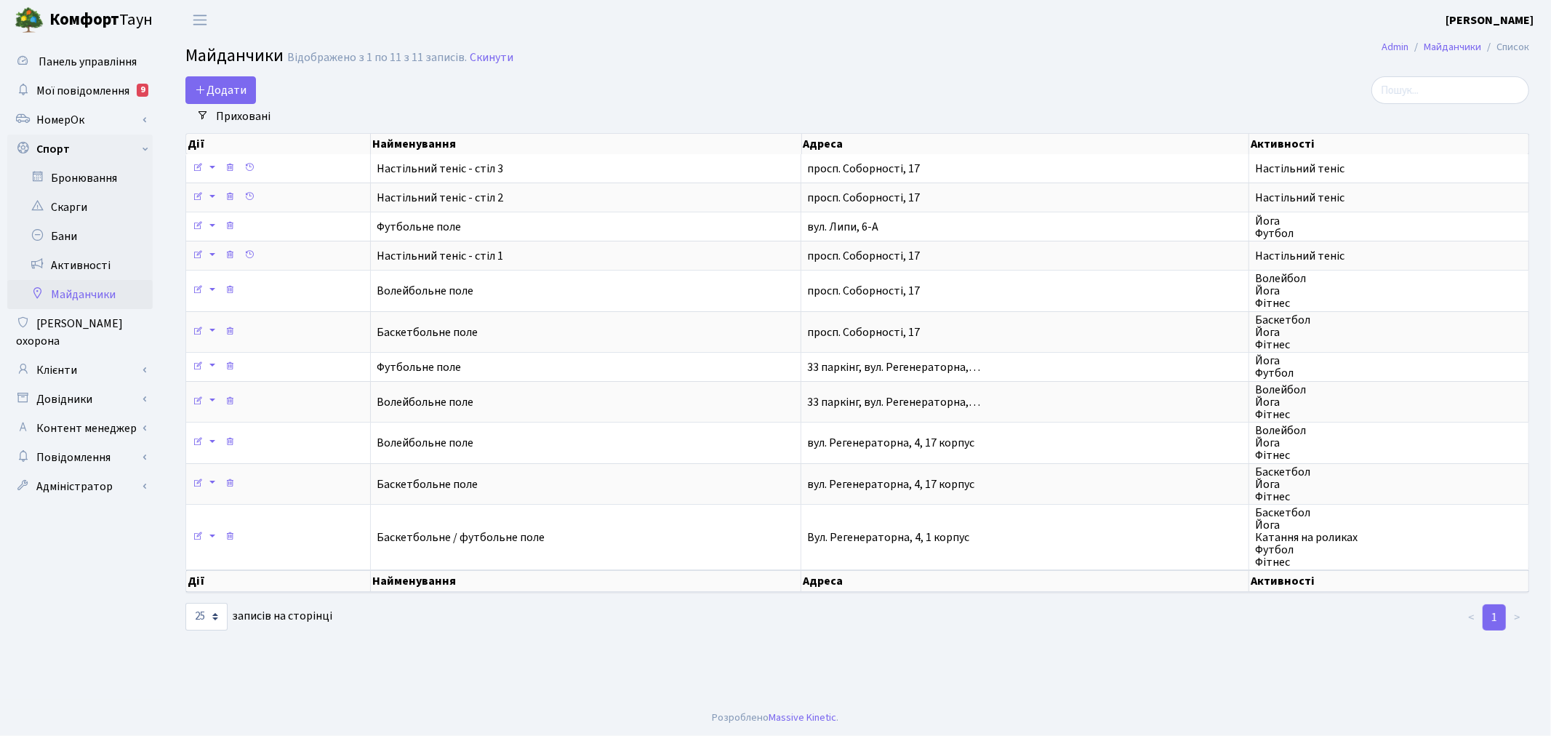
click at [225, 115] on link "Приховані" at bounding box center [243, 116] width 66 height 25
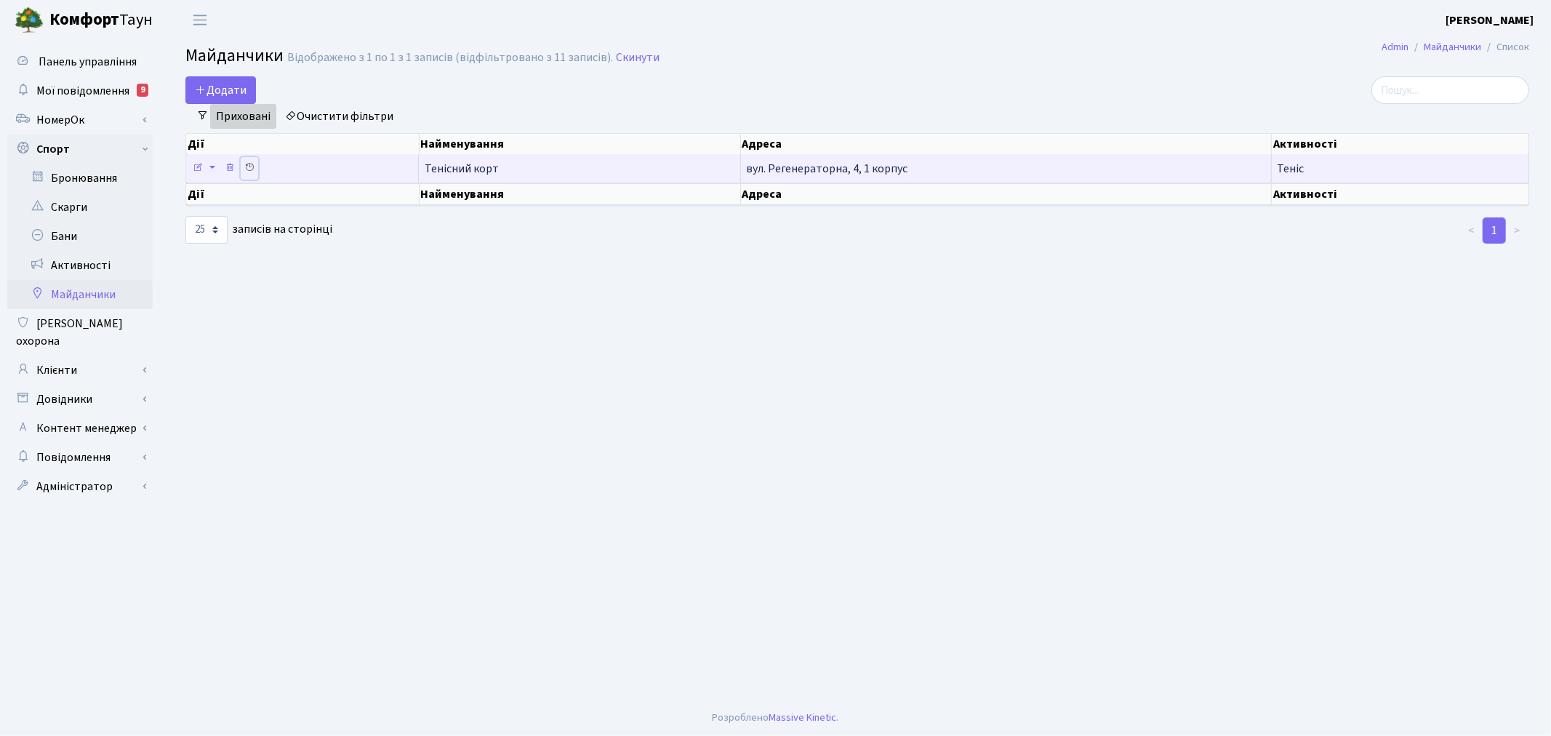
click at [252, 166] on icon at bounding box center [249, 167] width 10 height 10
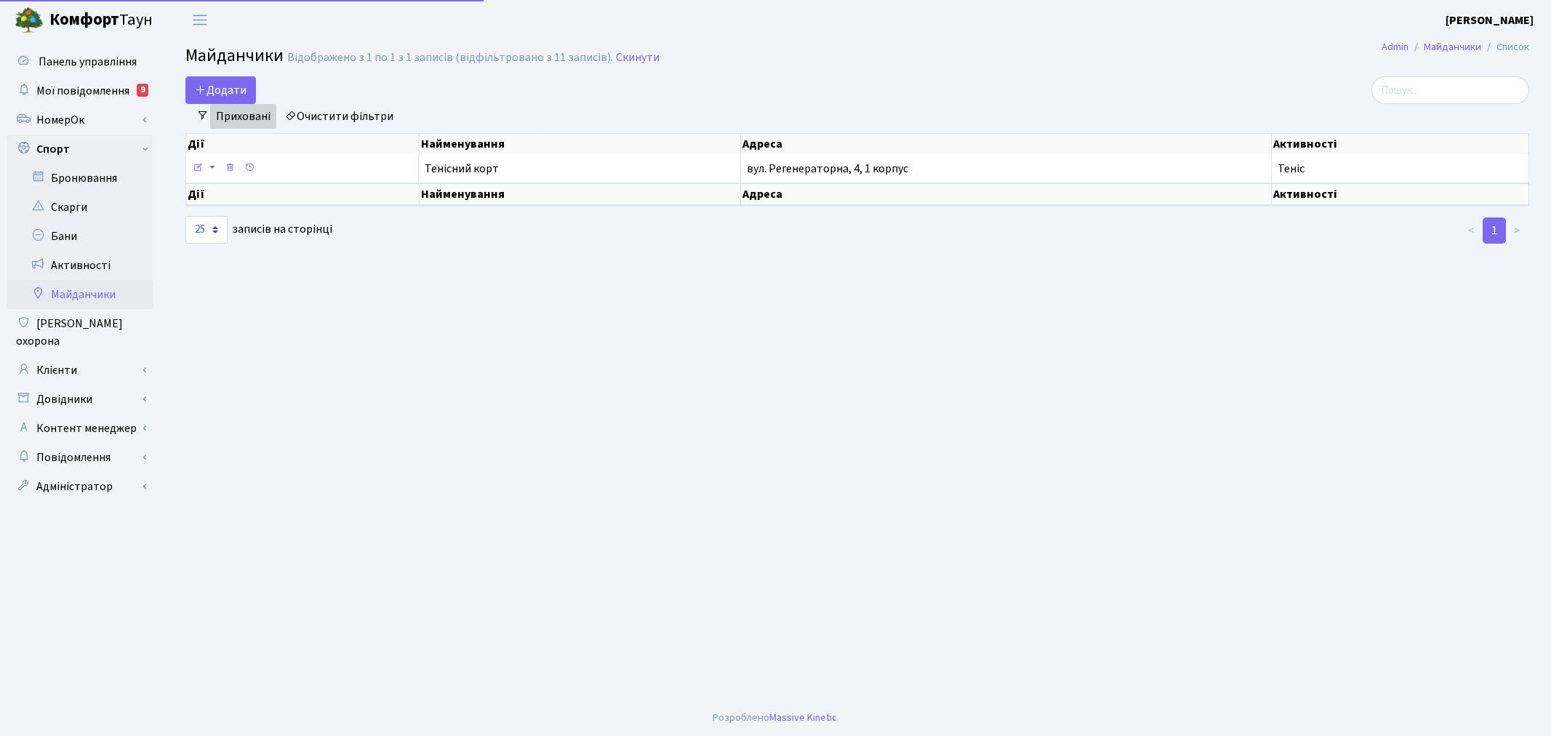
select select "25"
click at [246, 108] on link "Приховані" at bounding box center [243, 116] width 66 height 25
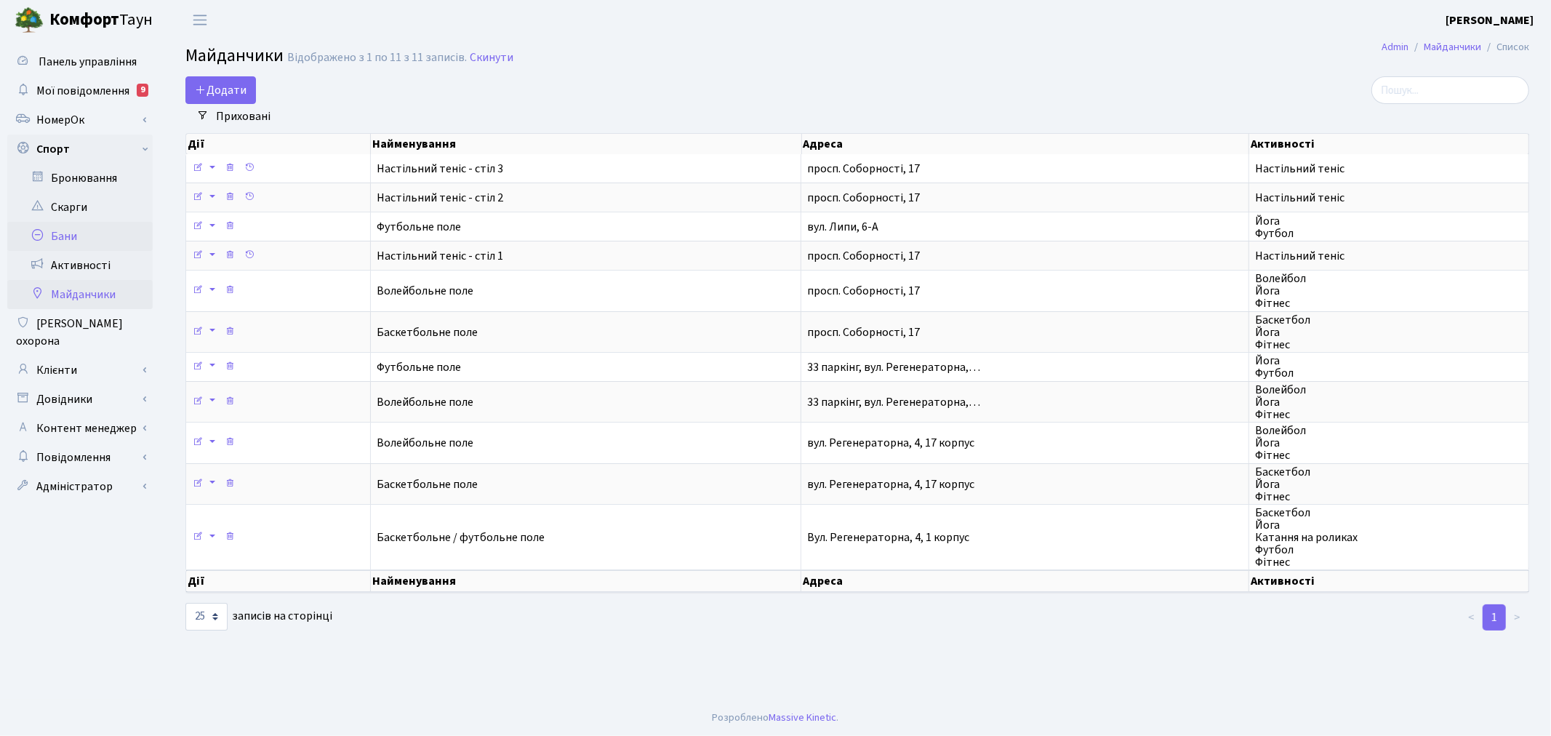
click at [92, 249] on link "Бани" at bounding box center [79, 236] width 145 height 29
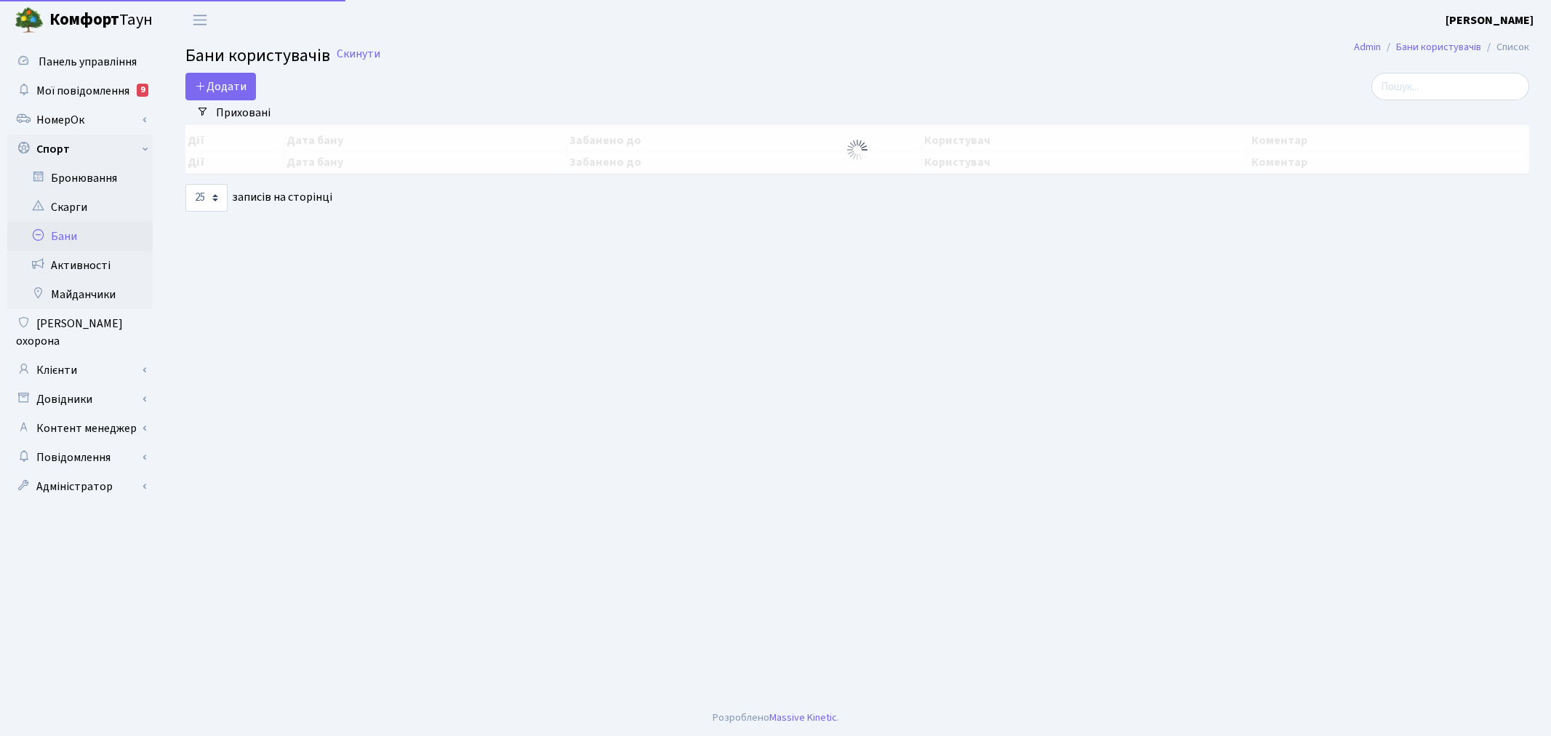
select select "25"
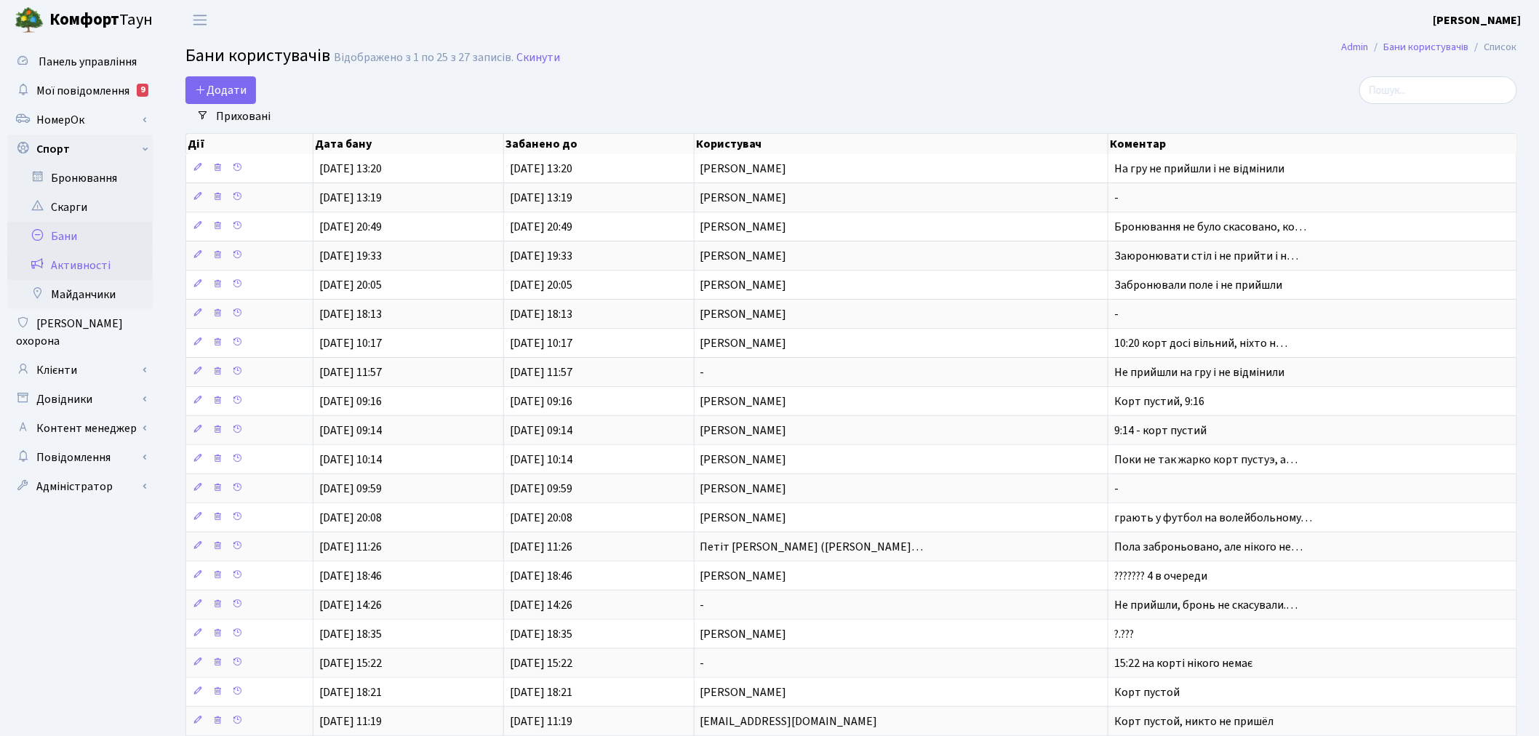
click at [113, 263] on link "Активності" at bounding box center [79, 265] width 145 height 29
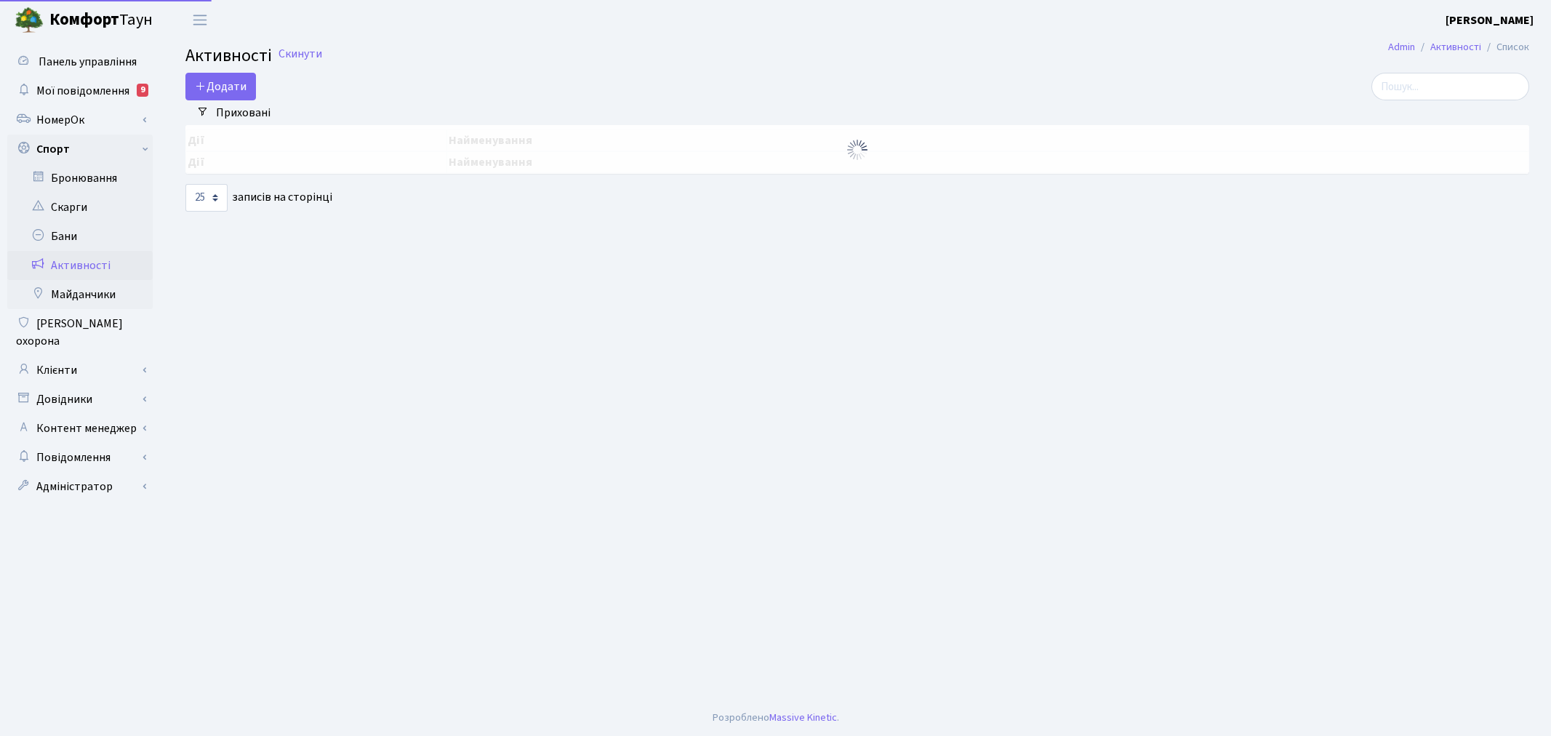
select select "25"
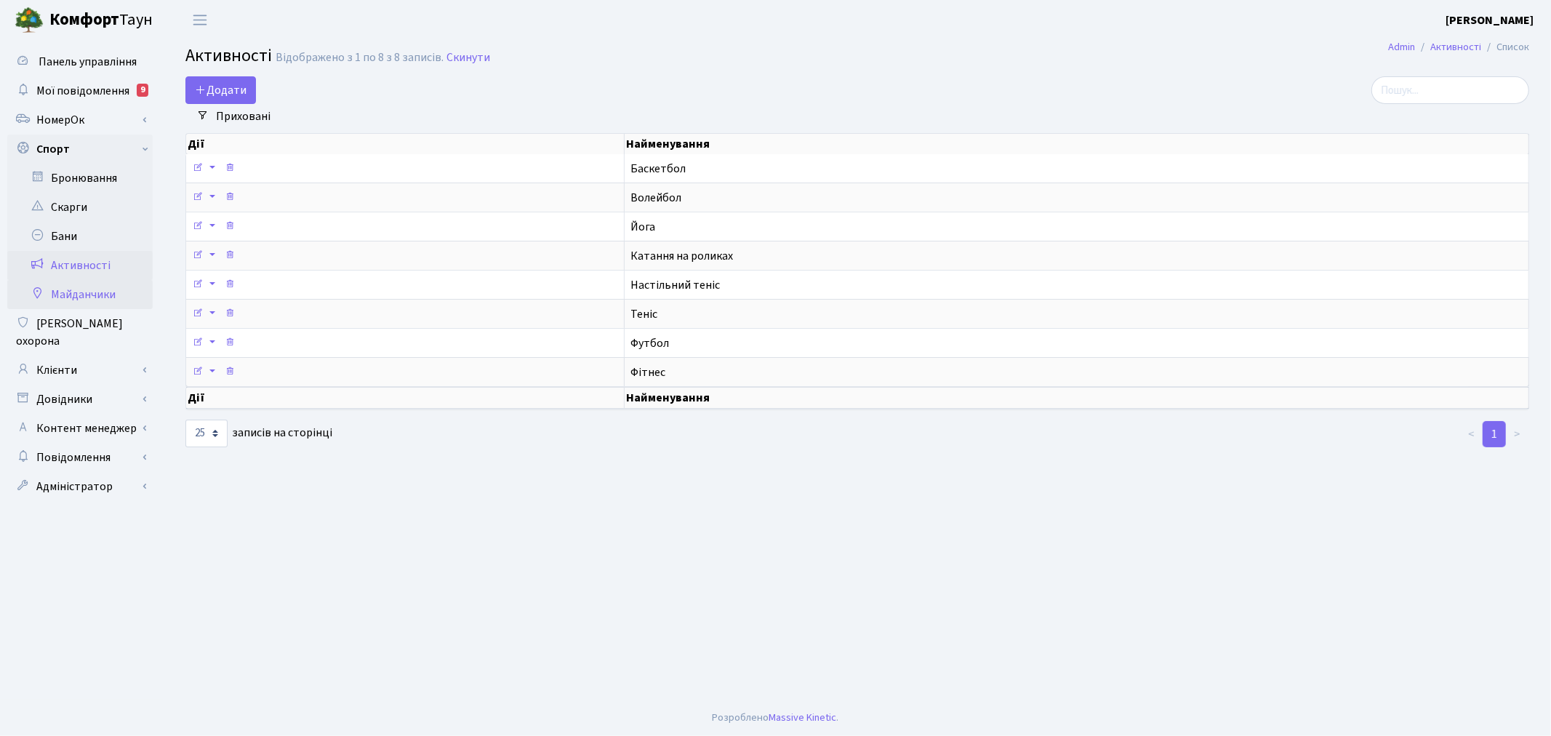
click at [96, 295] on link "Майданчики" at bounding box center [79, 294] width 145 height 29
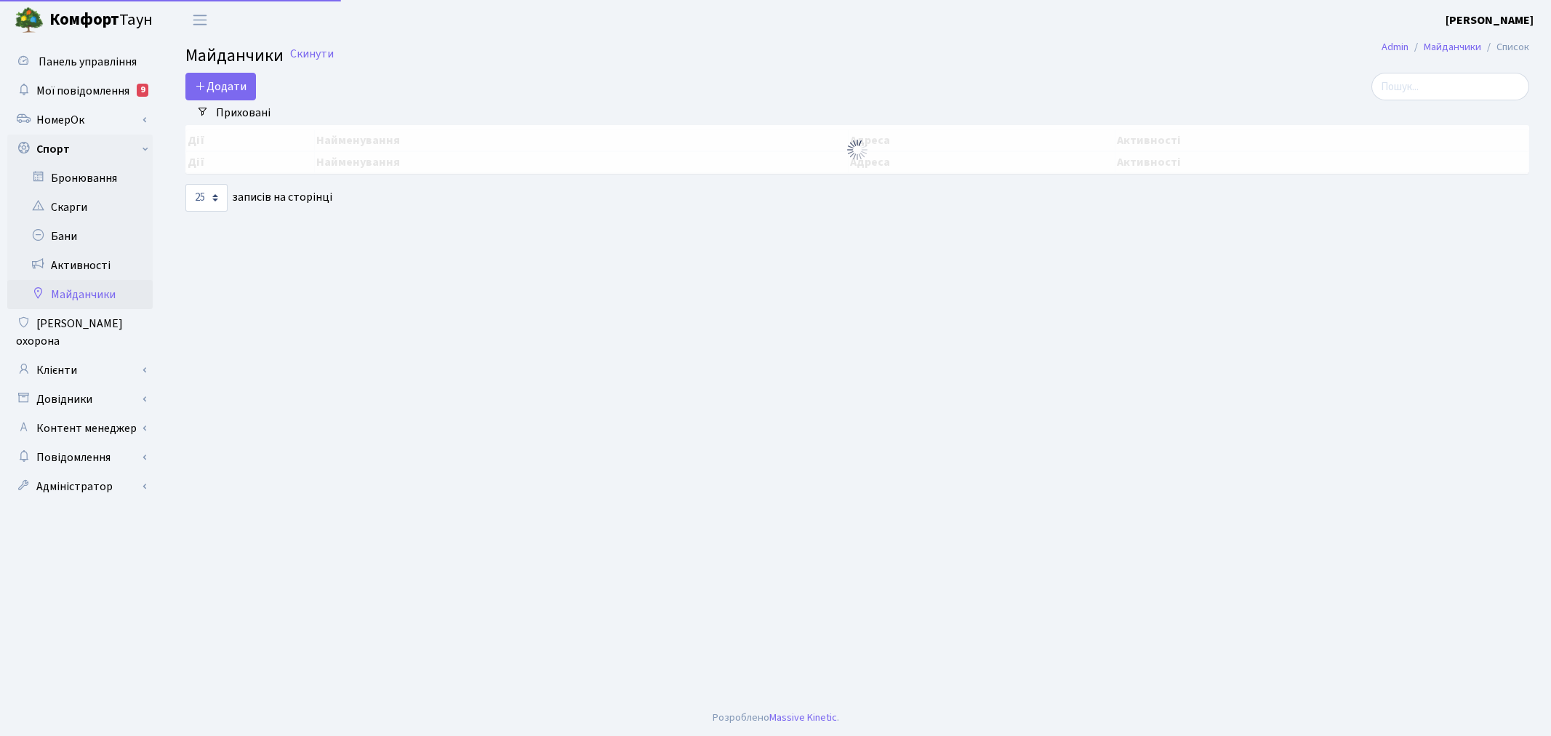
select select "25"
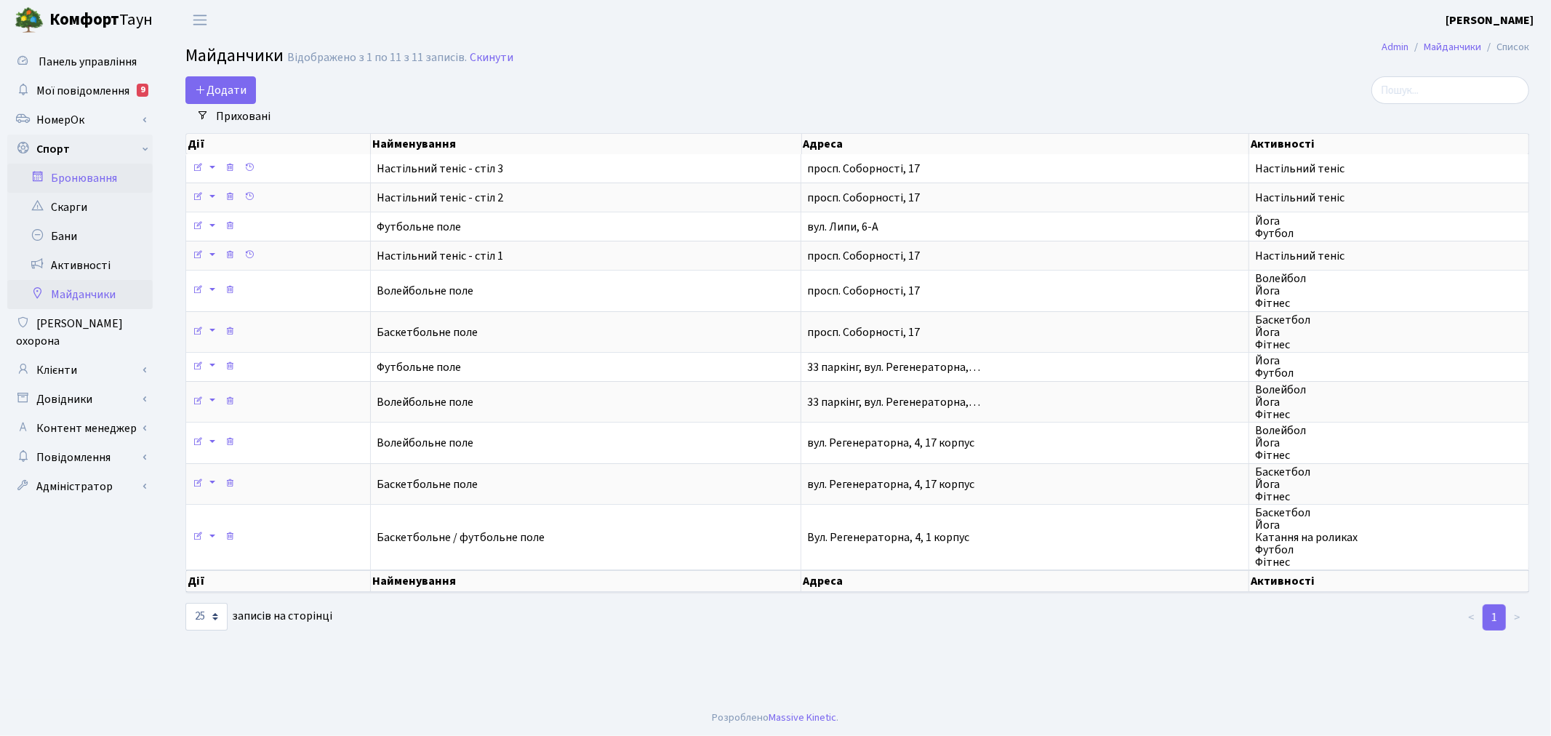
click at [77, 183] on link "Бронювання" at bounding box center [79, 178] width 145 height 29
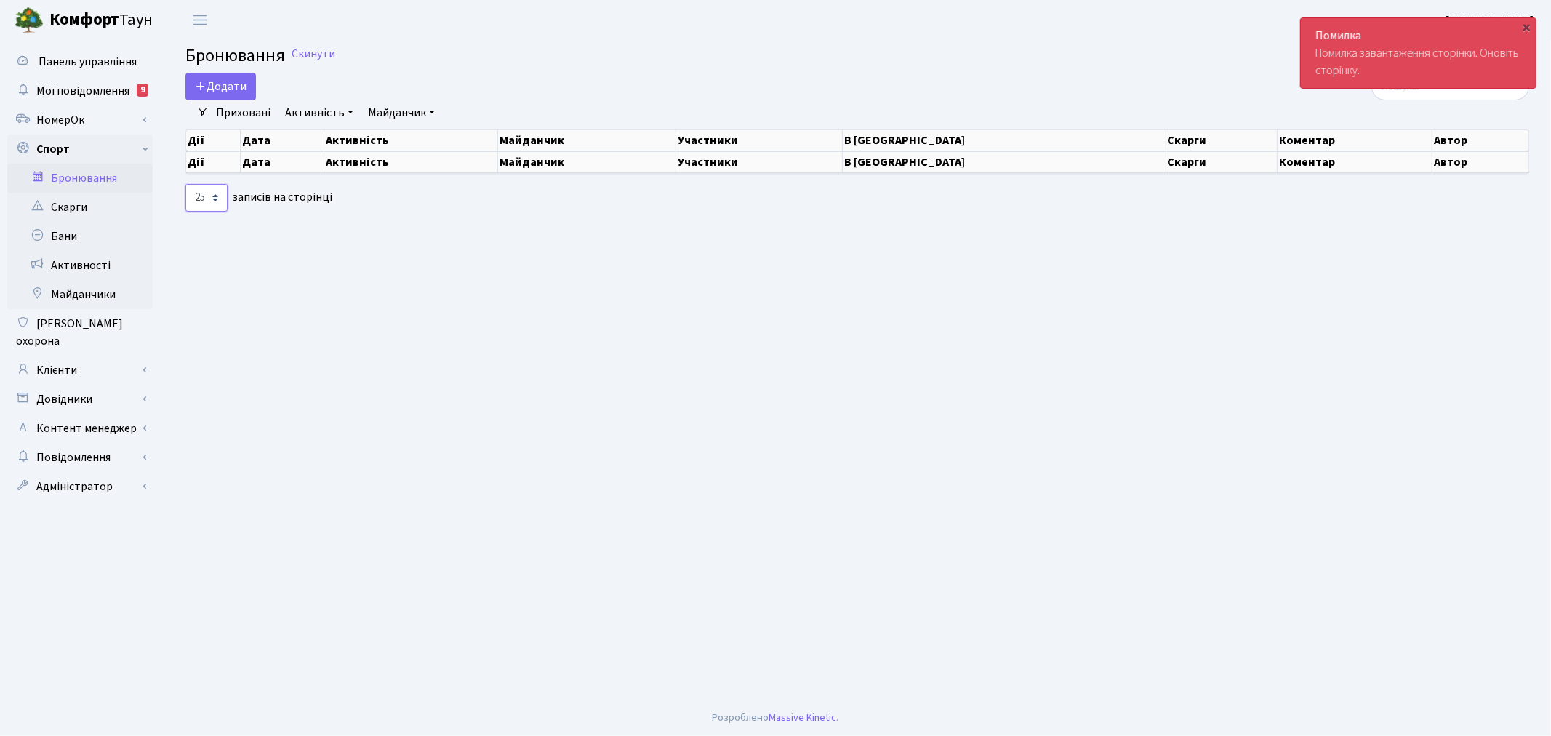
click at [205, 193] on select "10 25 50 100 250 500 1,000" at bounding box center [206, 198] width 42 height 28
select select "500"
click at [185, 184] on select "10 25 50 100 250 500 1,000" at bounding box center [206, 198] width 42 height 28
click at [107, 205] on link "Скарги" at bounding box center [79, 207] width 145 height 29
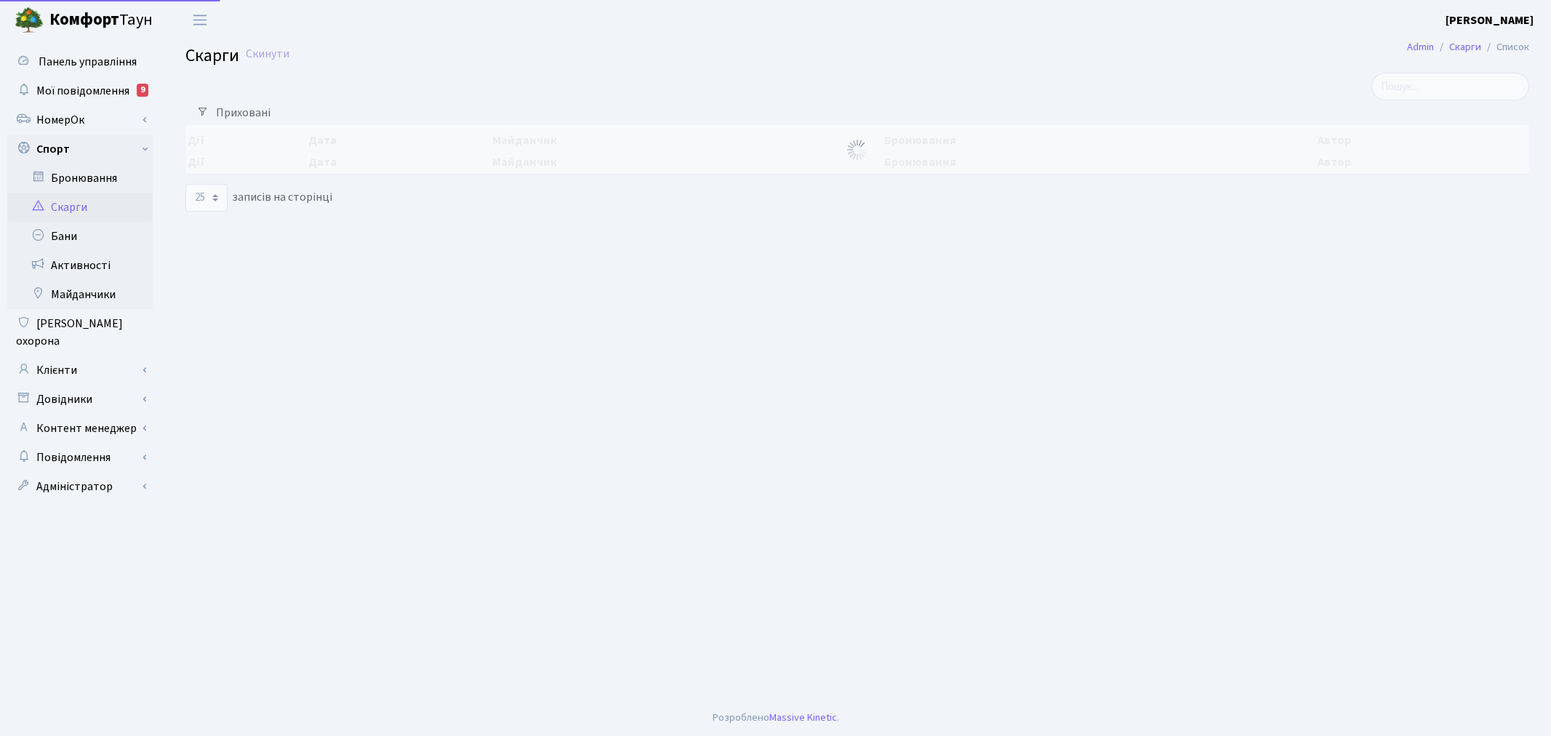
select select "25"
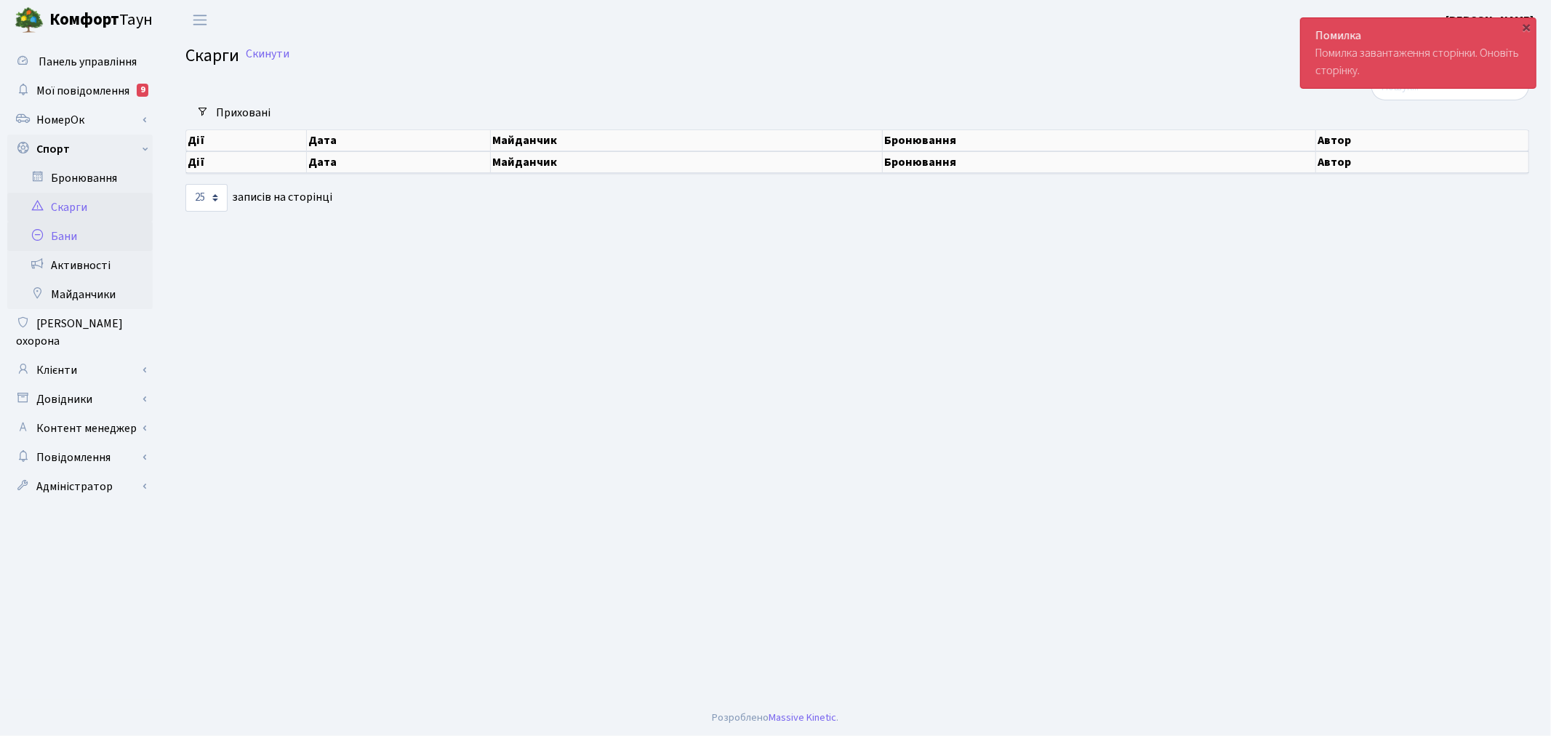
click at [105, 241] on link "Бани" at bounding box center [79, 236] width 145 height 29
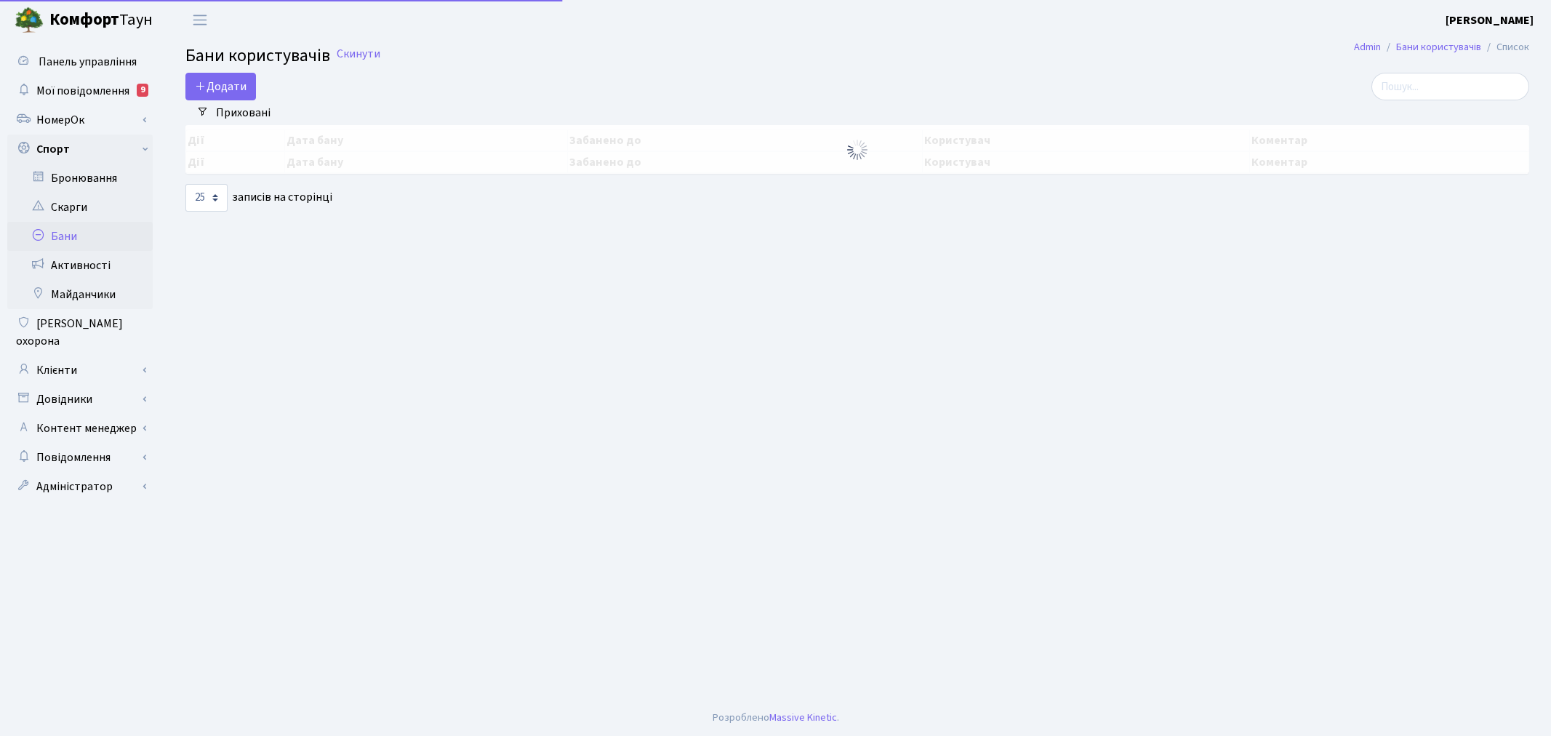
select select "25"
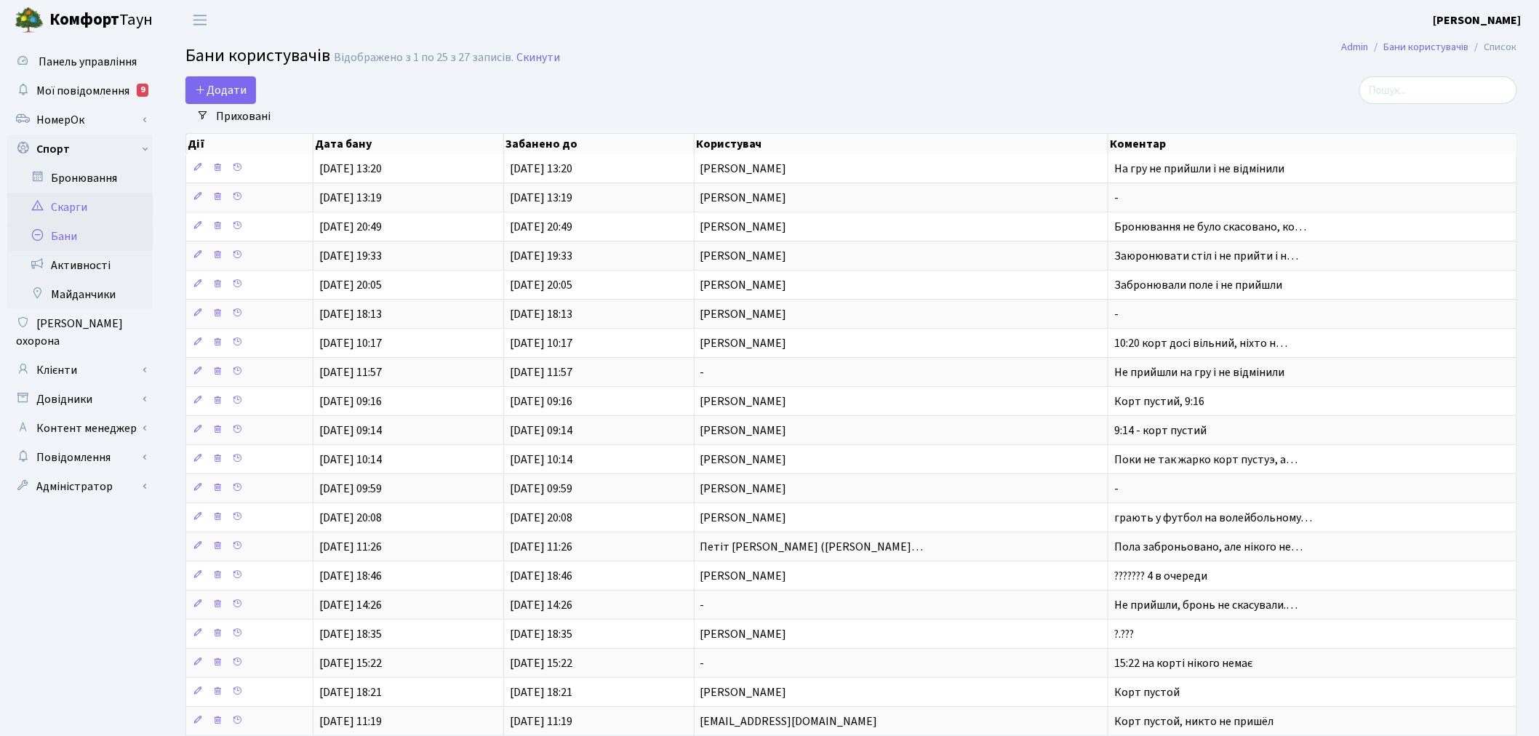
click at [95, 204] on link "Скарги" at bounding box center [79, 207] width 145 height 29
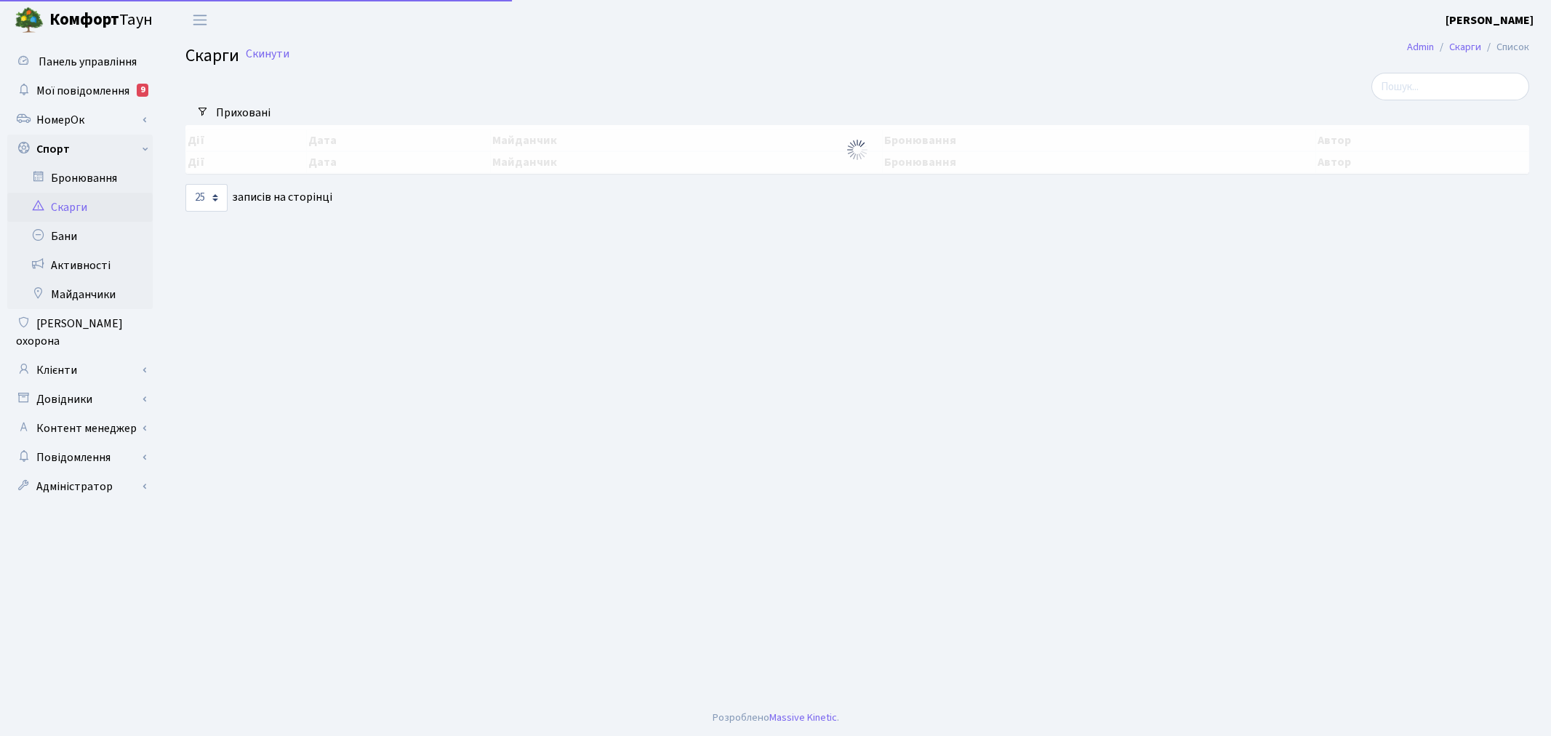
select select "25"
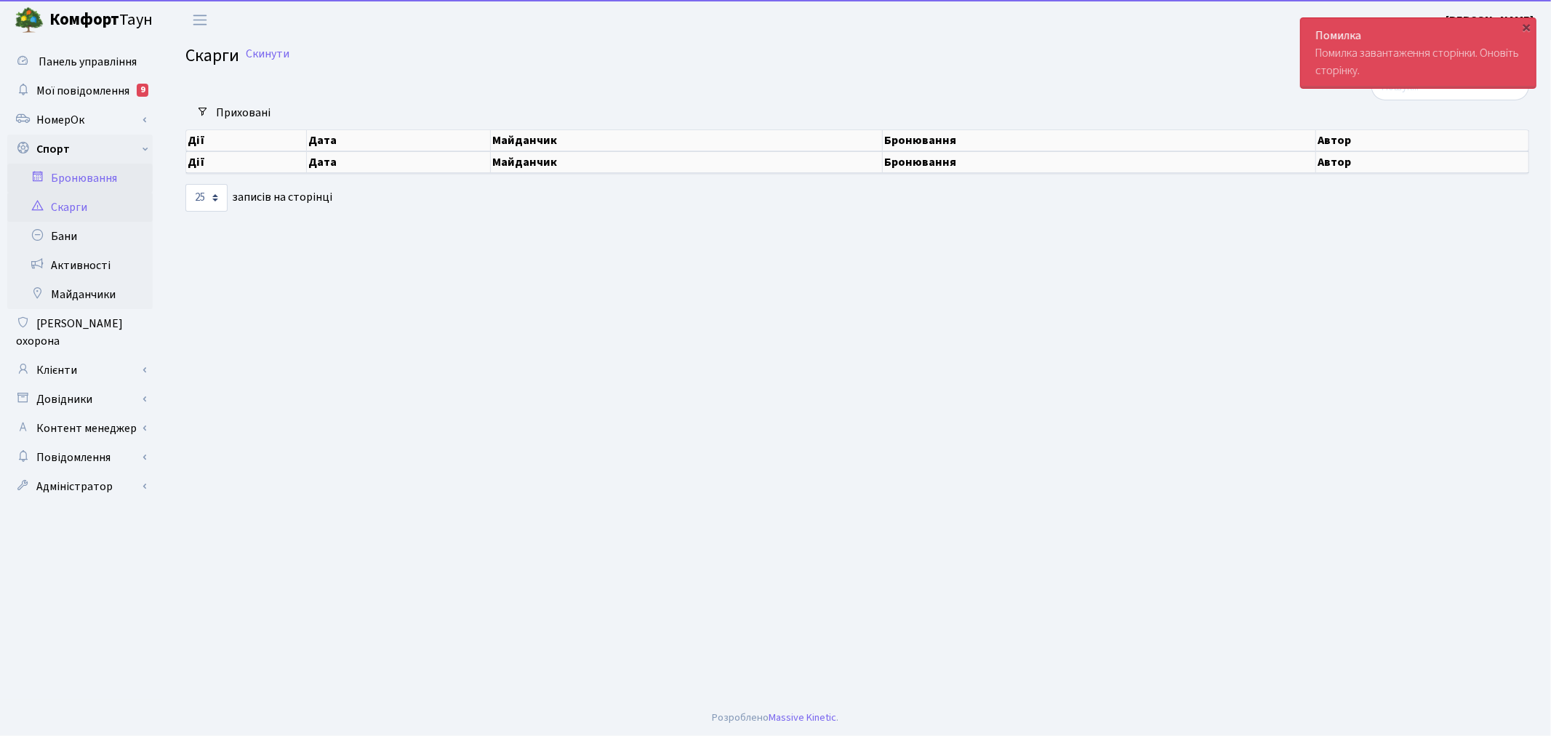
click at [92, 177] on link "Бронювання" at bounding box center [79, 178] width 145 height 29
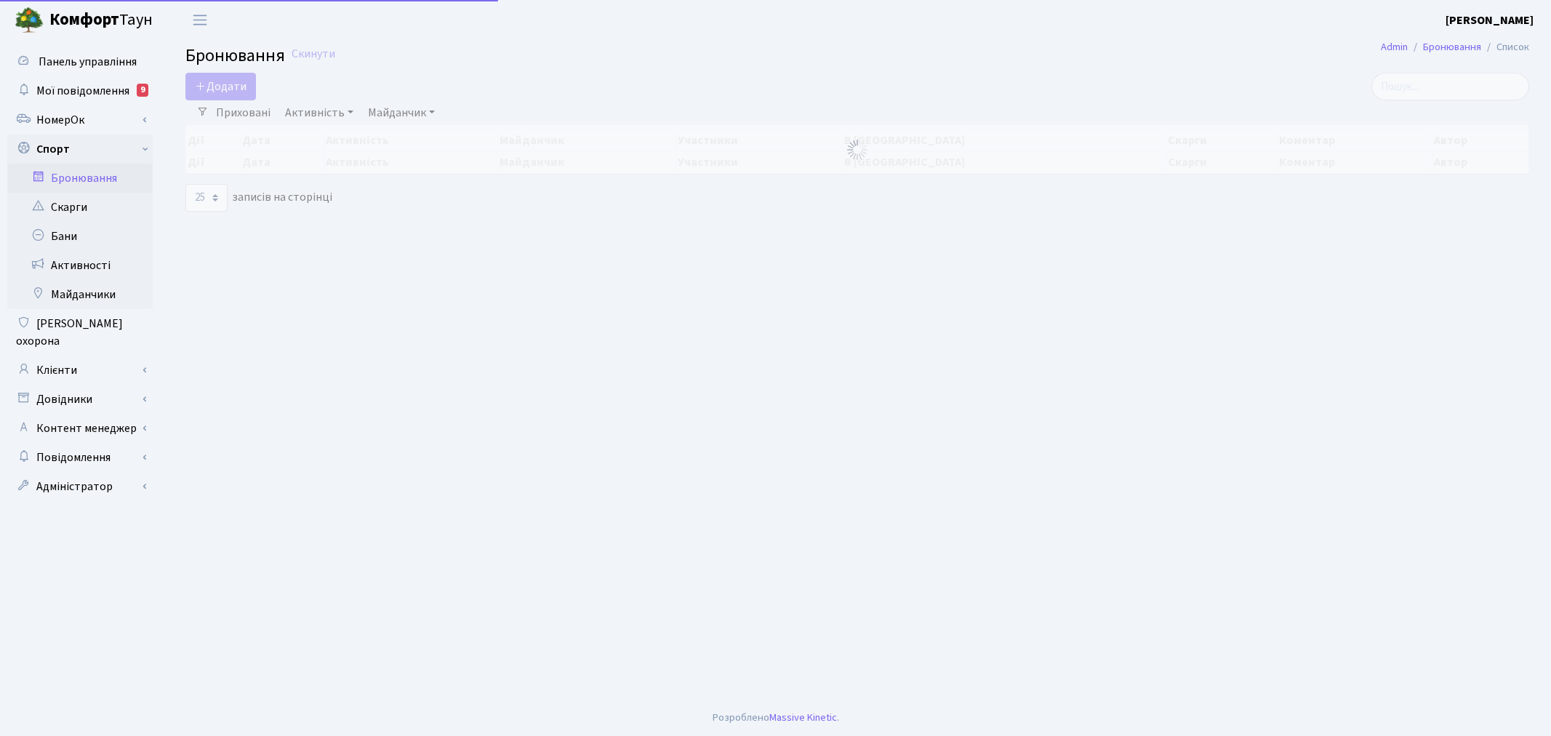
select select "25"
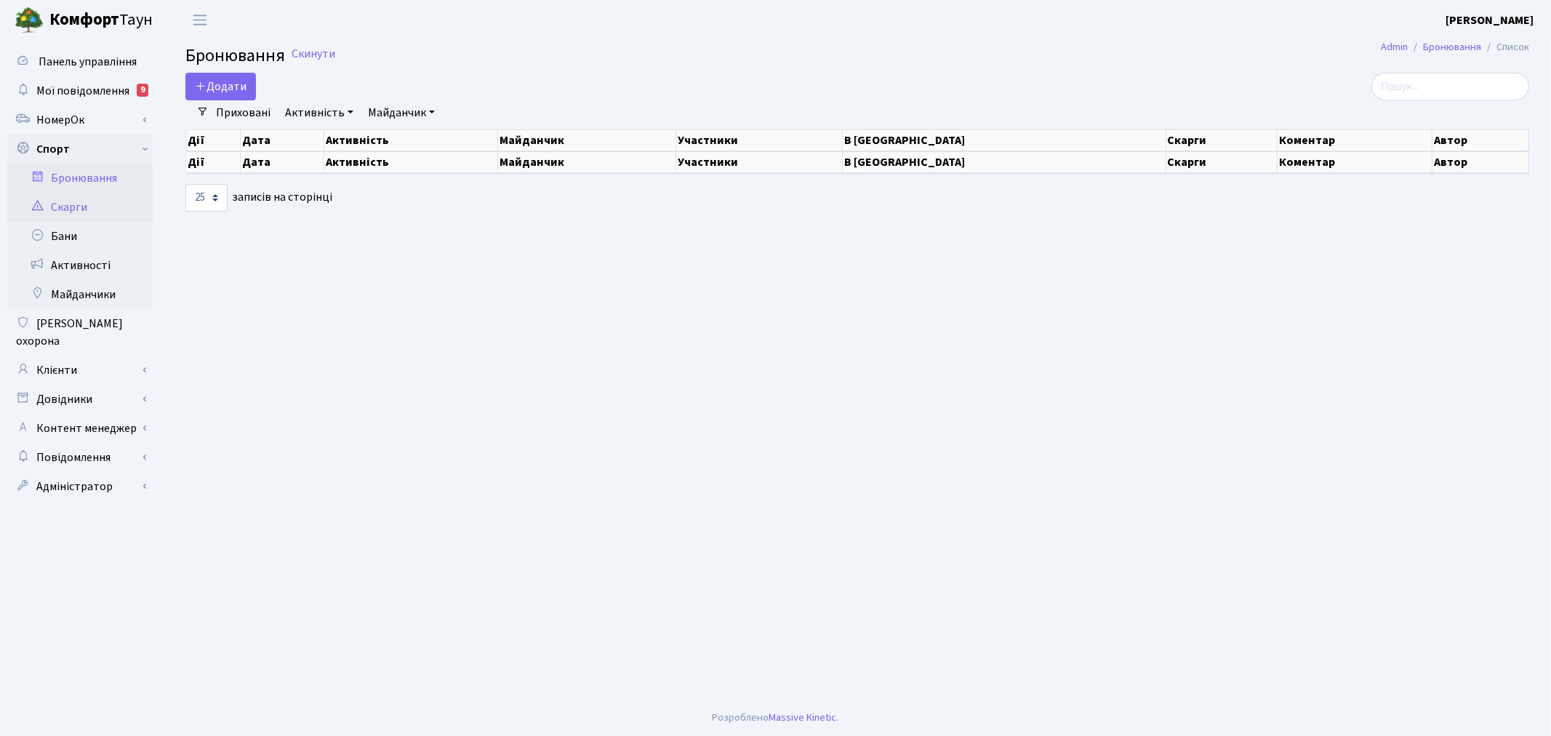
click at [91, 197] on link "Скарги" at bounding box center [79, 207] width 145 height 29
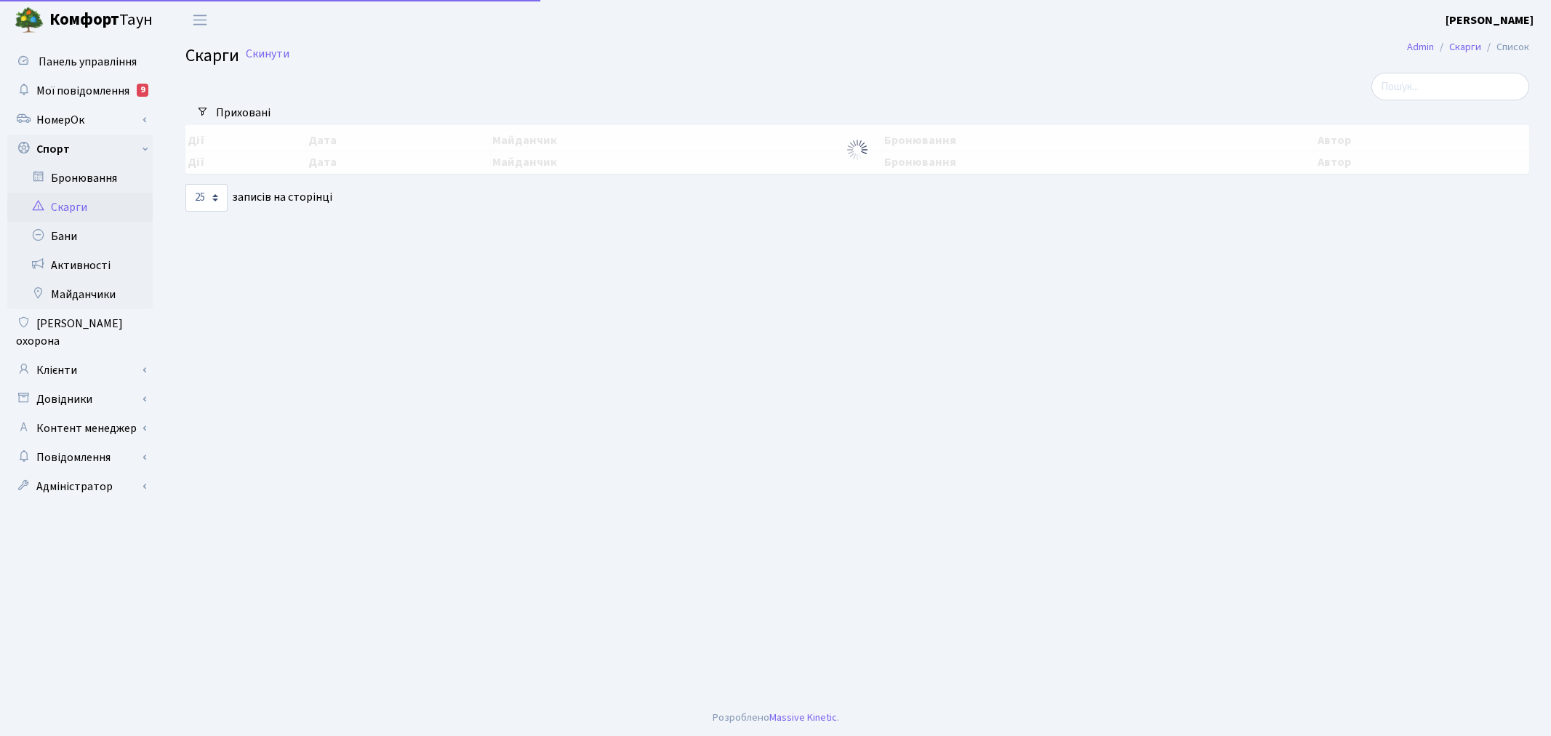
select select "25"
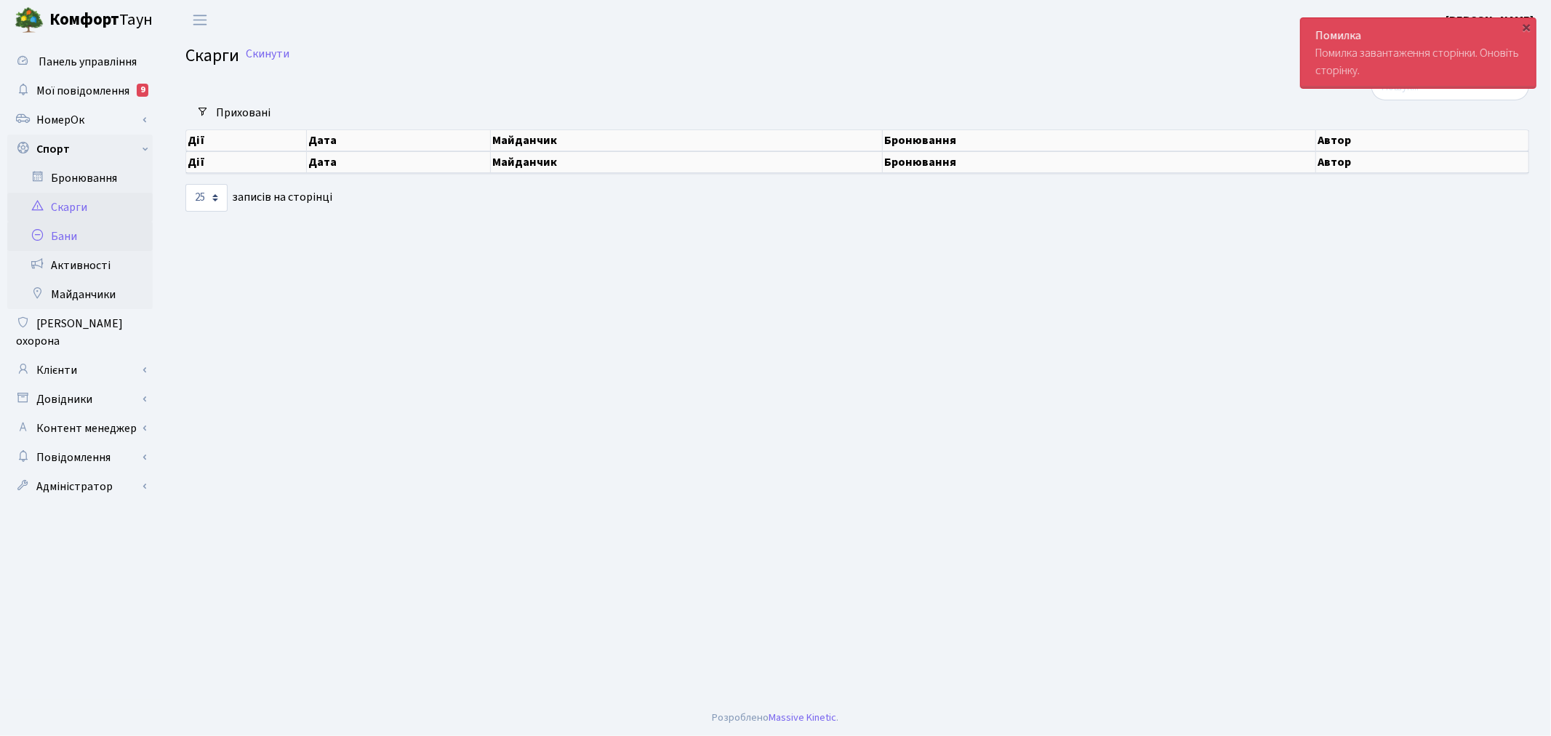
click at [90, 237] on link "Бани" at bounding box center [79, 236] width 145 height 29
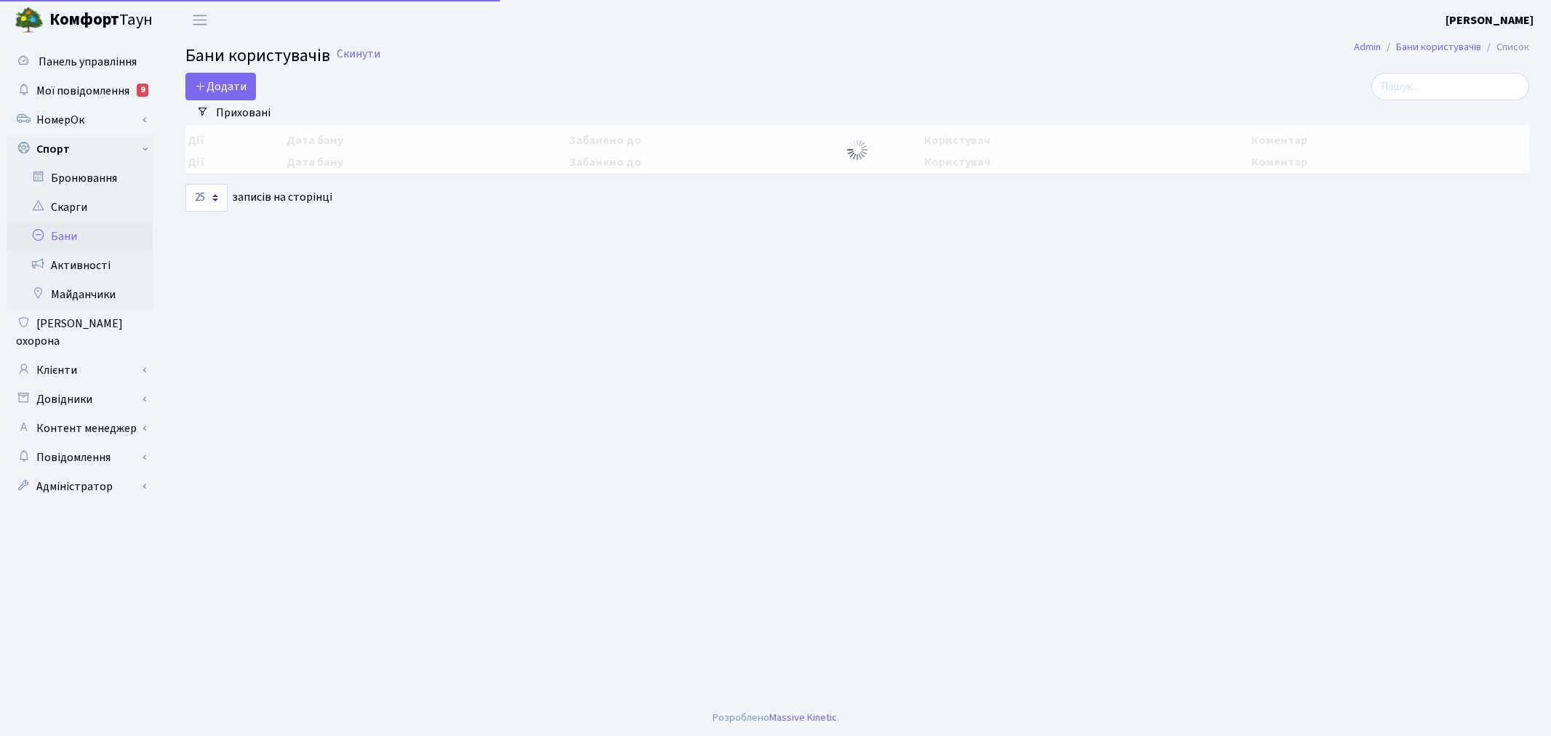
select select "25"
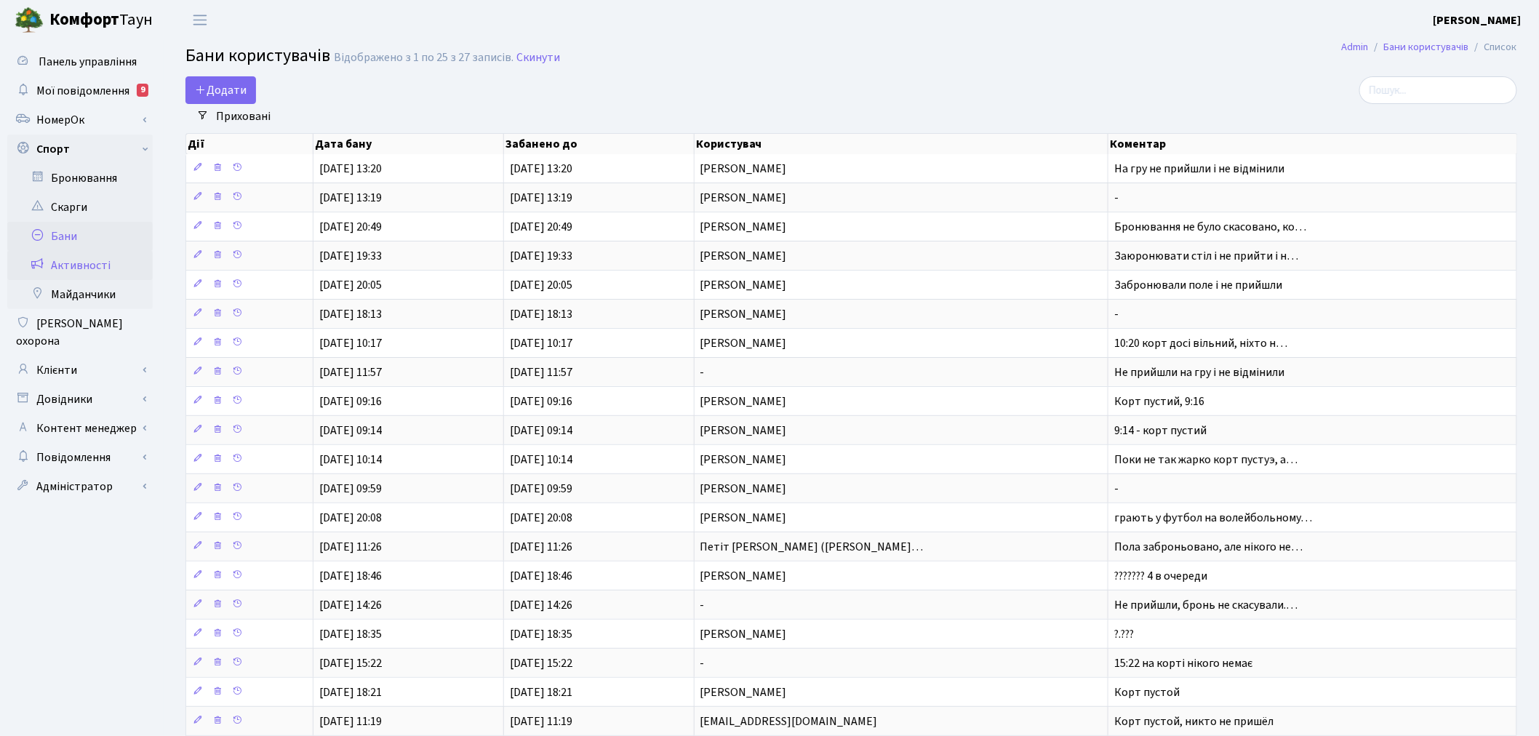
click at [95, 270] on link "Активності" at bounding box center [79, 265] width 145 height 29
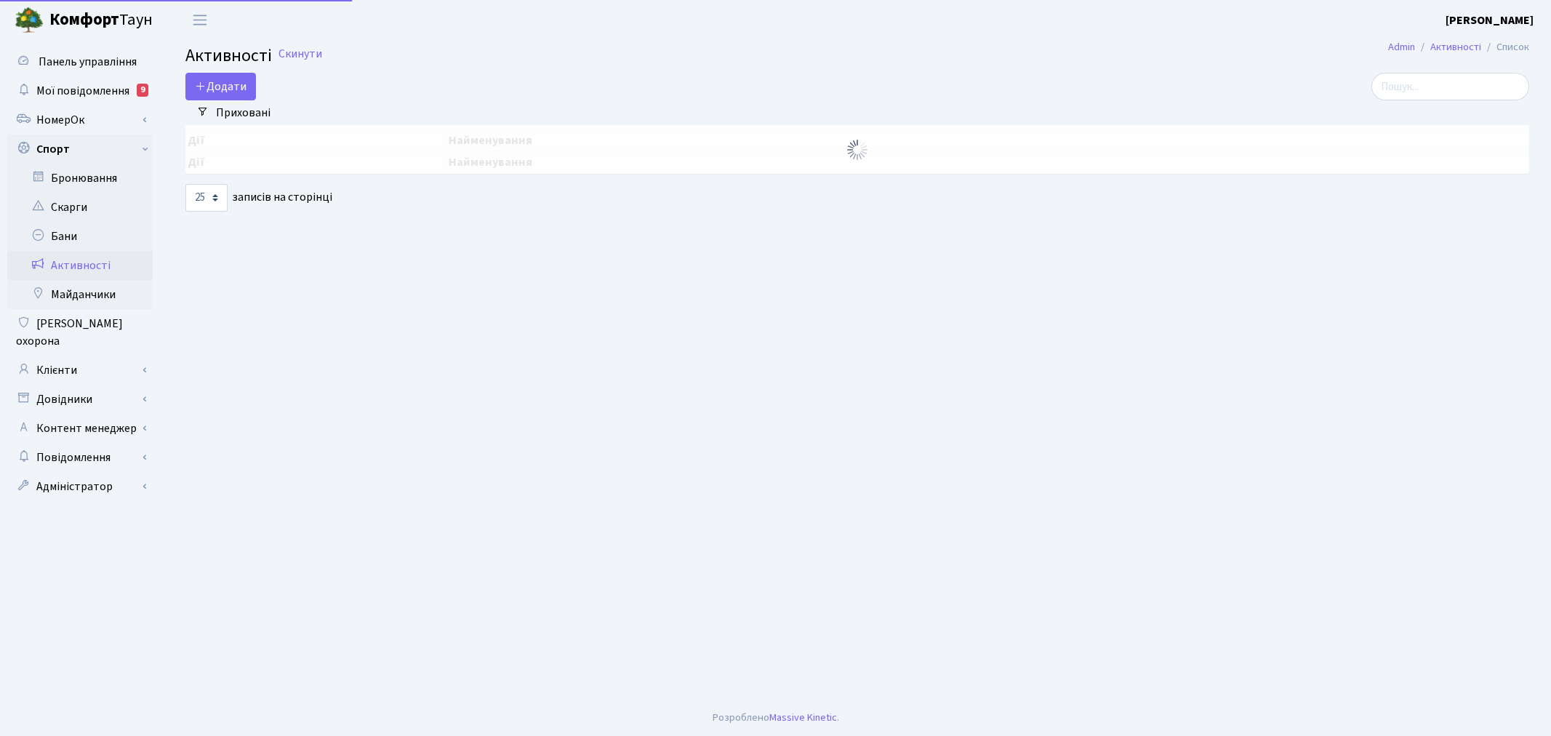
select select "25"
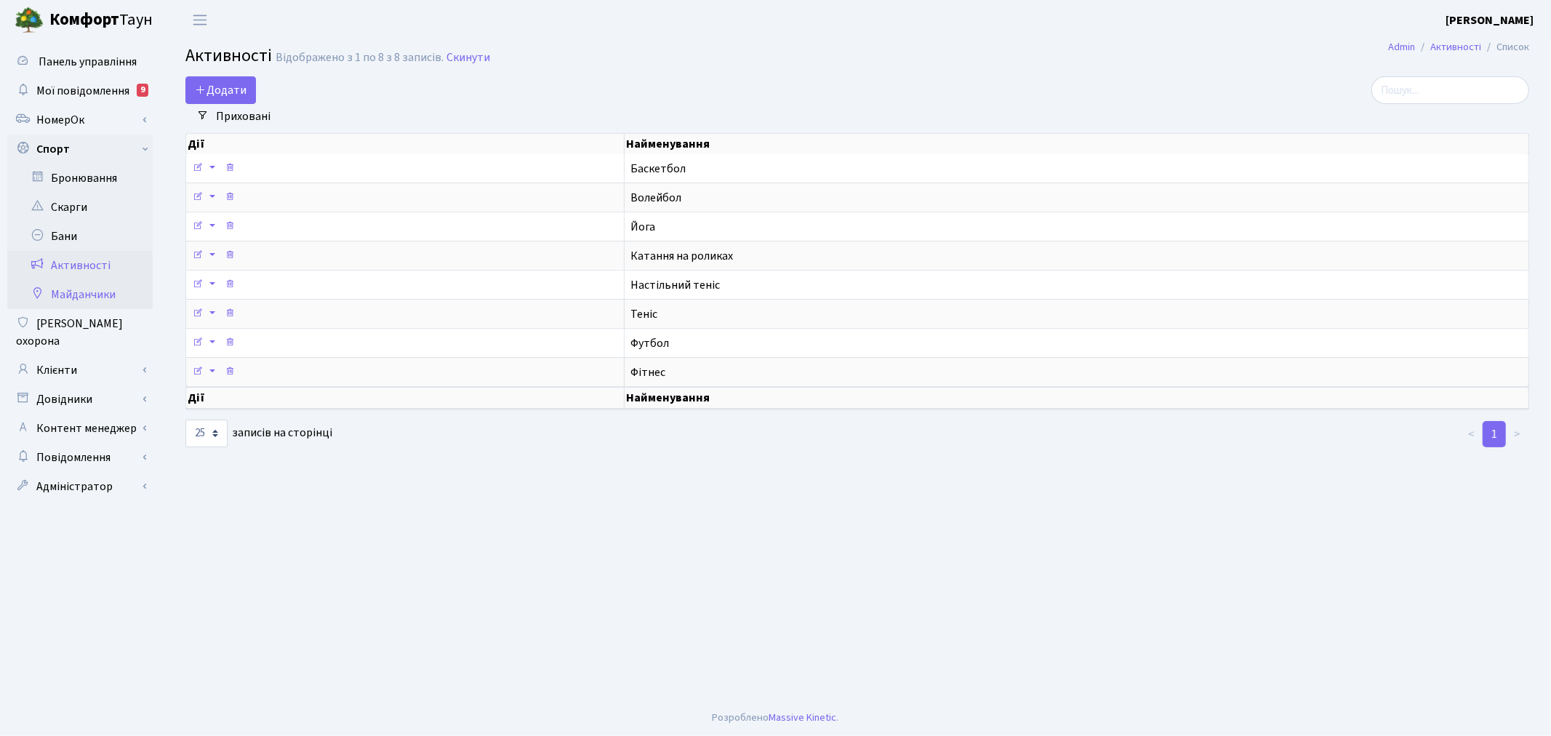
click at [96, 295] on link "Майданчики" at bounding box center [79, 294] width 145 height 29
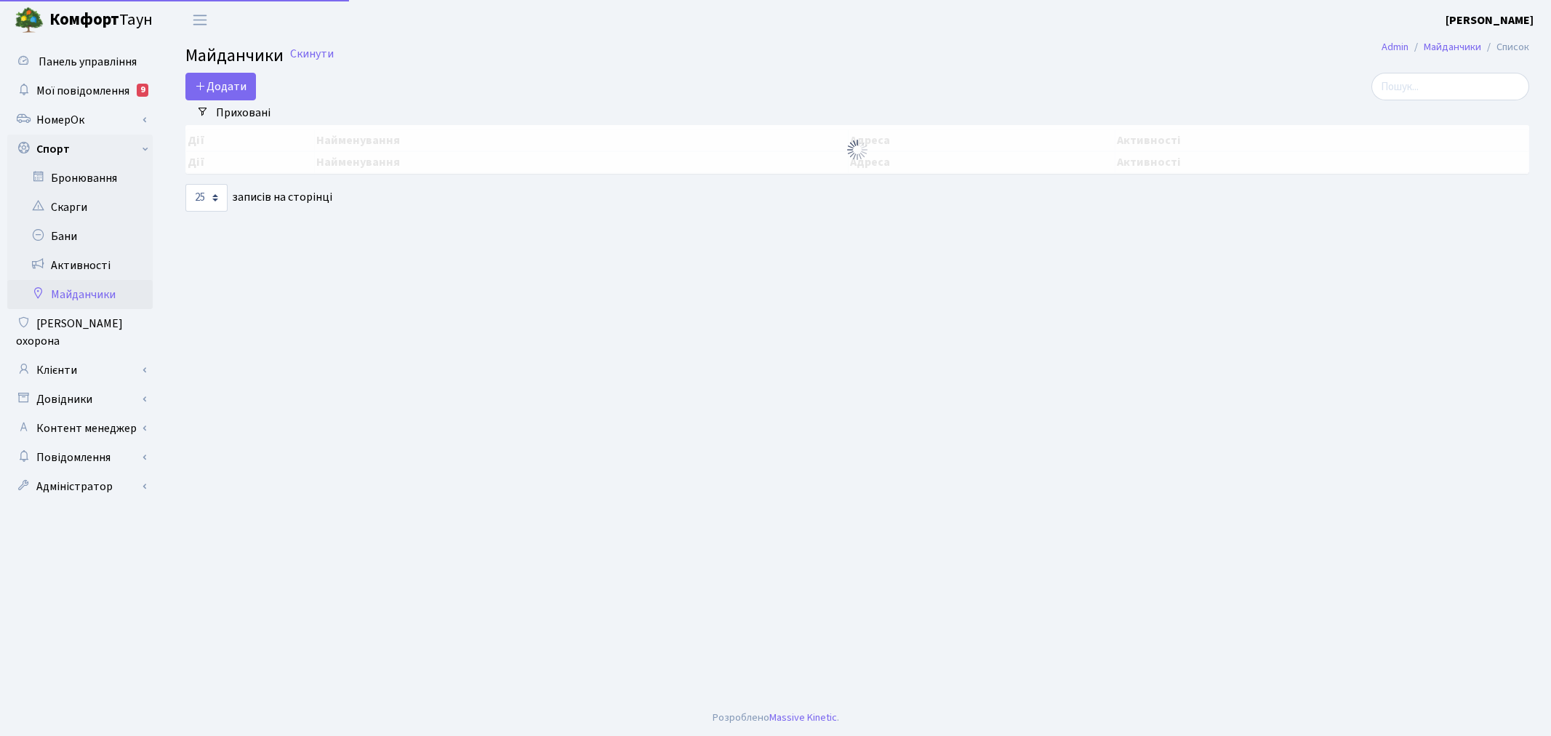
select select "25"
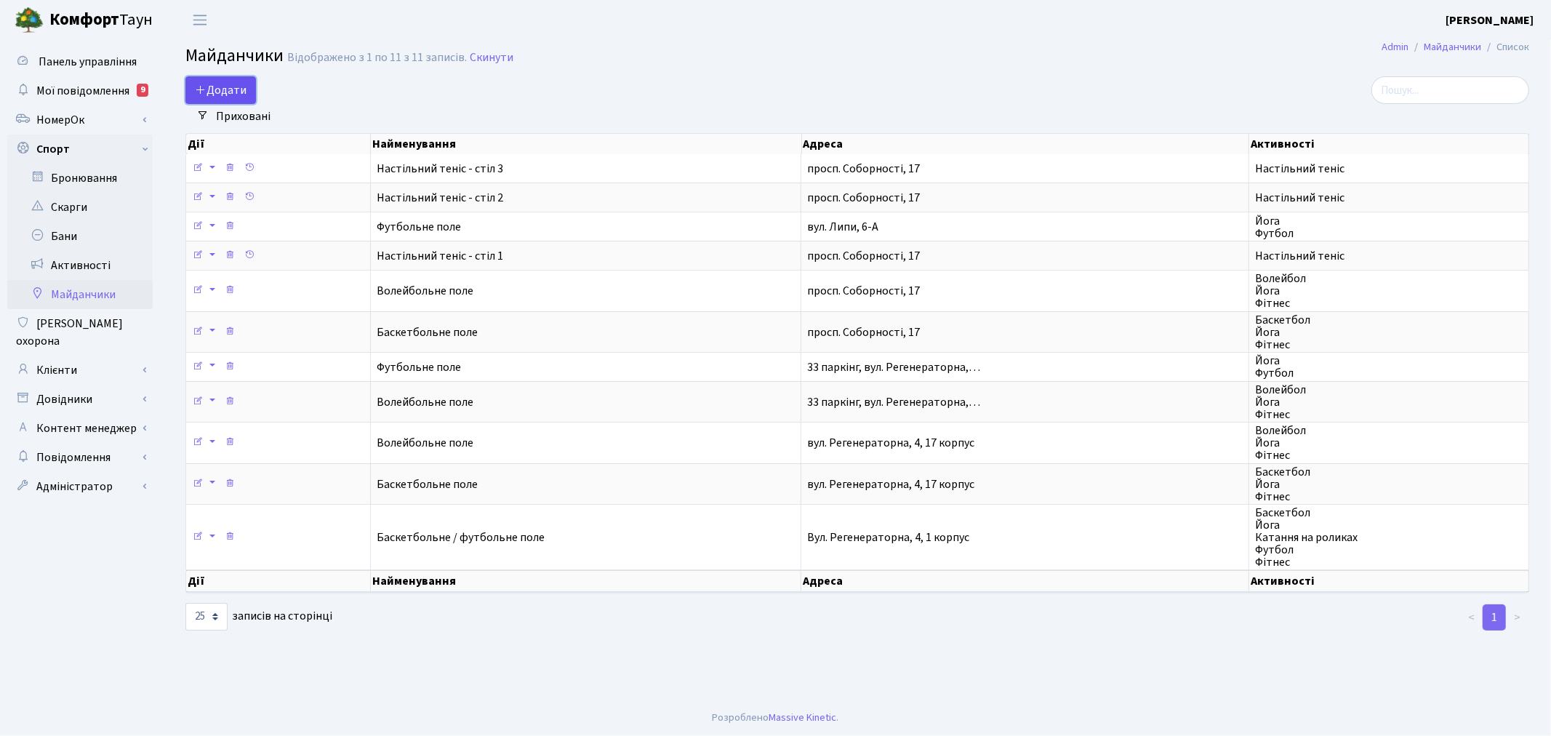
click at [223, 82] on span "Додати" at bounding box center [221, 90] width 52 height 16
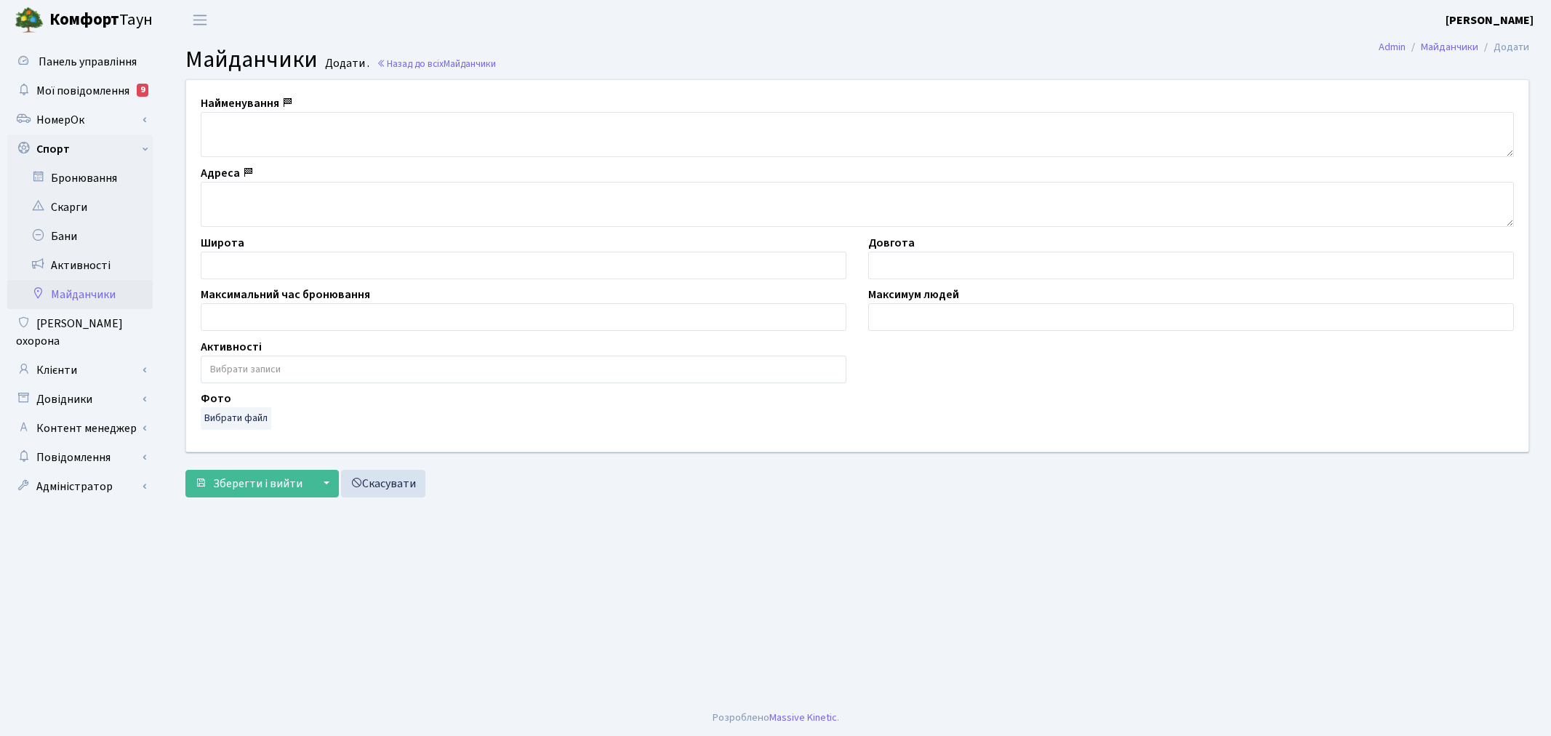
select select
click at [325, 138] on textarea at bounding box center [857, 134] width 1313 height 45
type textarea "Тенісний корт"
click at [331, 209] on textarea at bounding box center [857, 204] width 1313 height 45
type textarea "[STREET_ADDRESS]"
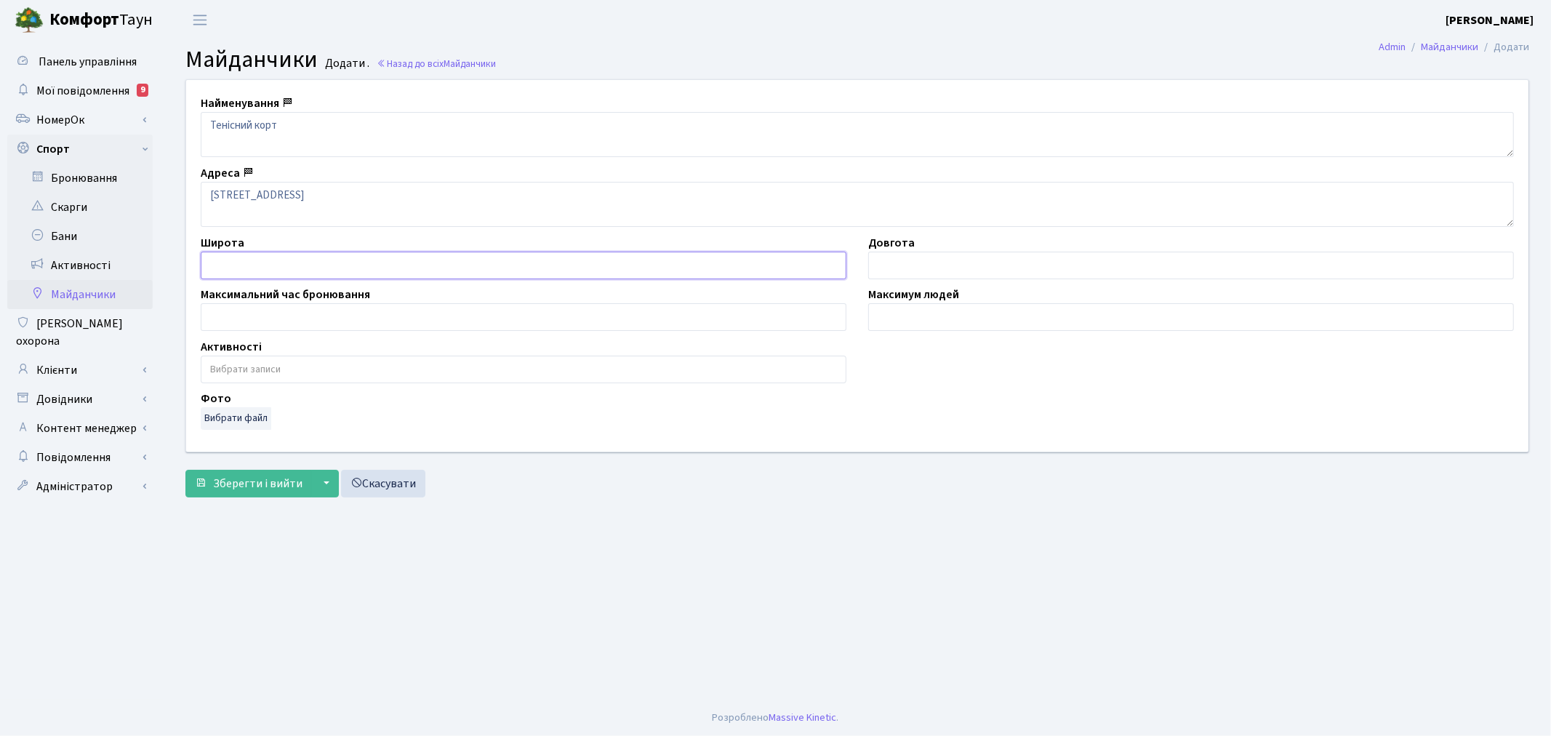
click at [293, 269] on input "text" at bounding box center [524, 266] width 646 height 28
click at [286, 313] on input "number" at bounding box center [524, 317] width 646 height 28
type input "1.00"
click at [949, 317] on input "number" at bounding box center [1191, 317] width 646 height 28
type input "1"
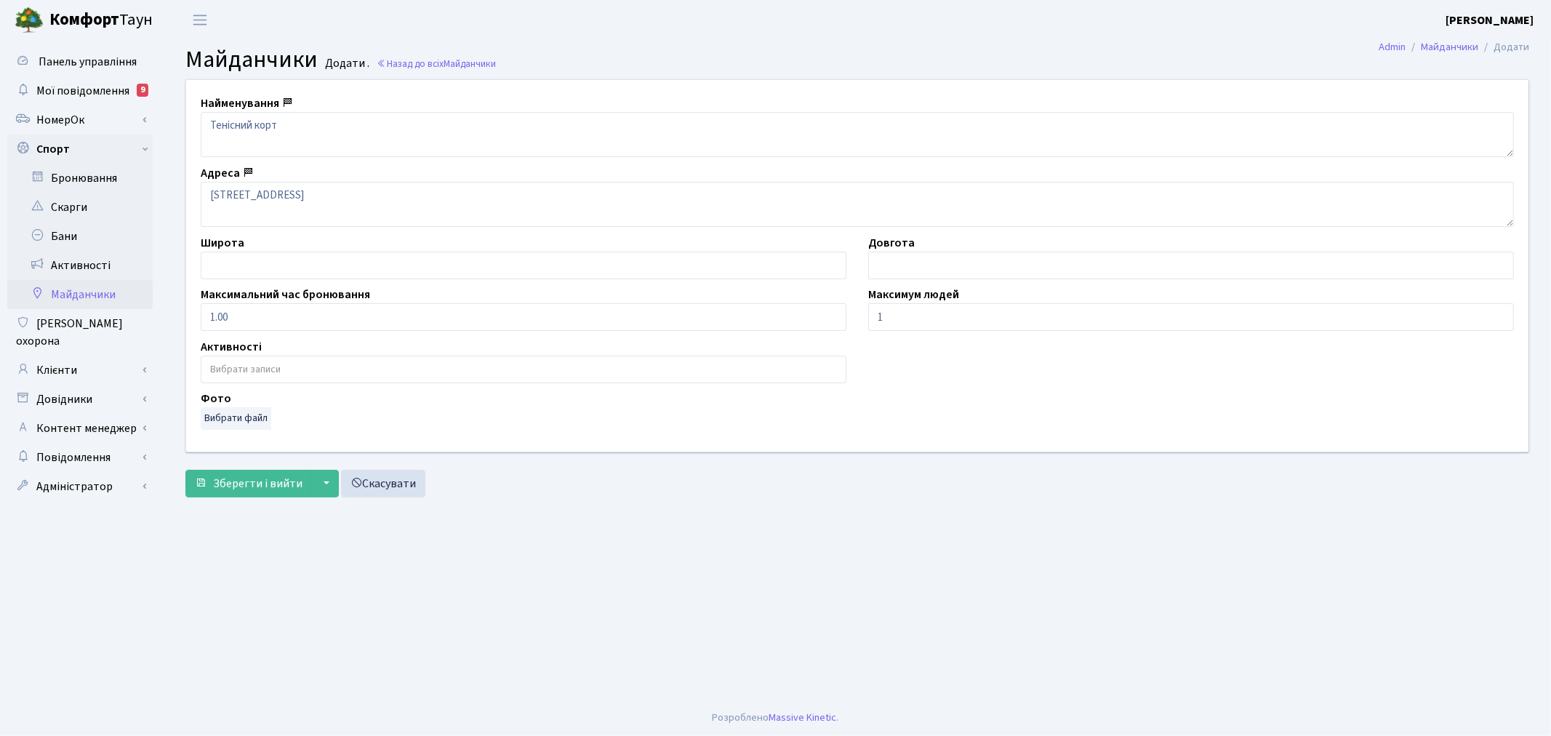
click at [511, 369] on input "search" at bounding box center [523, 369] width 644 height 26
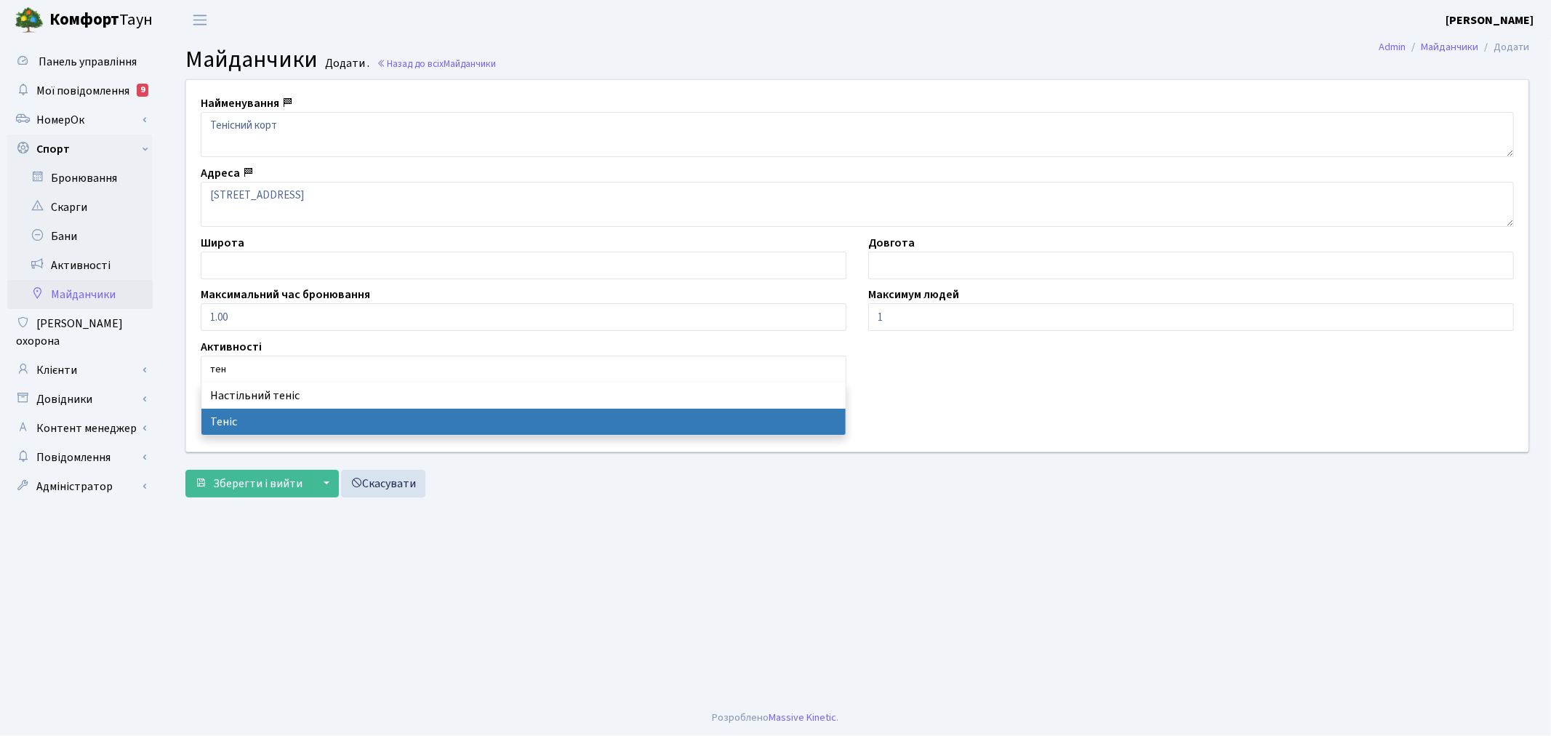
type input "тен"
select select "1"
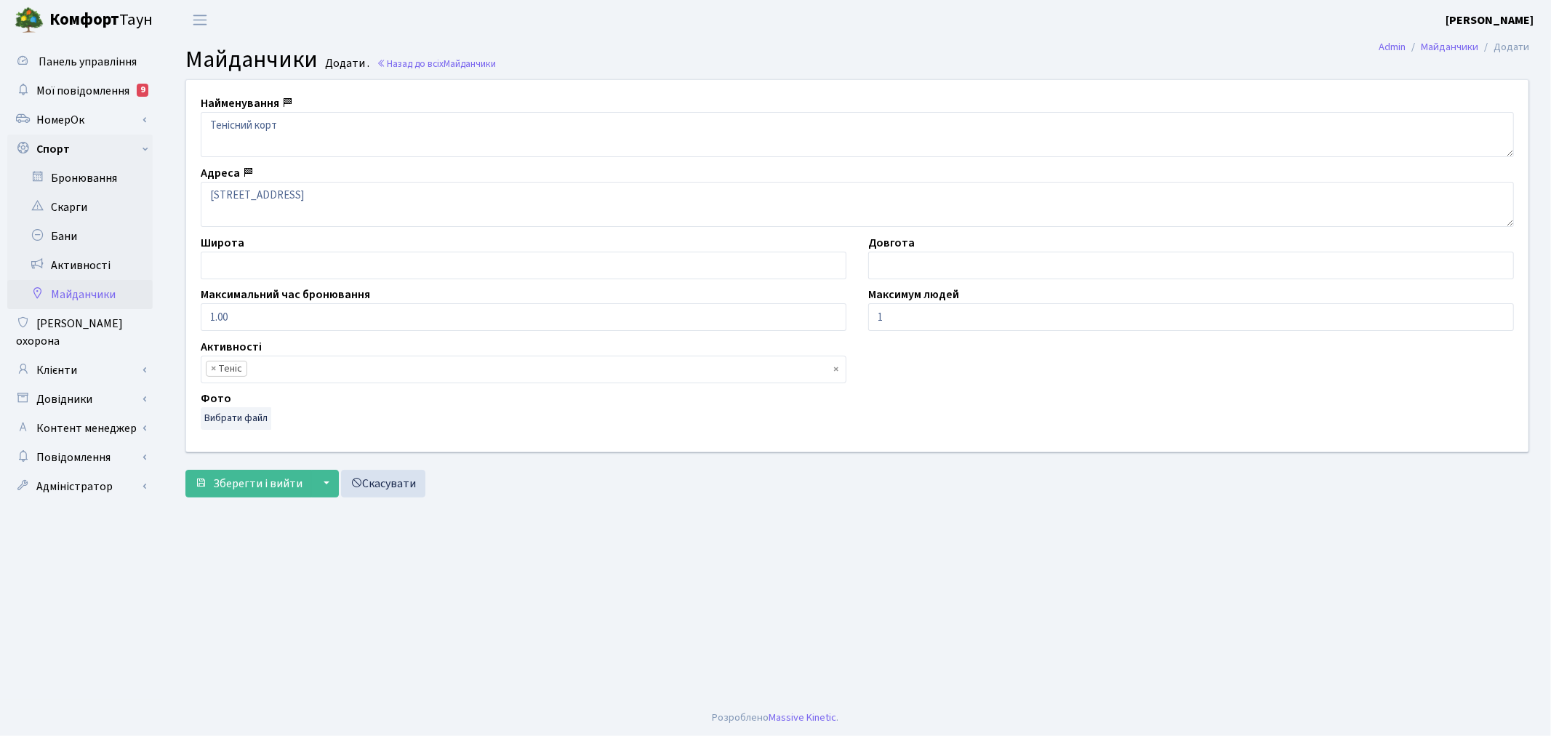
scroll to position [80, 0]
click at [250, 484] on span "Зберегти і вийти" at bounding box center [257, 484] width 89 height 16
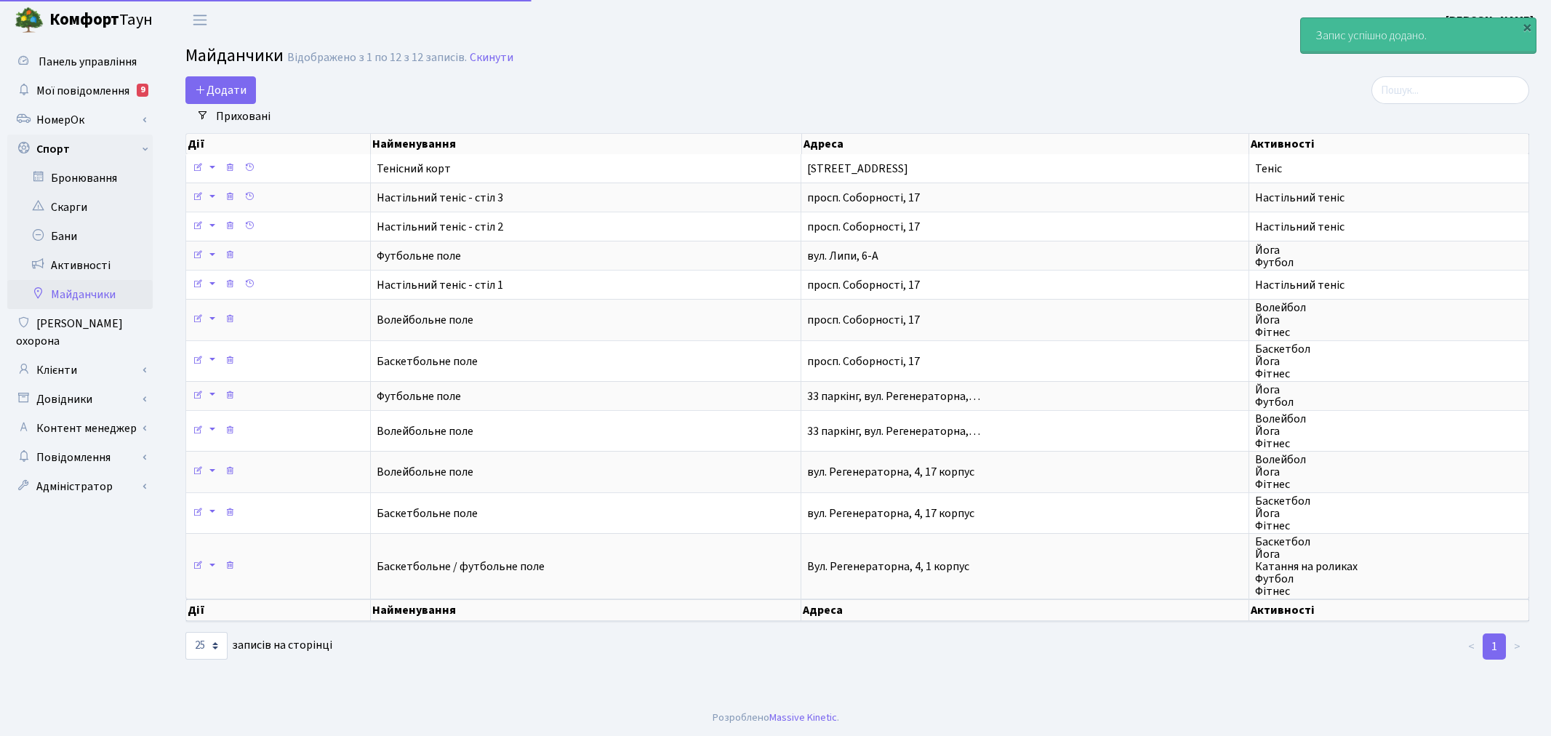
select select "25"
click at [88, 179] on link "Бронювання" at bounding box center [79, 178] width 145 height 29
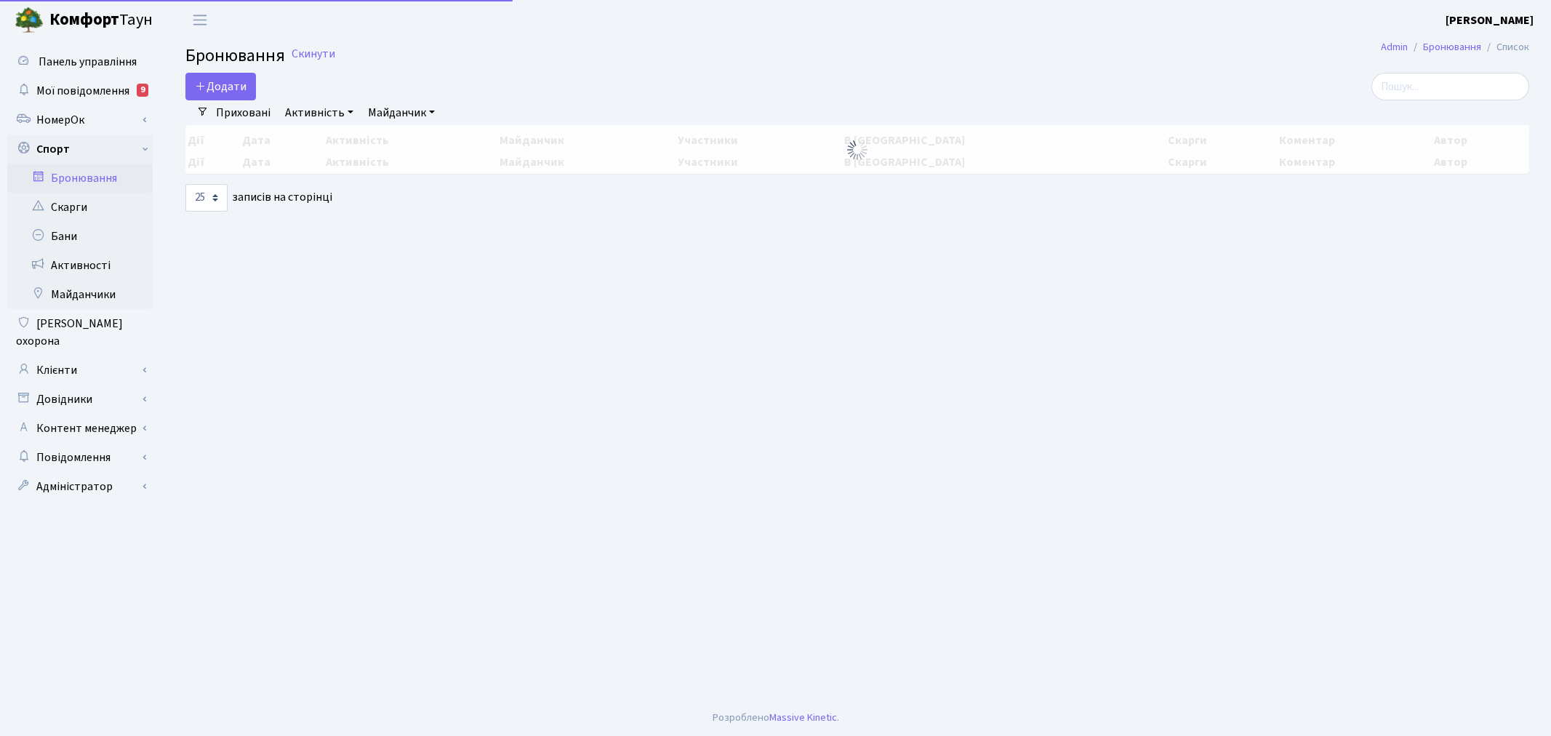
select select "25"
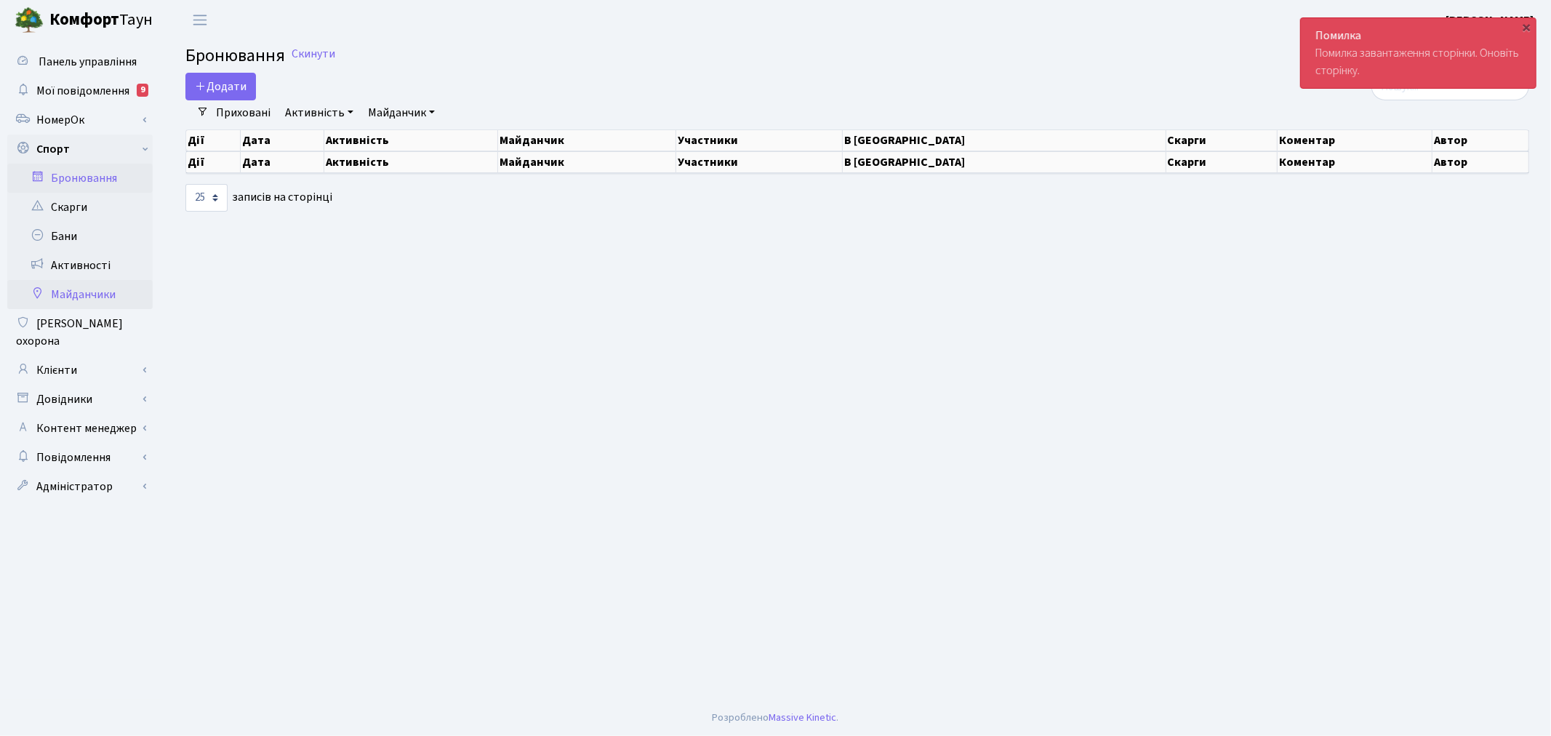
click at [103, 299] on link "Майданчики" at bounding box center [79, 294] width 145 height 29
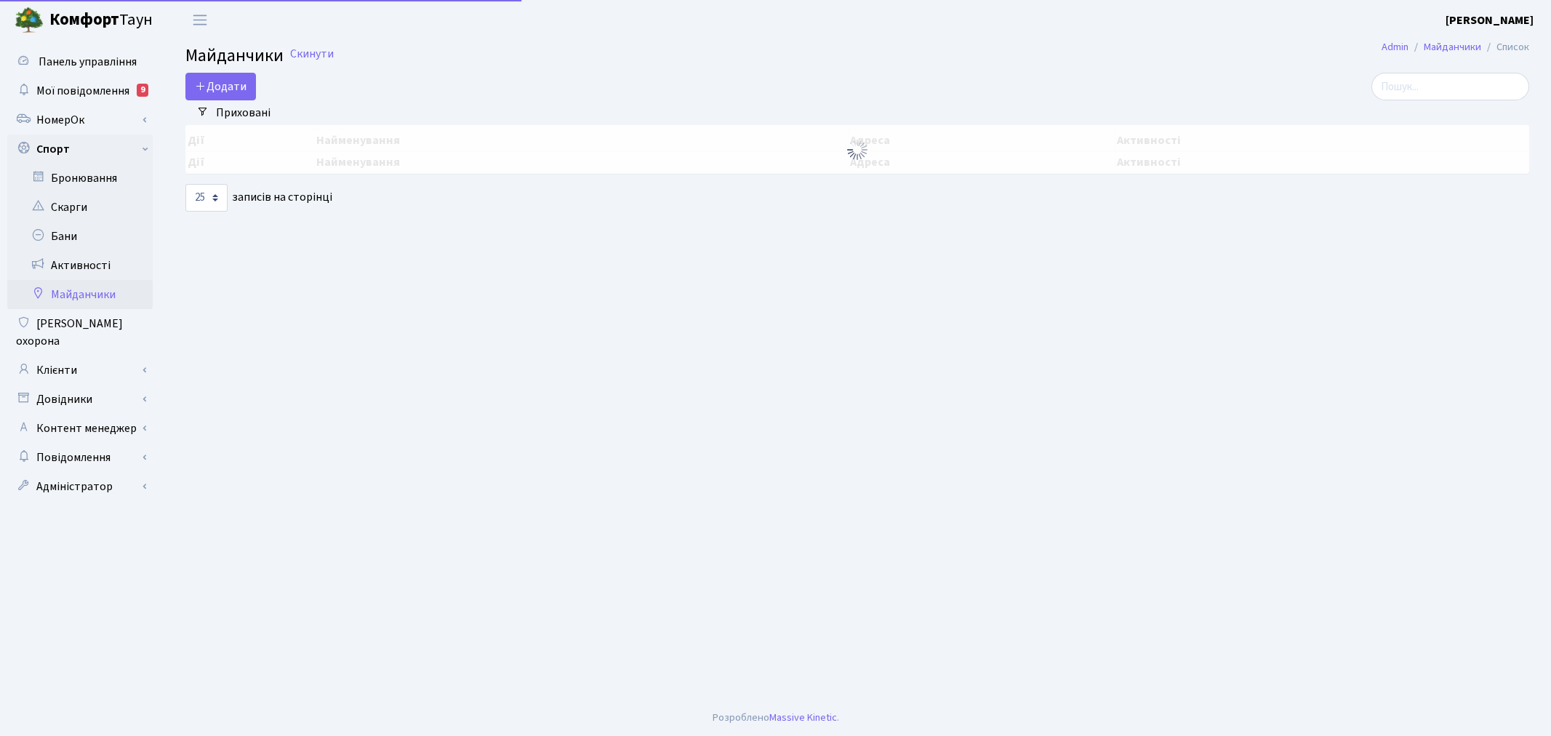
select select "25"
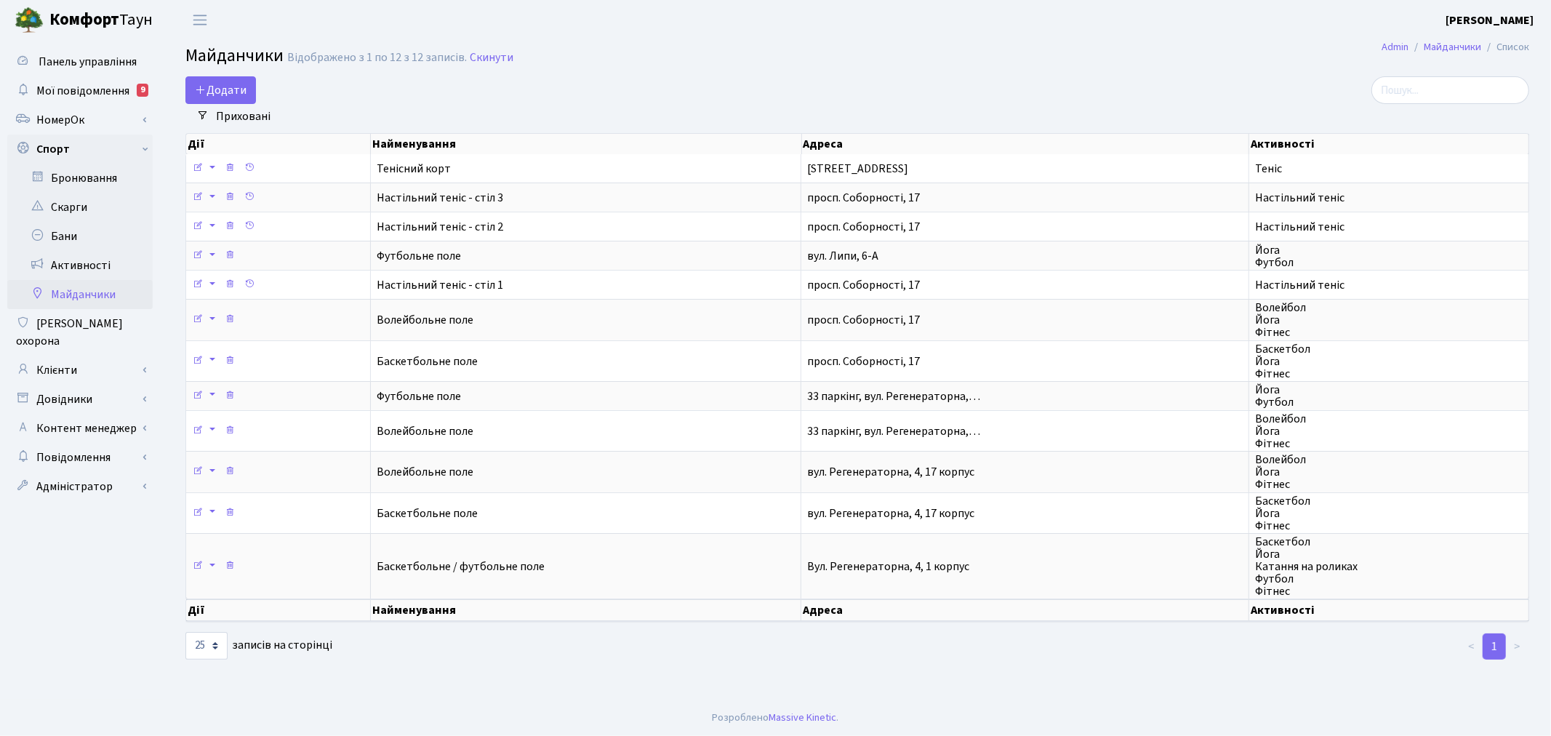
click at [1485, 12] on b "[PERSON_NAME]" at bounding box center [1490, 20] width 88 height 16
click at [1431, 80] on link "Вийти" at bounding box center [1460, 79] width 145 height 23
